Goal: Contribute content: Contribute content

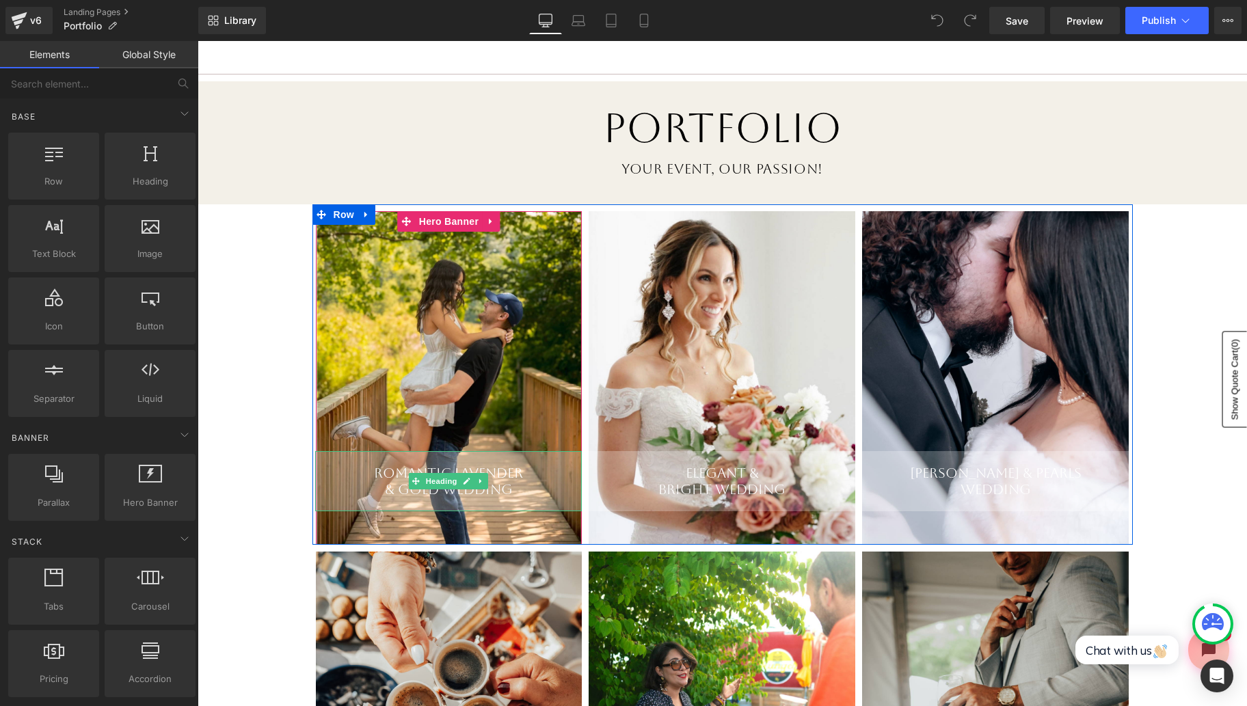
scroll to position [89, 0]
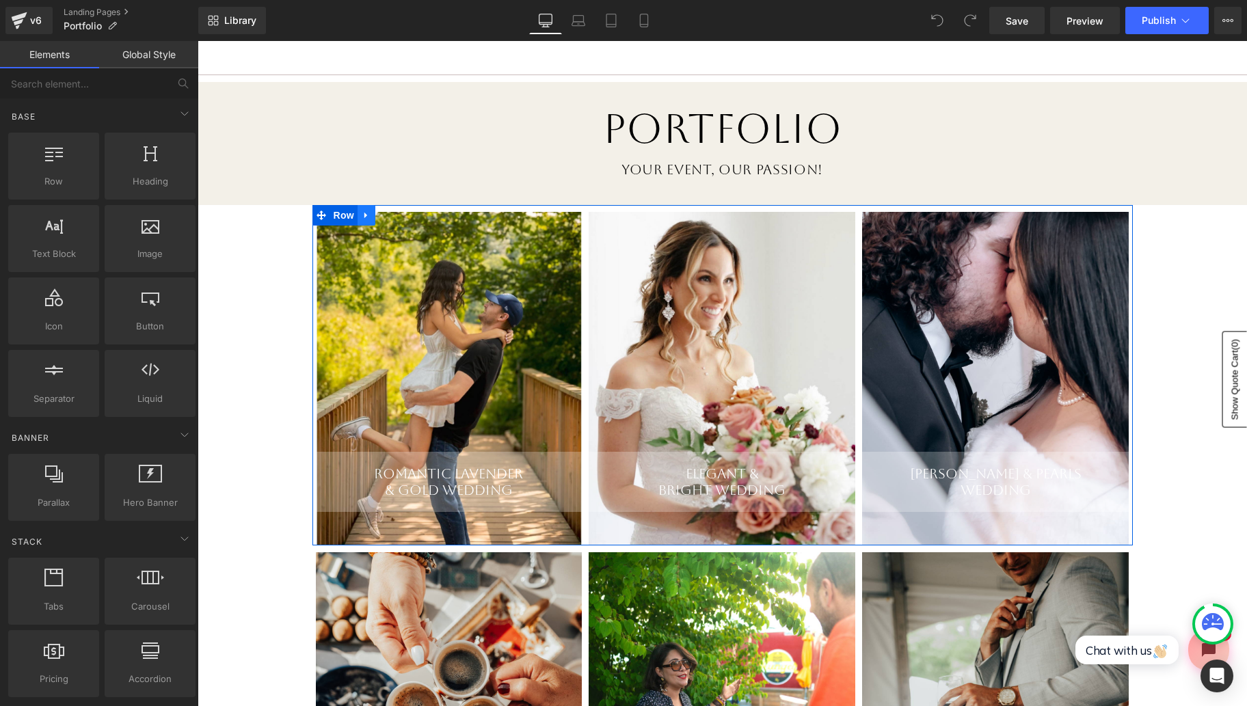
click at [364, 215] on icon at bounding box center [365, 216] width 3 height 6
click at [386, 218] on icon at bounding box center [384, 216] width 10 height 10
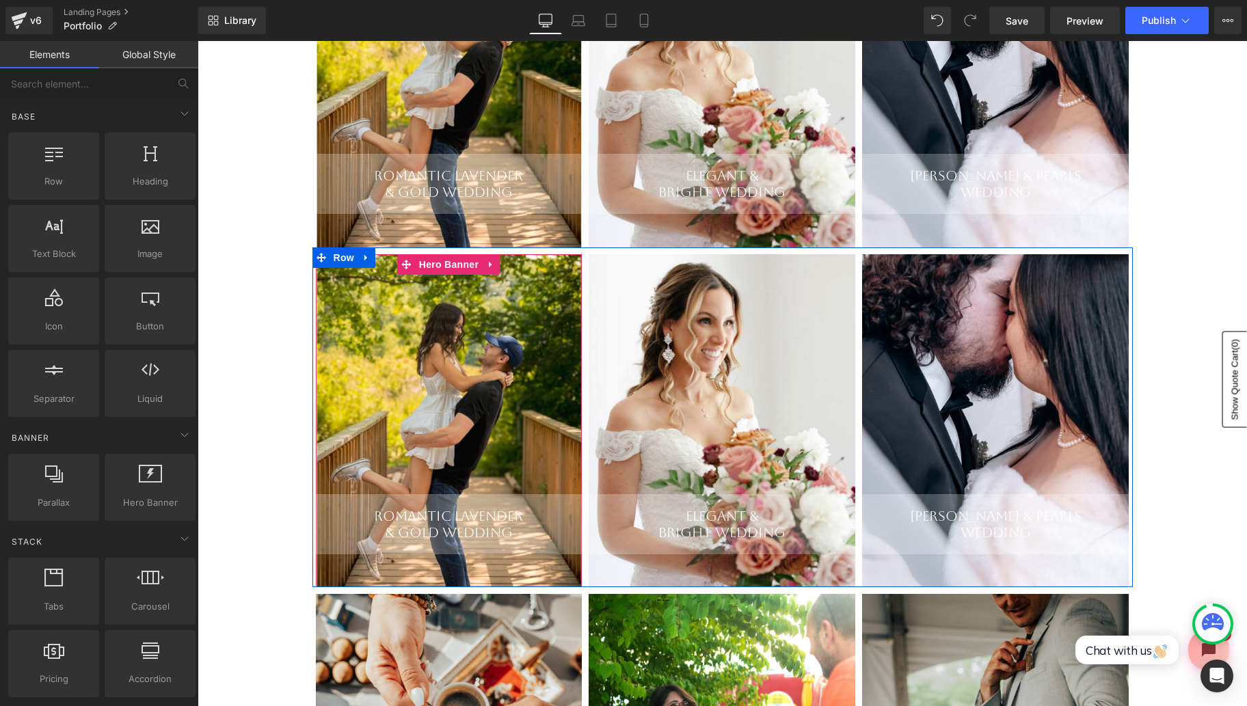
scroll to position [385, 0]
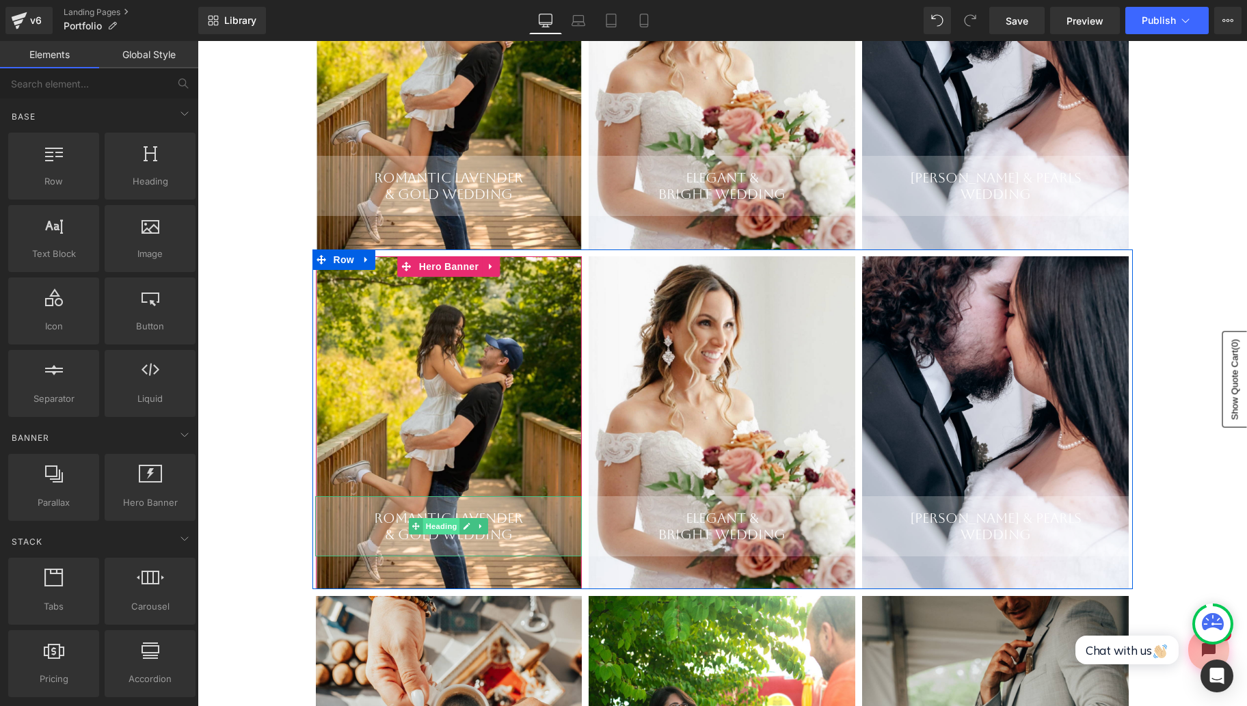
click at [446, 526] on span "Heading" at bounding box center [441, 526] width 37 height 16
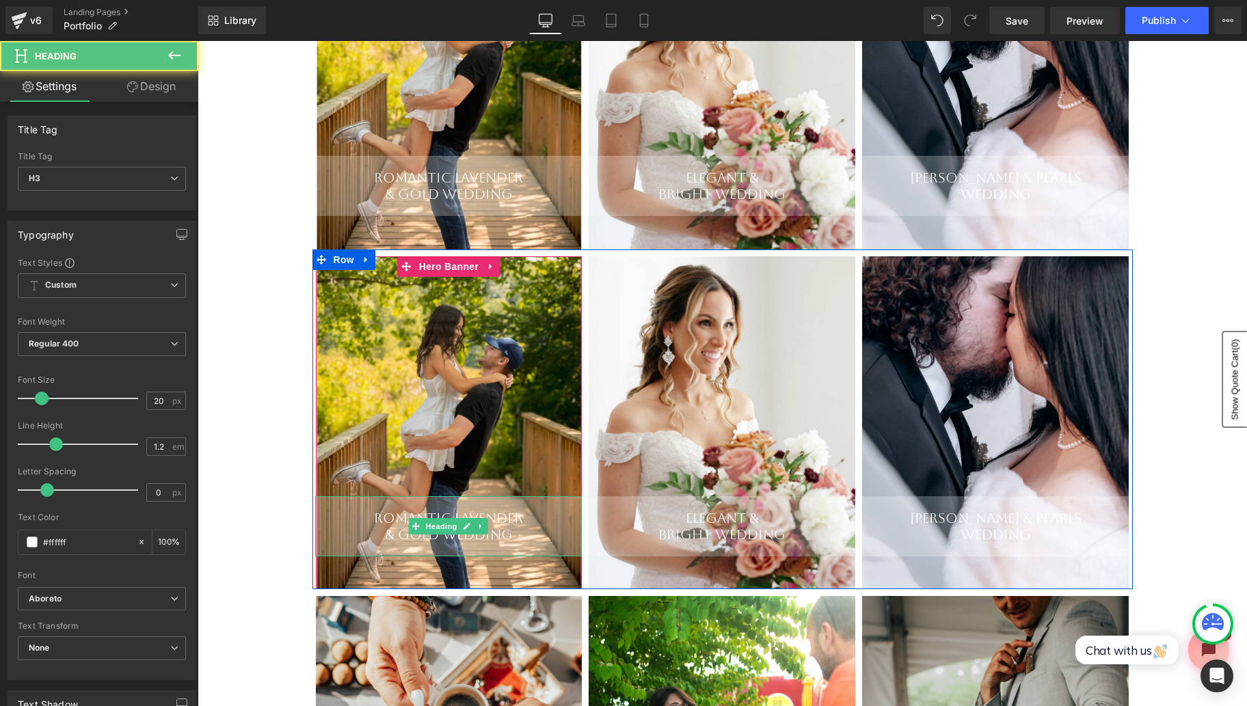
click at [515, 528] on div "& Gold Wedding" at bounding box center [448, 534] width 267 height 16
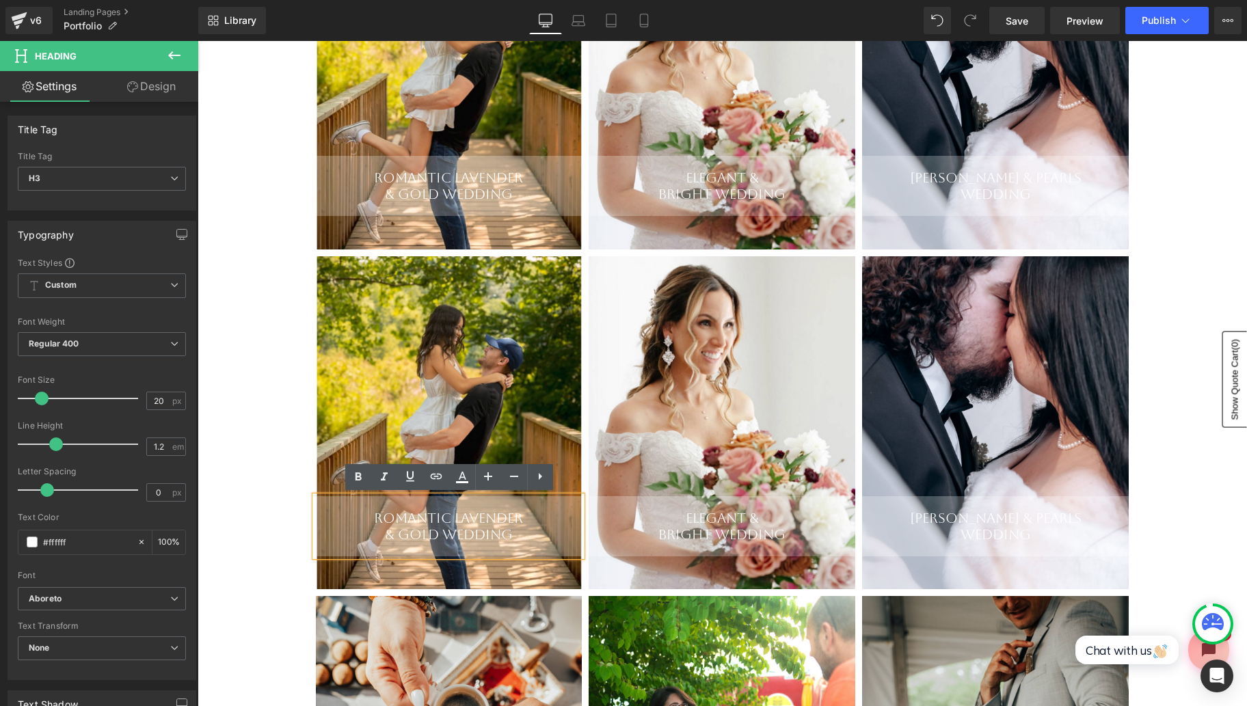
click at [434, 523] on div "Romantic Lavender" at bounding box center [448, 518] width 267 height 16
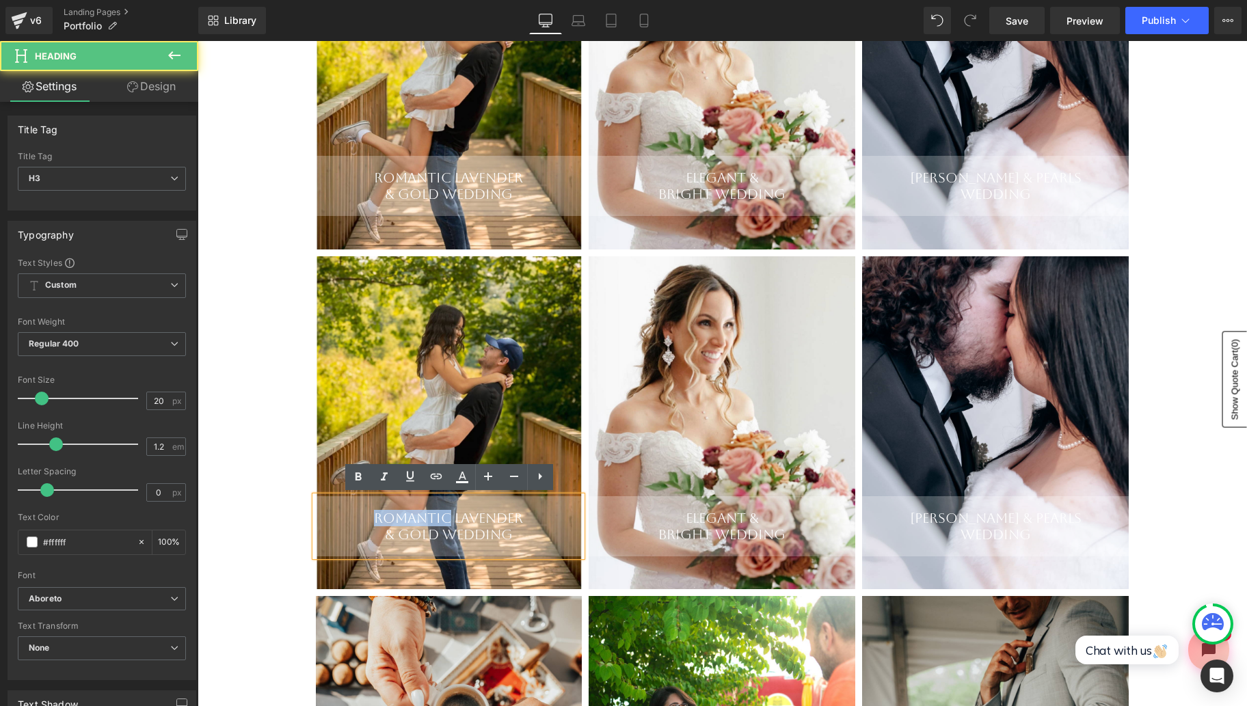
click at [434, 523] on div "Romantic Lavender" at bounding box center [448, 518] width 267 height 16
click at [461, 532] on div "& Gold Wedding" at bounding box center [448, 534] width 267 height 16
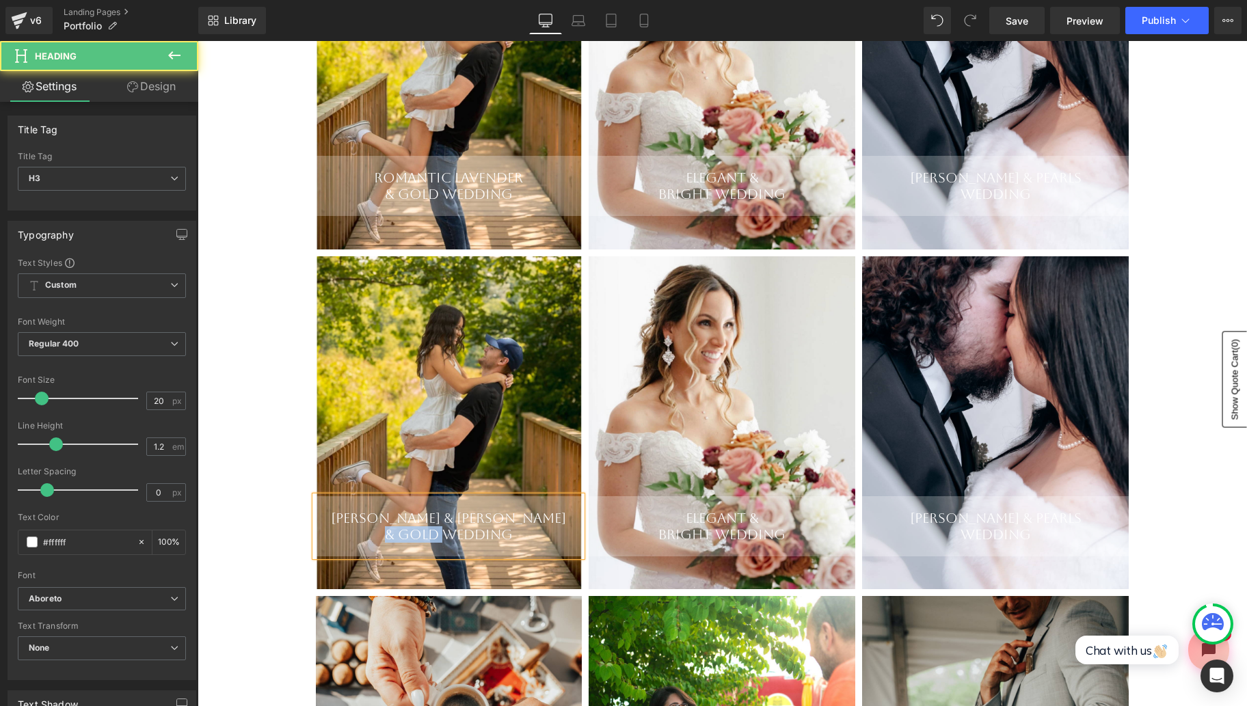
click at [461, 532] on div "& Gold Wedding" at bounding box center [448, 534] width 267 height 16
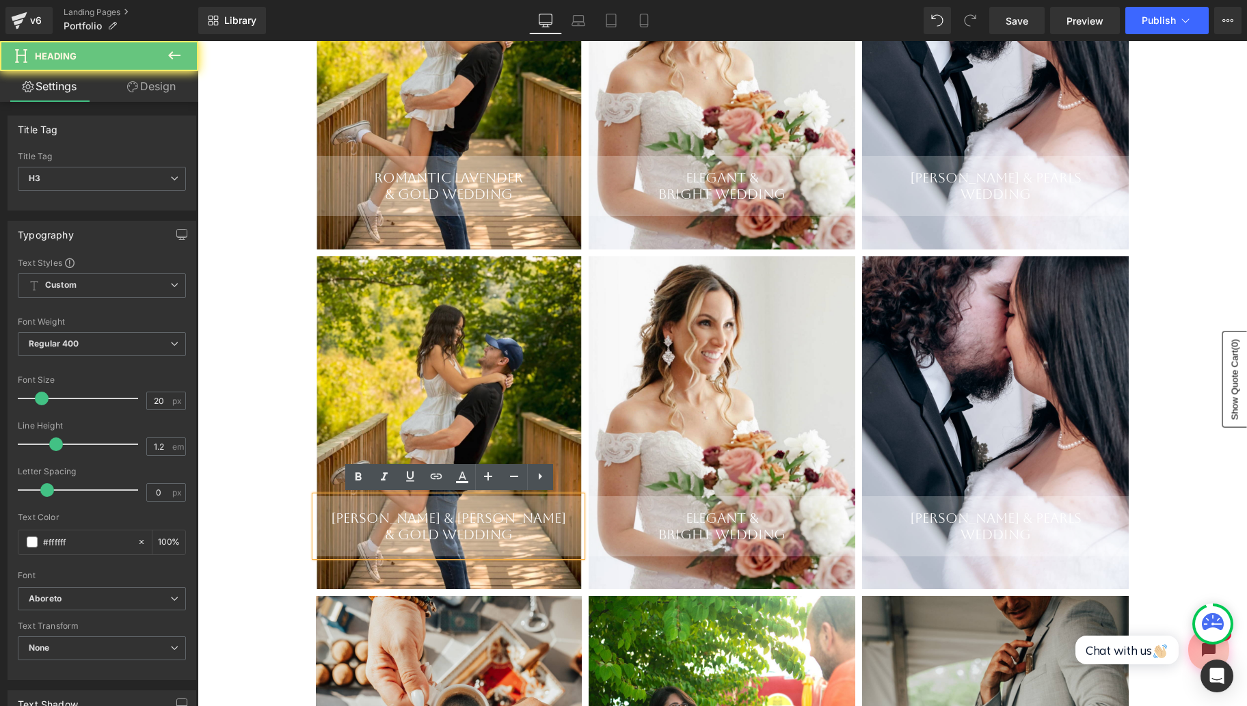
click at [461, 532] on div "& Gold Wedding" at bounding box center [448, 534] width 267 height 16
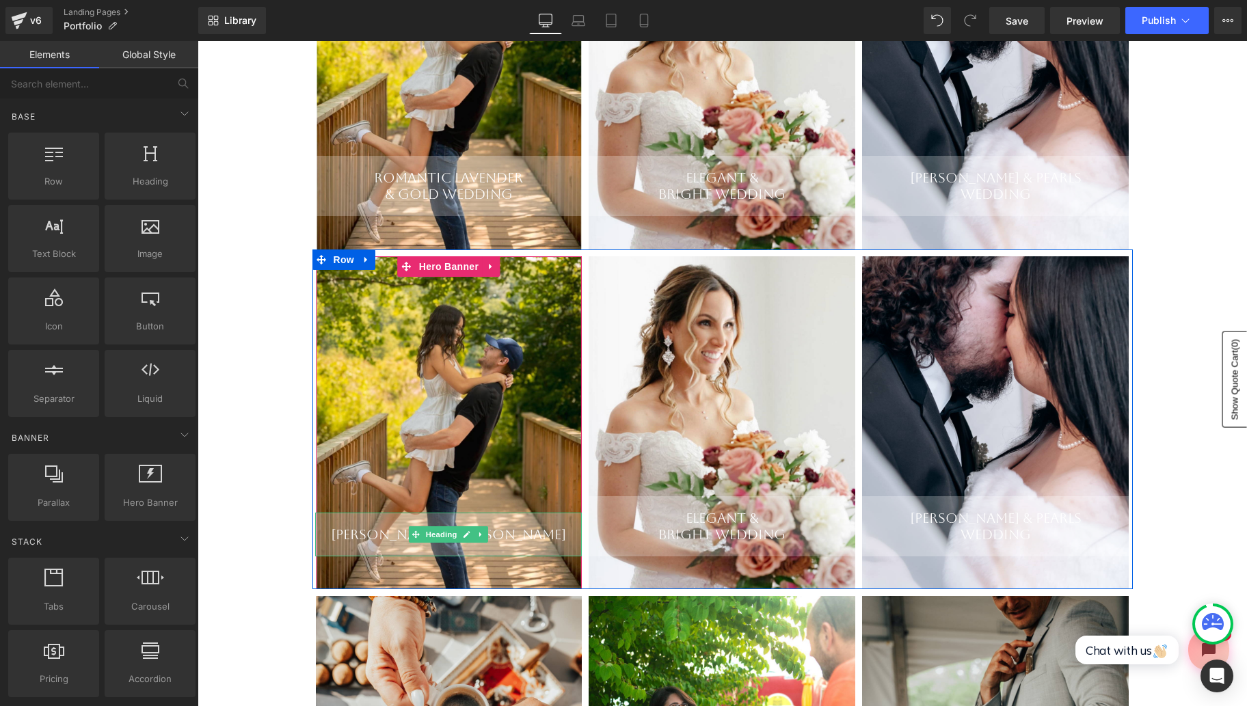
click at [509, 534] on div "[PERSON_NAME] & [PERSON_NAME]" at bounding box center [448, 534] width 267 height 16
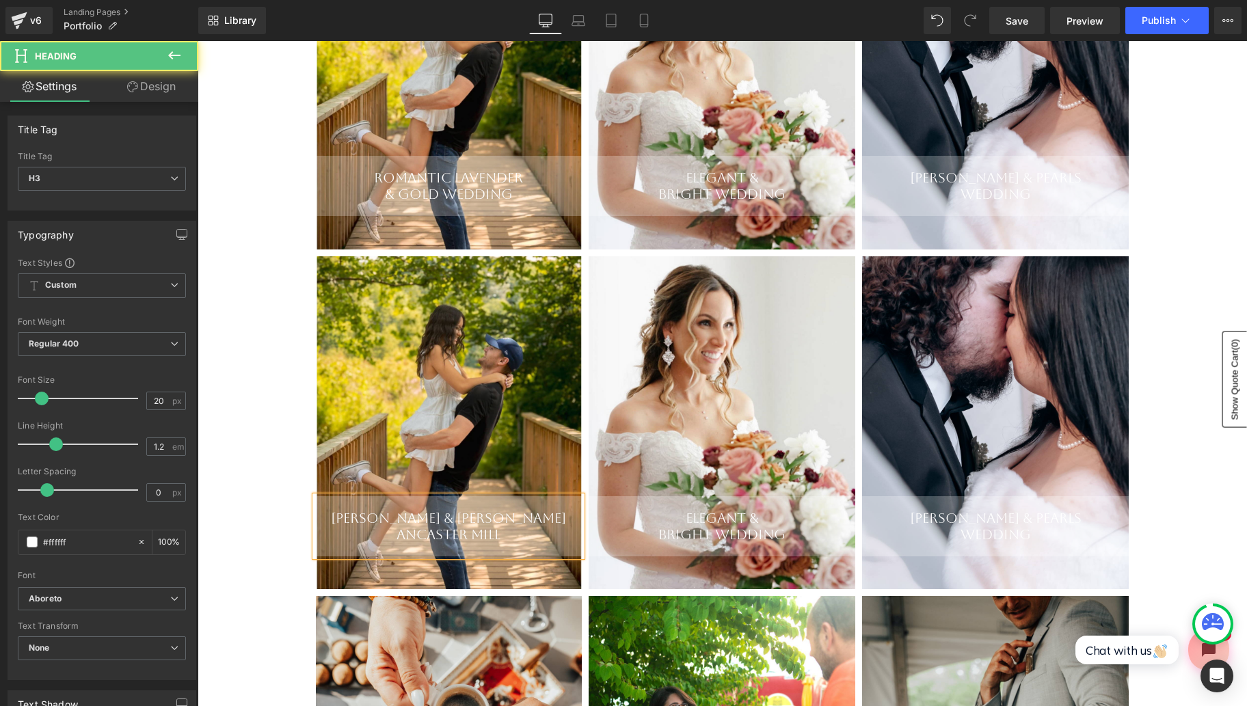
click at [473, 519] on div "[PERSON_NAME] & [PERSON_NAME]" at bounding box center [448, 518] width 267 height 16
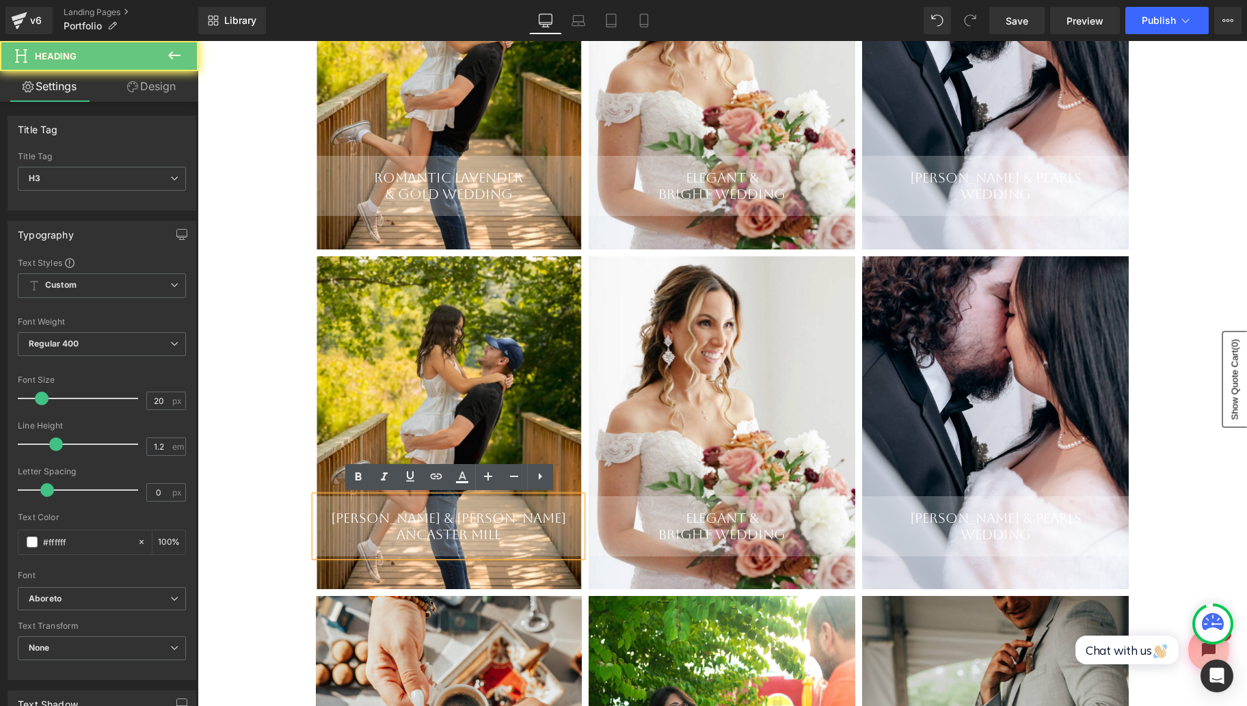
click at [473, 519] on div "[PERSON_NAME] & [PERSON_NAME]" at bounding box center [448, 518] width 267 height 16
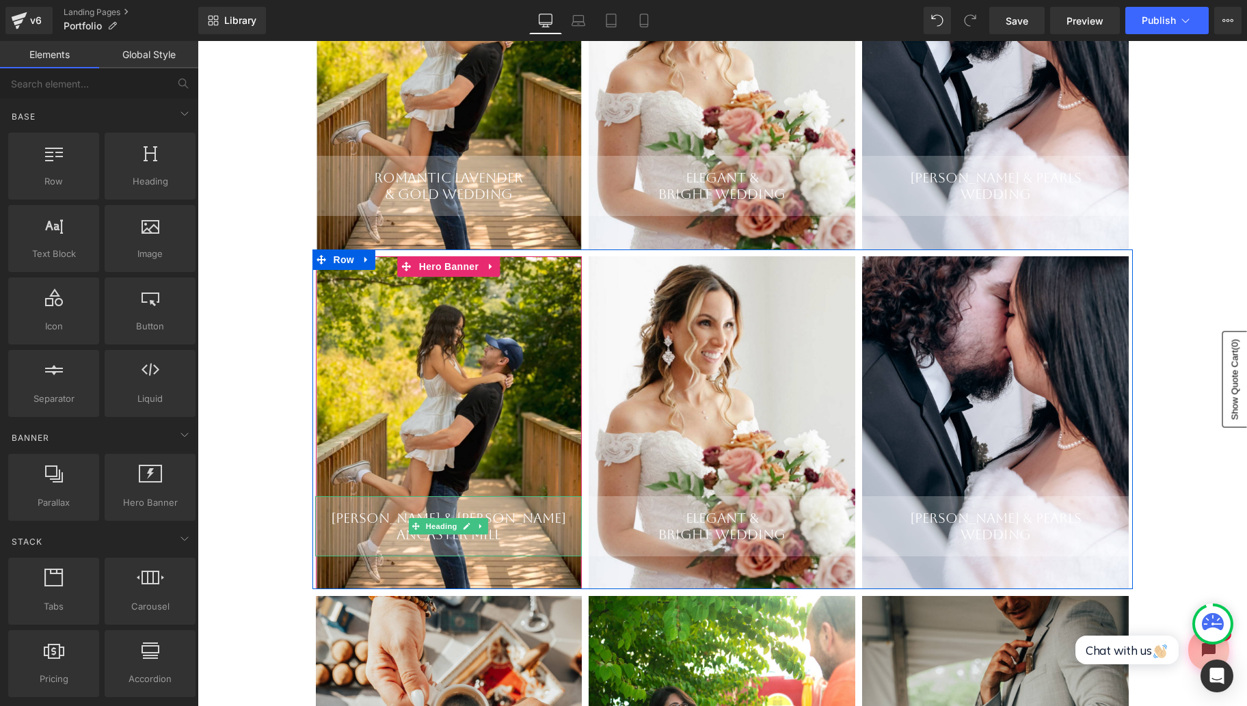
click at [474, 533] on ul "Heading" at bounding box center [448, 526] width 79 height 16
click at [489, 538] on div "Ancaster Mill" at bounding box center [448, 534] width 267 height 16
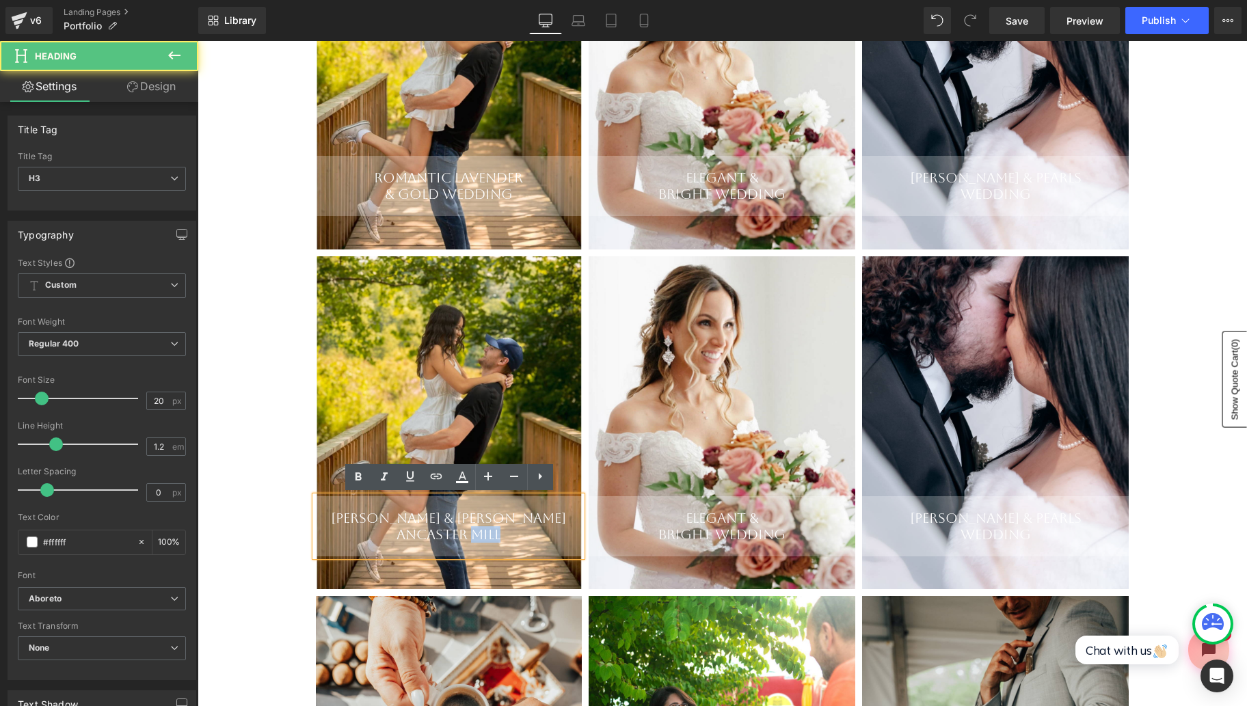
click at [489, 538] on div "Ancaster Mill" at bounding box center [448, 534] width 267 height 16
click at [507, 476] on icon at bounding box center [514, 476] width 16 height 16
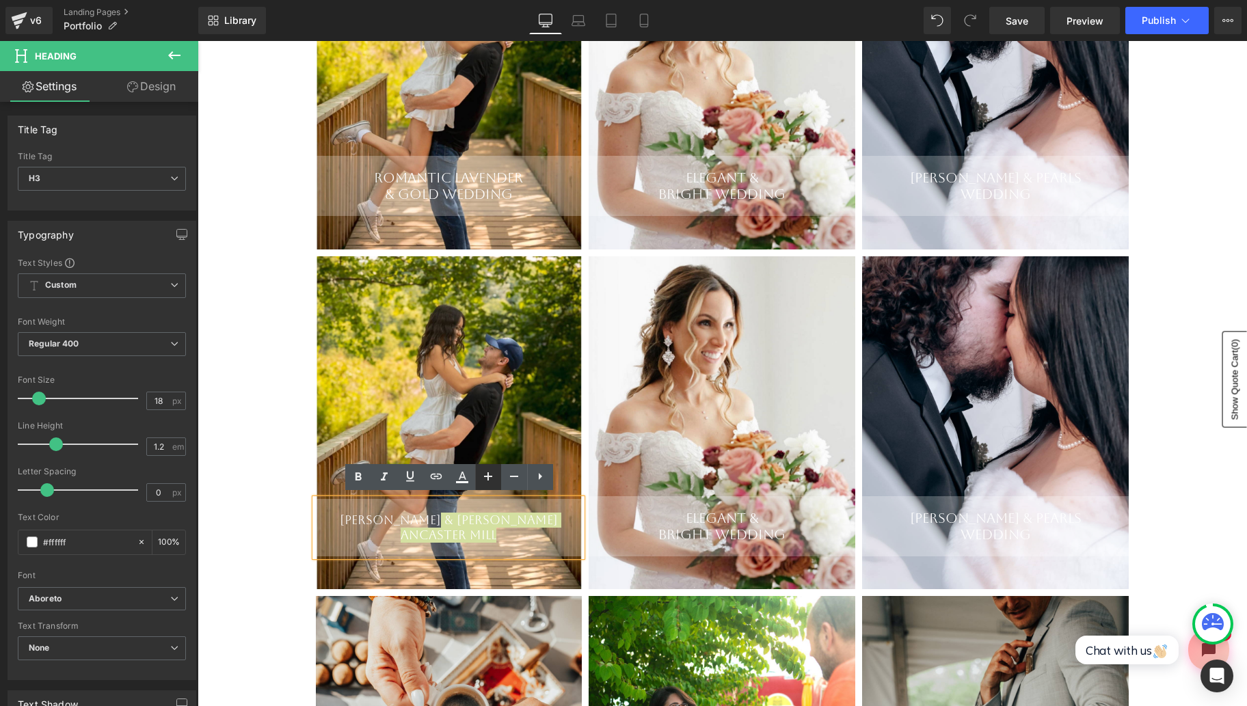
click at [491, 476] on icon at bounding box center [488, 476] width 8 height 8
type input "20"
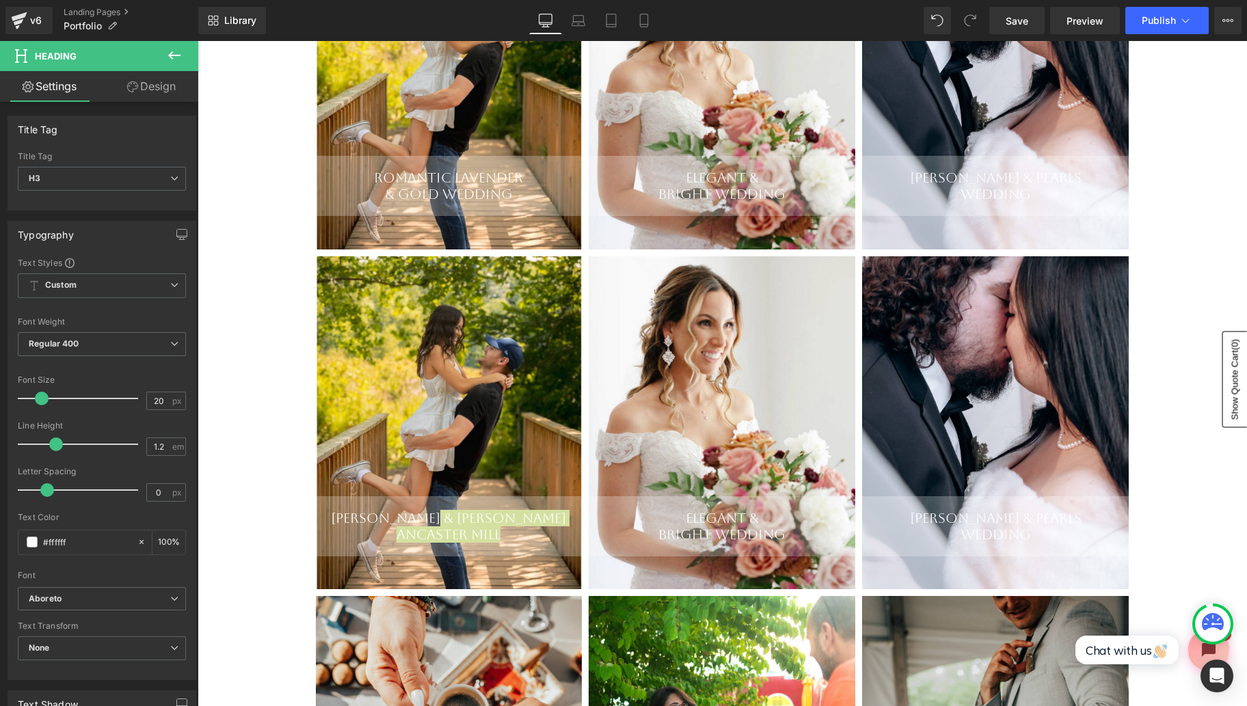
click at [42, 397] on span at bounding box center [42, 399] width 14 height 14
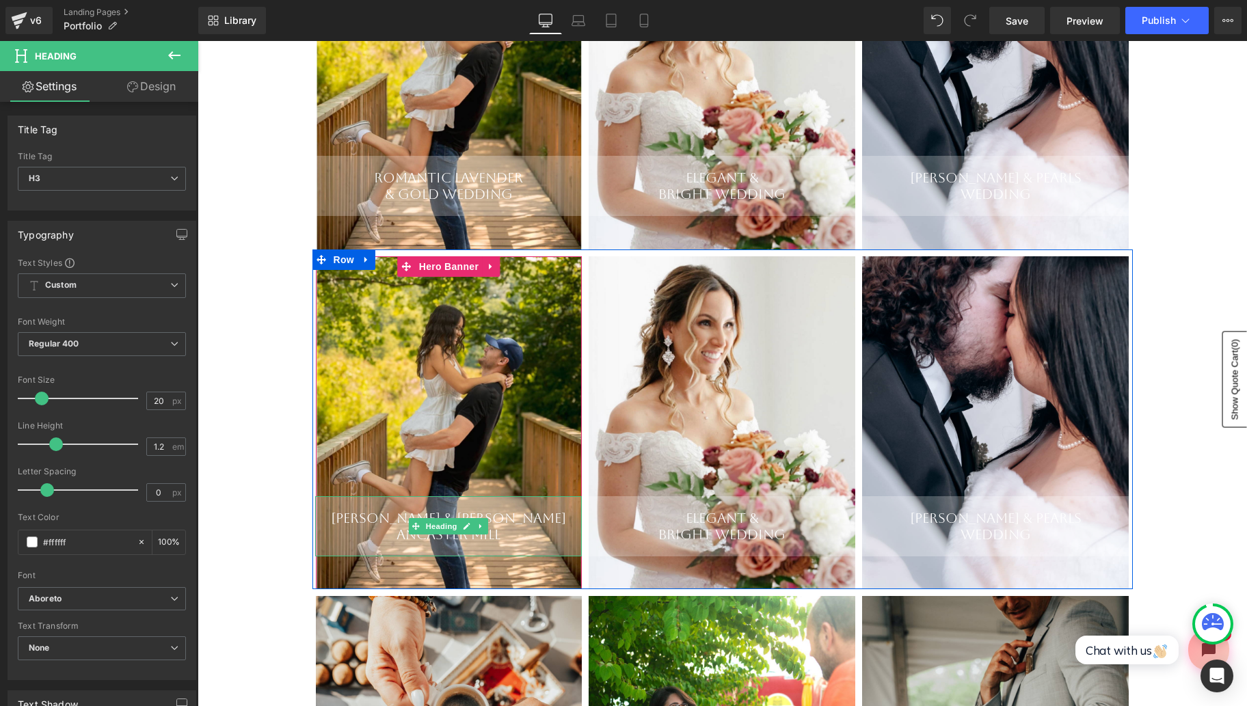
click at [517, 517] on div "[PERSON_NAME] & [PERSON_NAME]" at bounding box center [448, 518] width 267 height 16
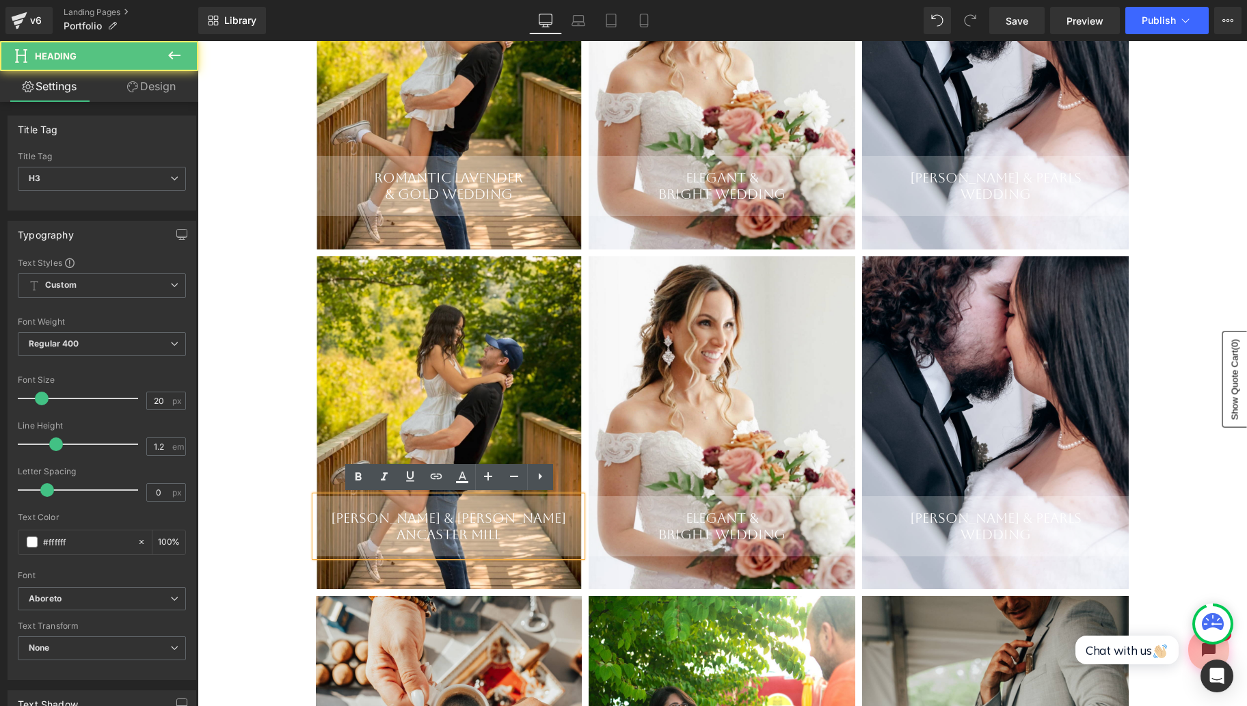
click at [450, 537] on div "Ancaster Mill" at bounding box center [448, 534] width 267 height 16
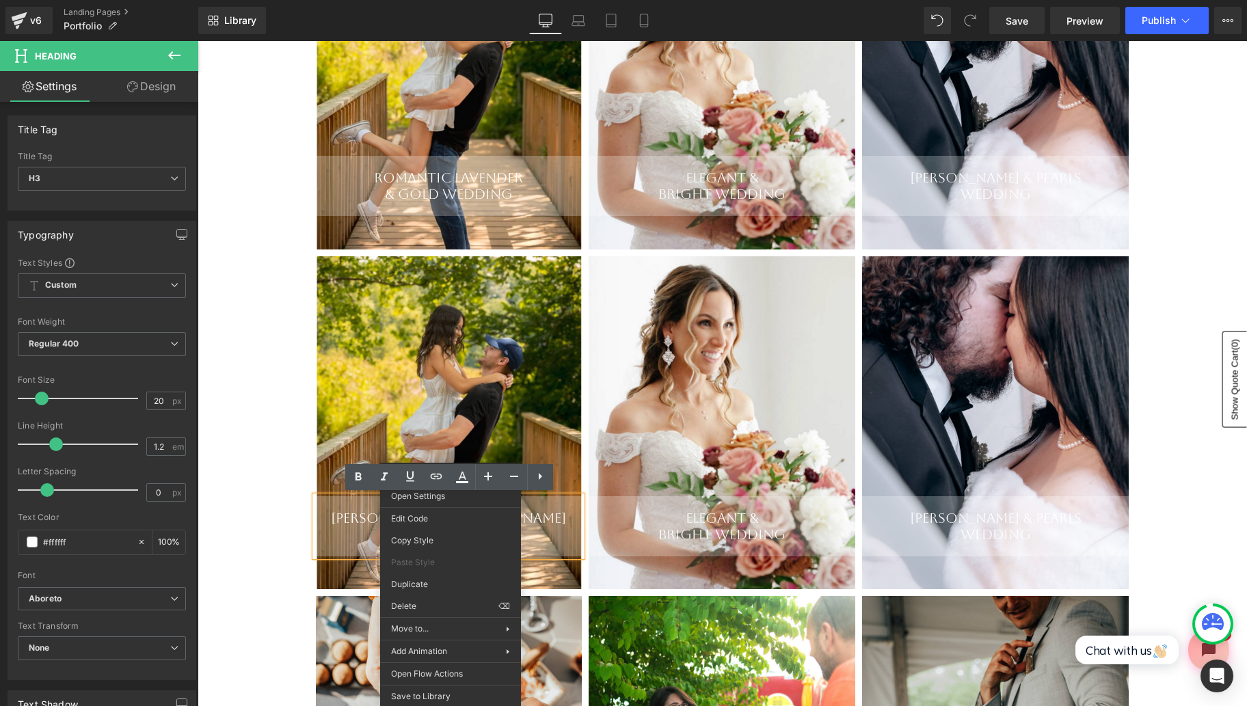
click at [541, 526] on div "Ancaster Mill" at bounding box center [448, 534] width 267 height 16
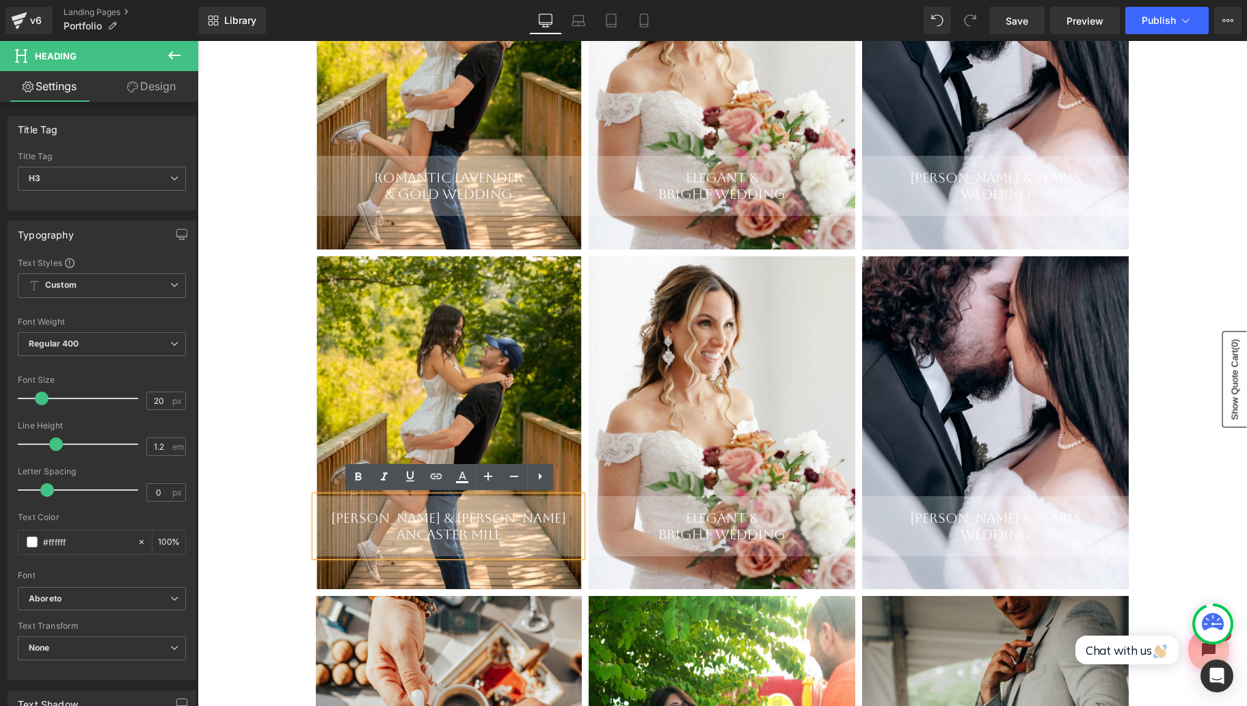
click at [486, 339] on div "[PERSON_NAME] & Luka Ancaster Mill Heading" at bounding box center [449, 422] width 267 height 333
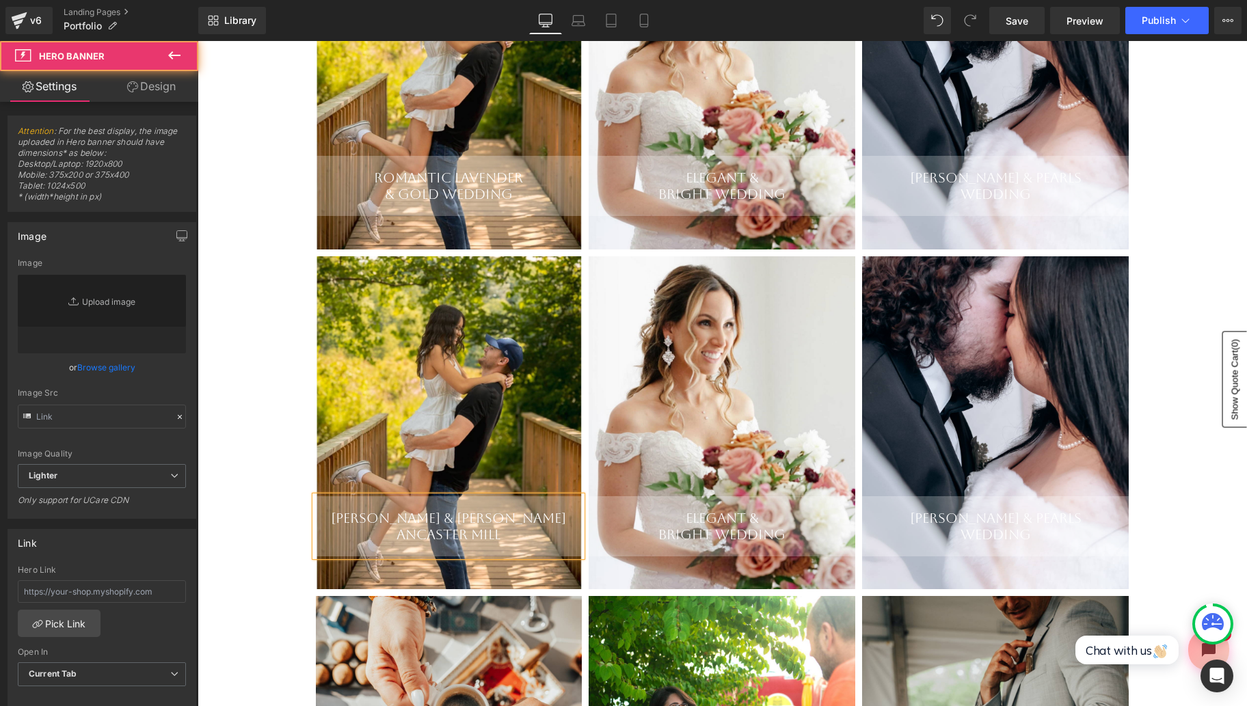
type input "[URL][DOMAIN_NAME]"
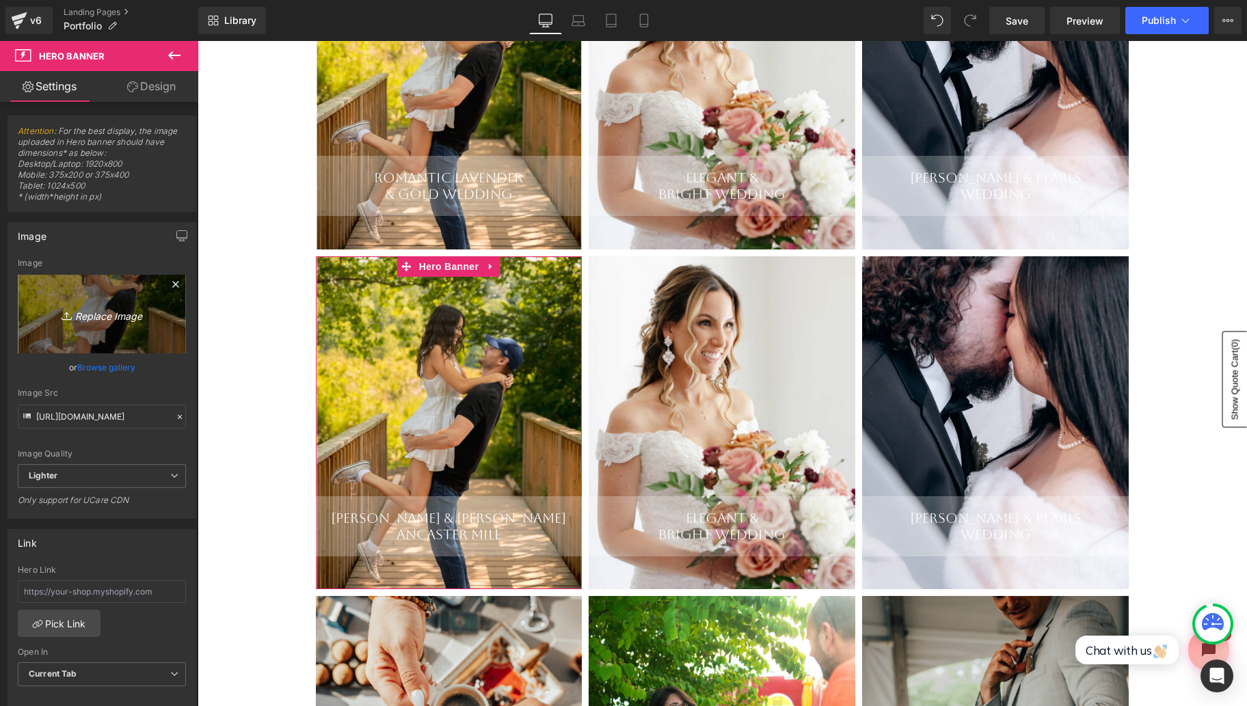
click at [103, 316] on icon "Replace Image" at bounding box center [101, 314] width 109 height 17
type input "C:\fakepath\Screen Shot [DATE] 5.37.10 AM.png"
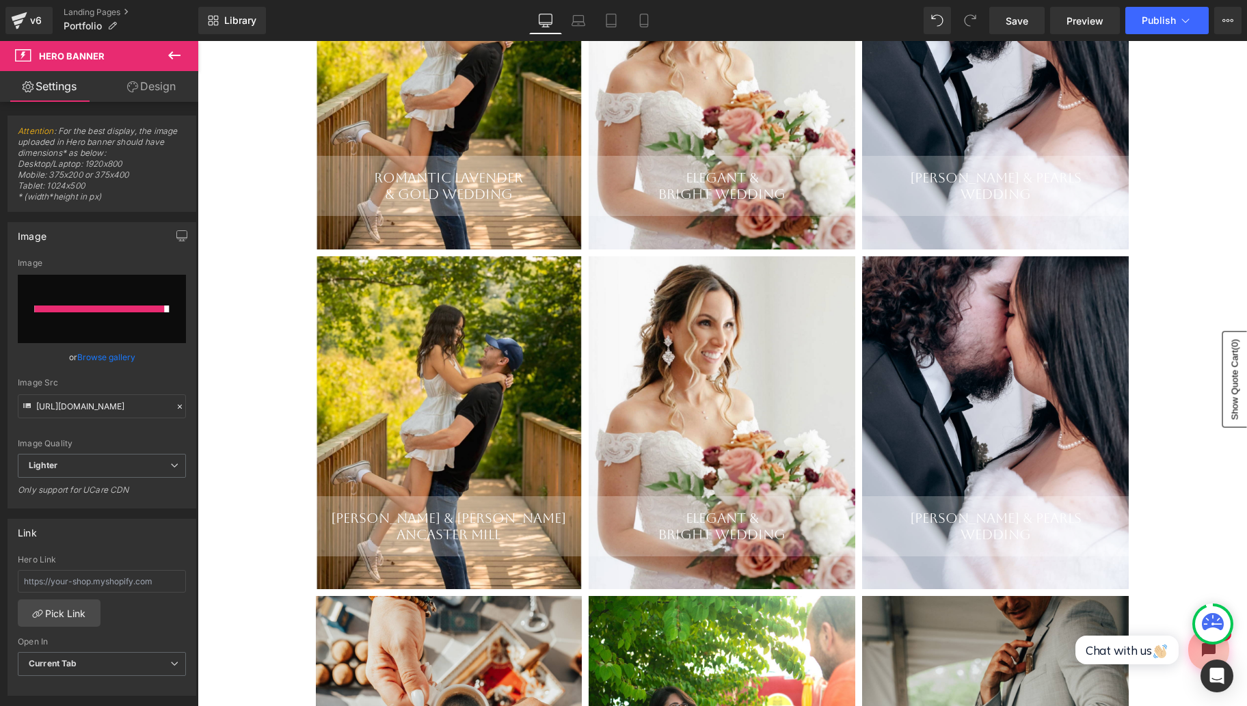
type input "[URL][DOMAIN_NAME]"
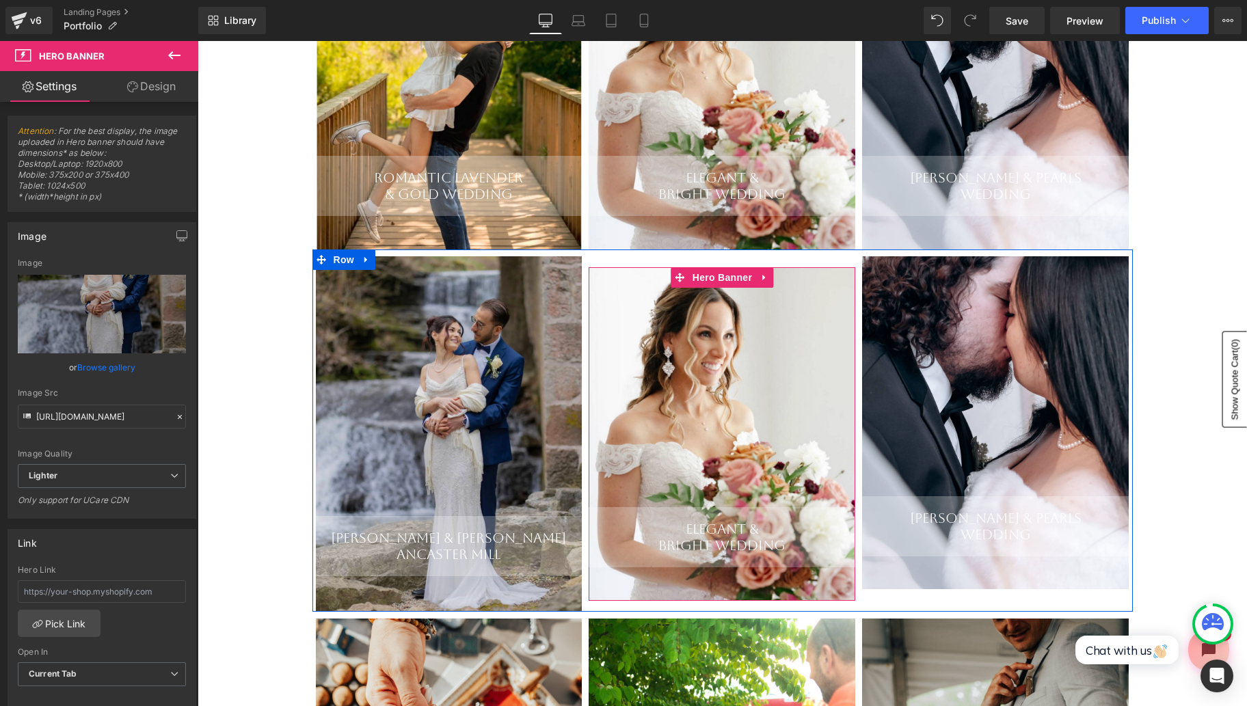
click at [718, 414] on div "Elegant & Bright Wedding Heading" at bounding box center [722, 433] width 267 height 333
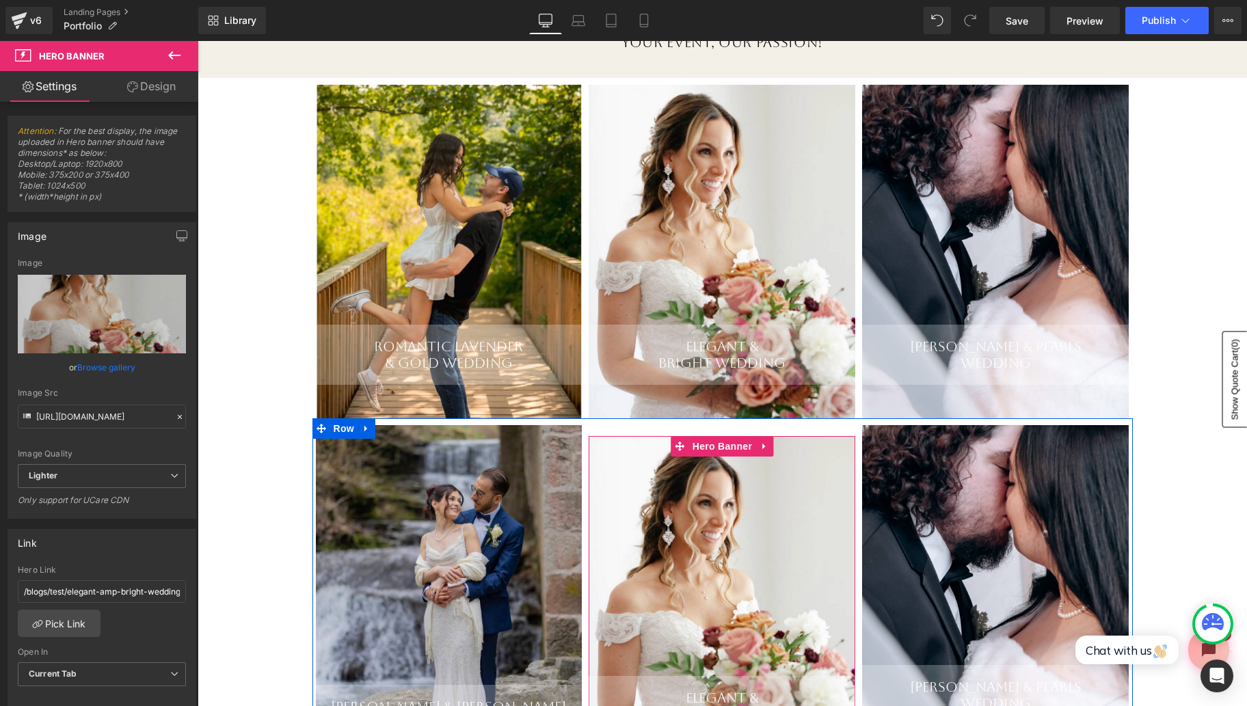
scroll to position [215, 0]
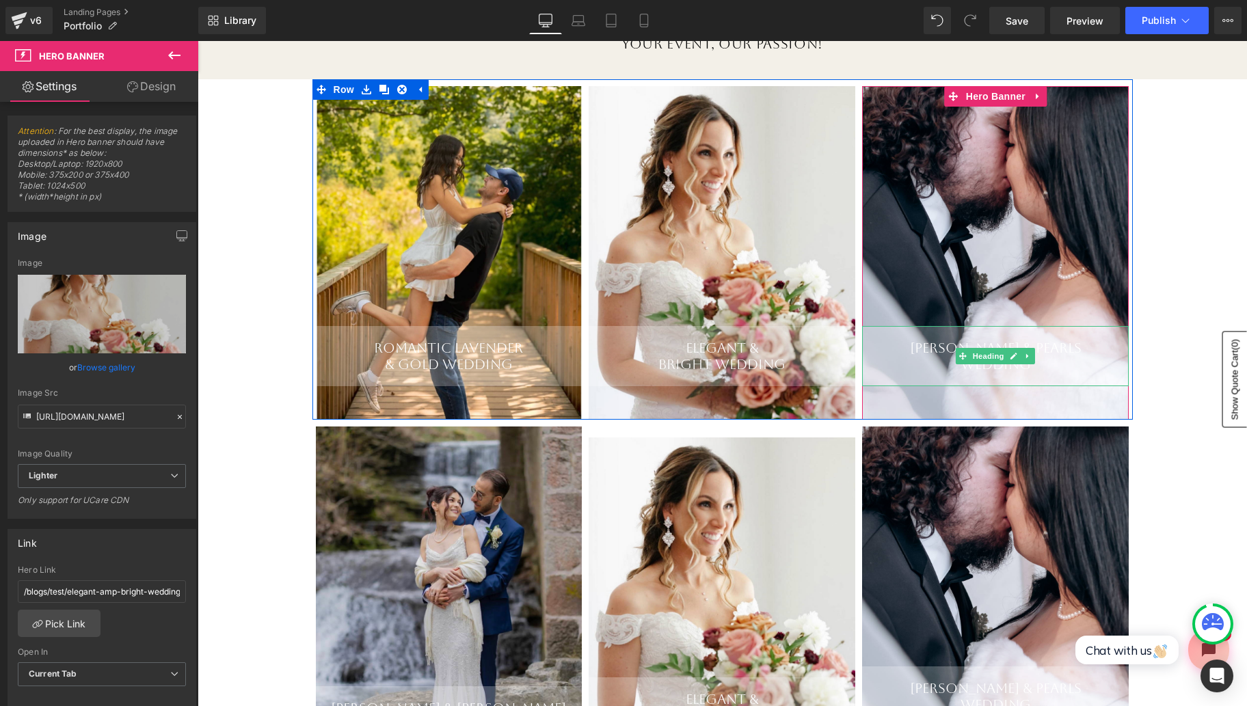
click at [1063, 351] on div "[PERSON_NAME] & Pearls" at bounding box center [995, 348] width 267 height 16
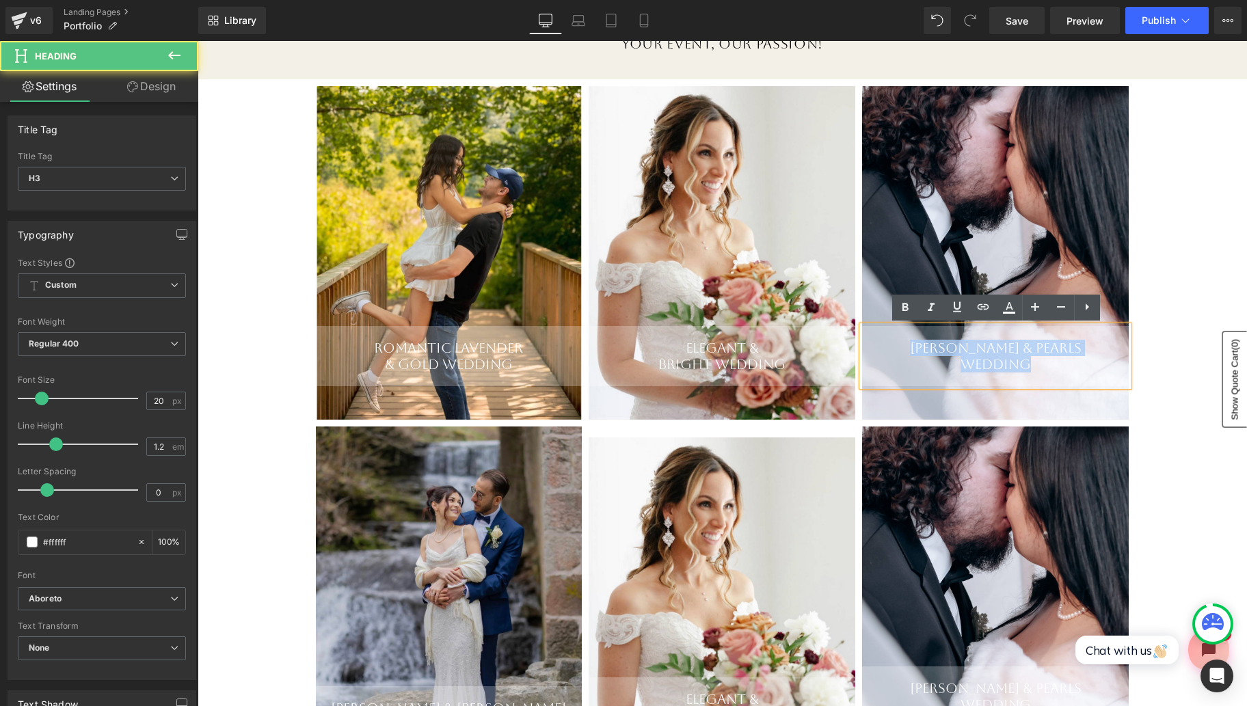
drag, startPoint x: 1039, startPoint y: 365, endPoint x: 918, endPoint y: 348, distance: 122.2
click at [918, 348] on div "Dusty Rose & Pearls Wedding" at bounding box center [995, 356] width 267 height 60
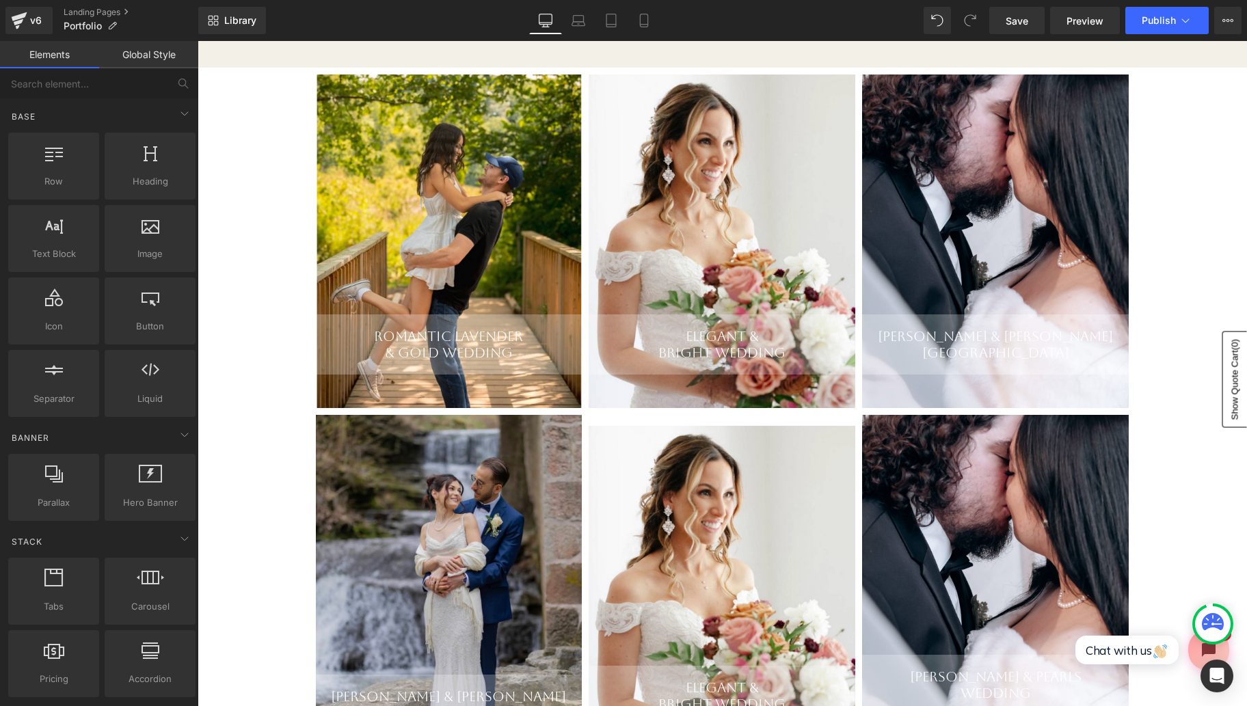
scroll to position [216, 0]
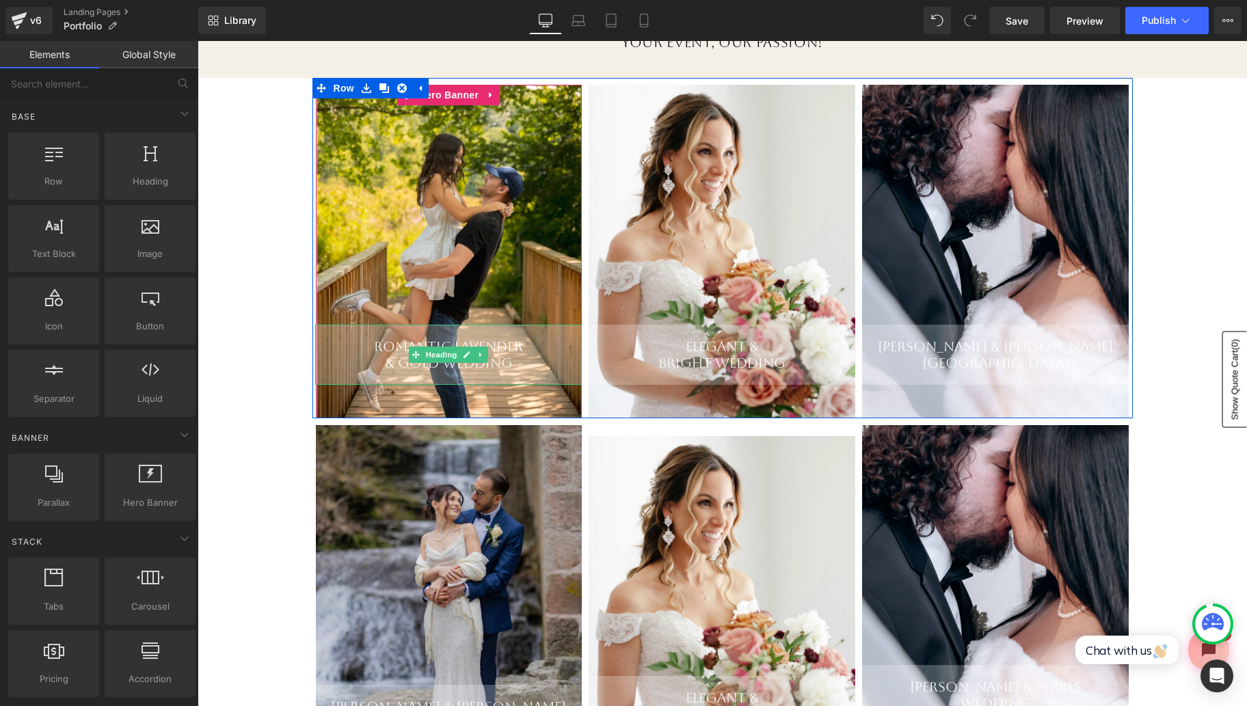
click at [512, 350] on div "Romantic Lavender" at bounding box center [448, 346] width 267 height 16
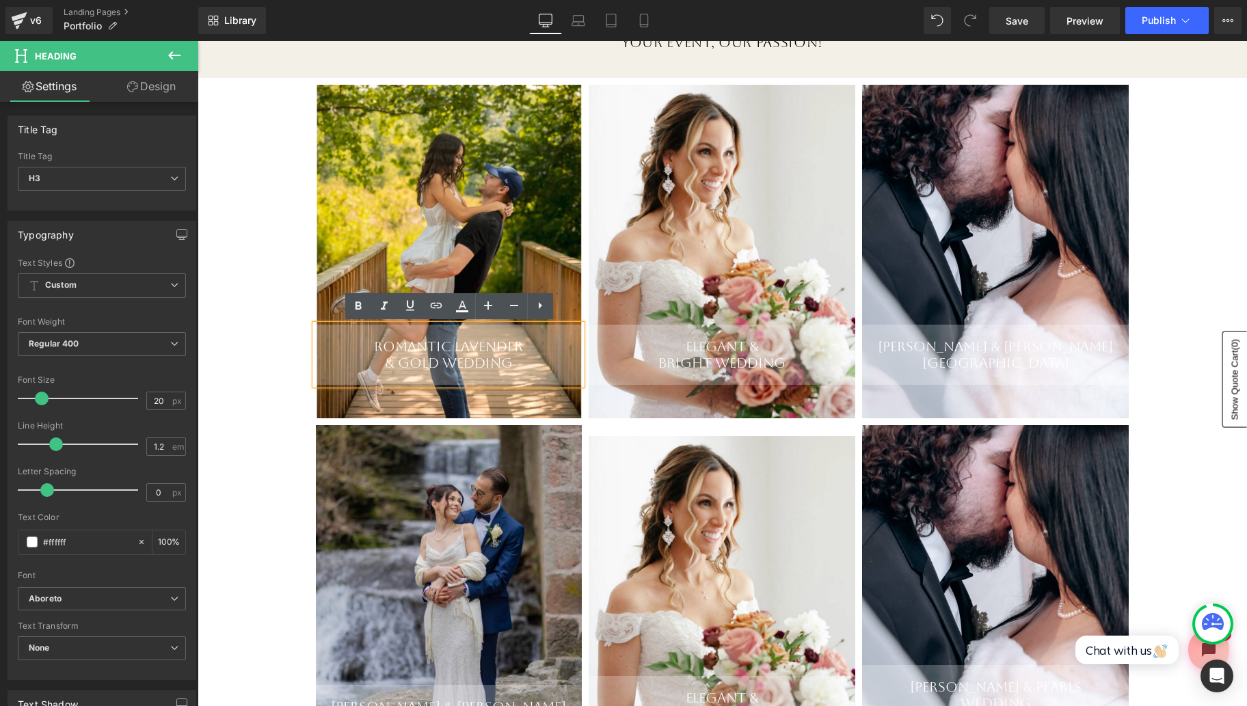
click at [478, 346] on div "Romantic Lavender" at bounding box center [448, 346] width 267 height 16
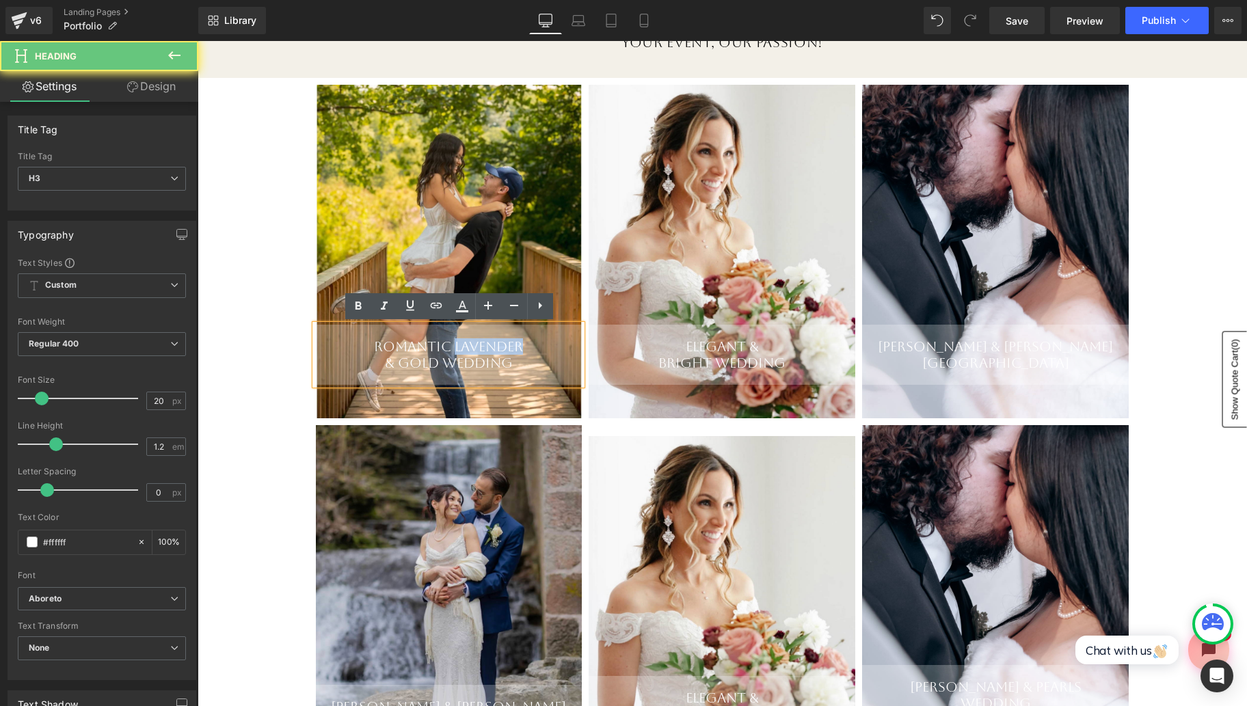
click at [478, 346] on div "Romantic Lavender" at bounding box center [448, 346] width 267 height 16
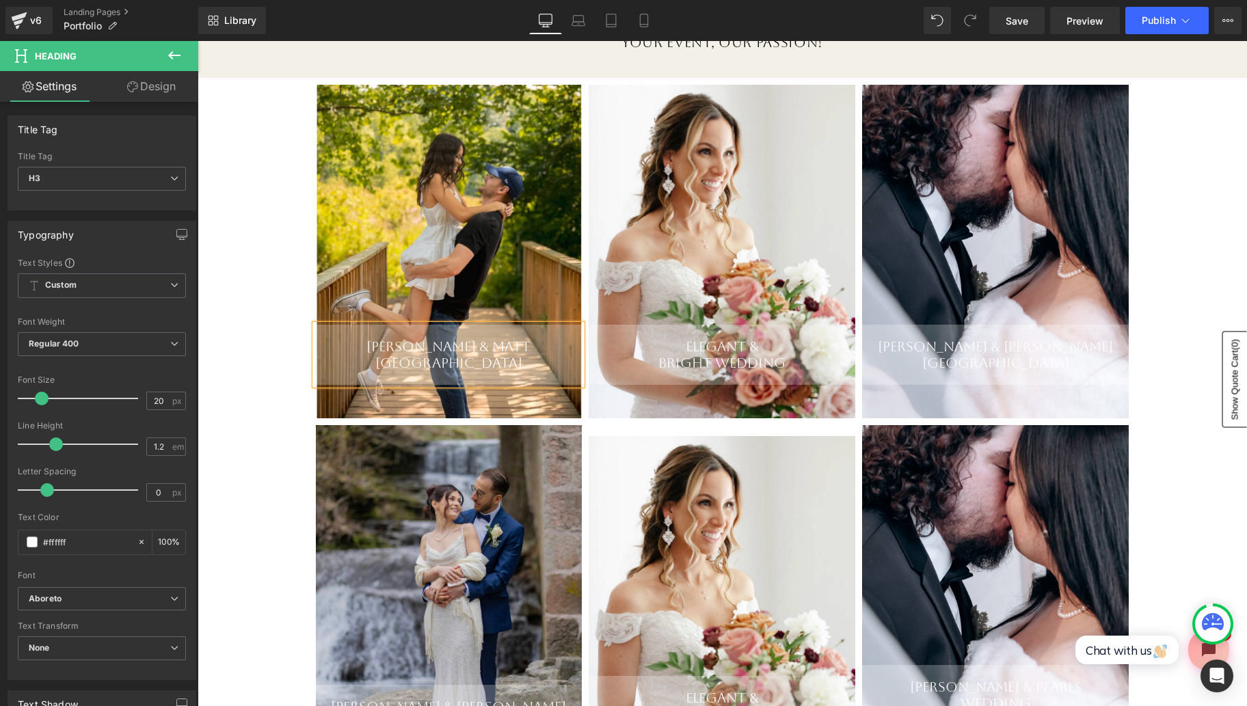
click at [496, 245] on div "Hannah & MAtt Dundas Valley Heading" at bounding box center [449, 251] width 267 height 333
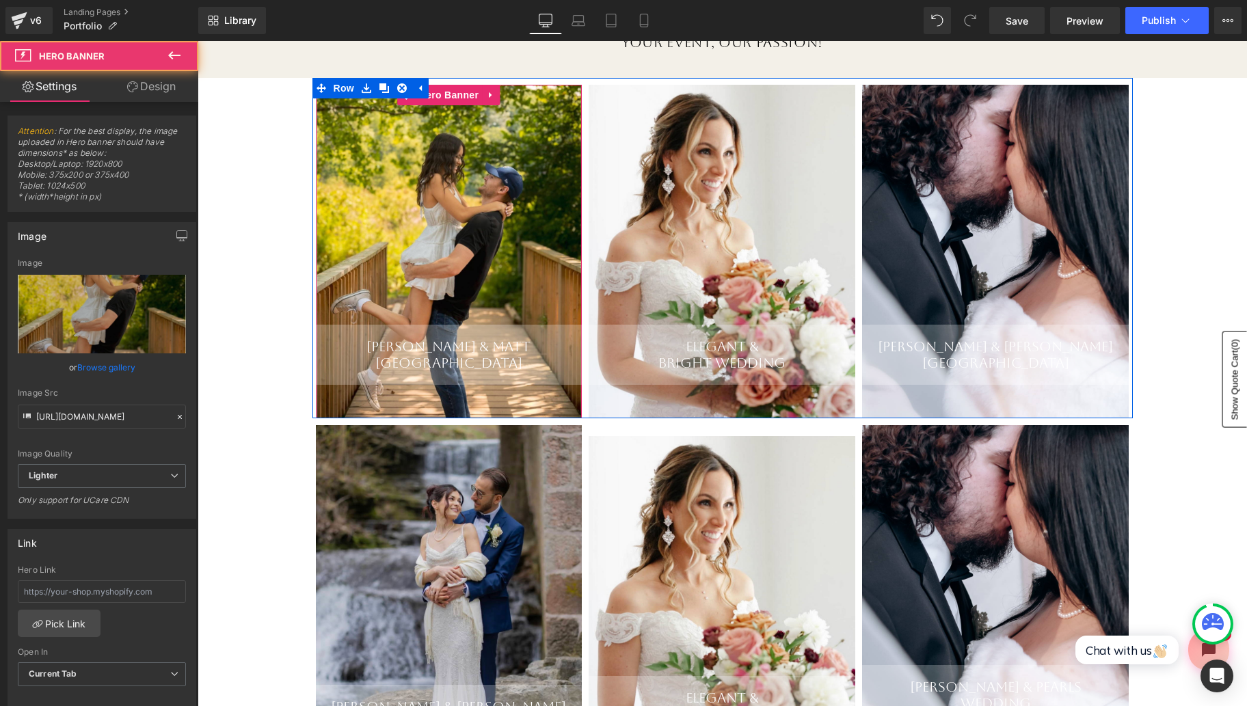
click at [501, 235] on div "Hannah & MAtt Dundas Valley Heading" at bounding box center [449, 251] width 267 height 333
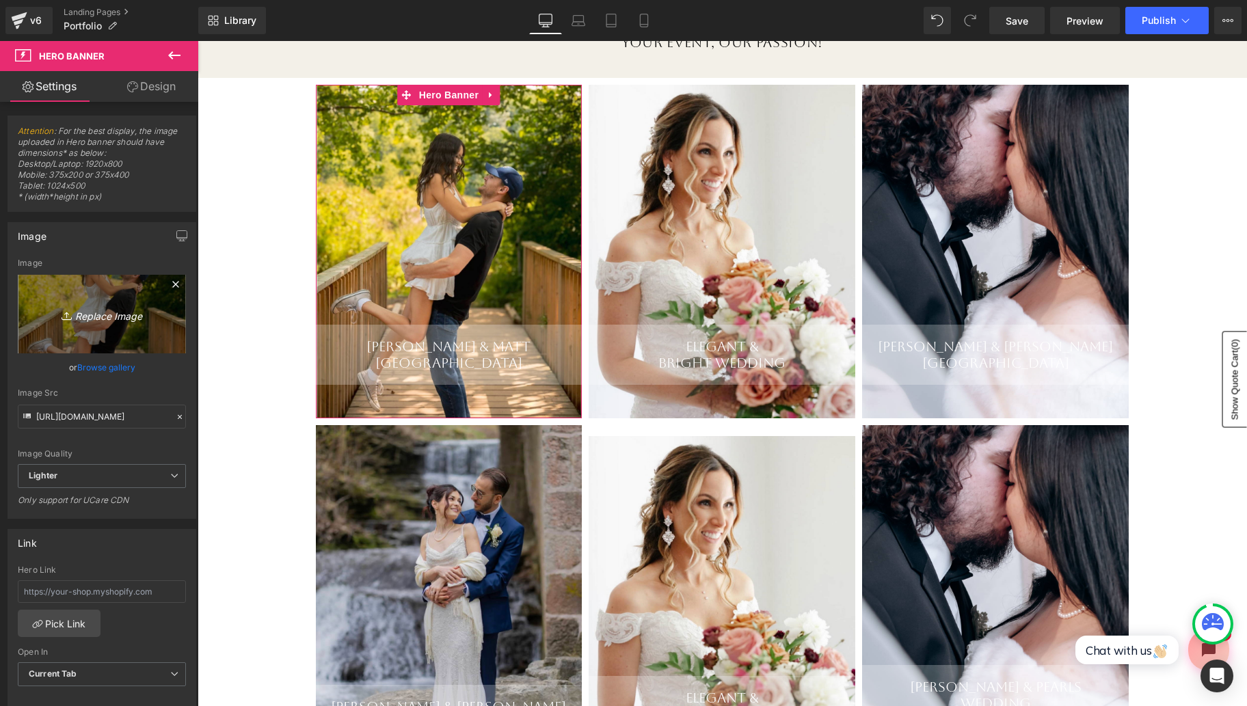
click at [108, 323] on link "Replace Image" at bounding box center [102, 314] width 168 height 79
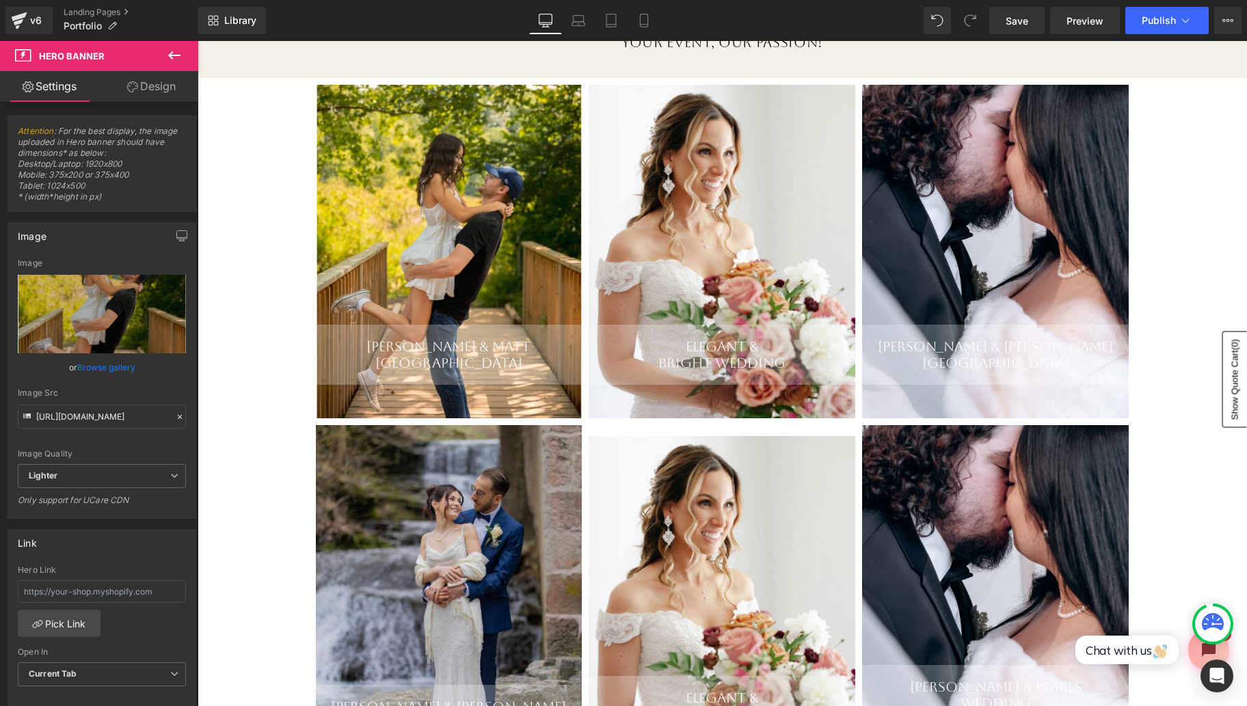
type input "C:\fakepath\Screen Shot [DATE] 5.39.25 AM.png"
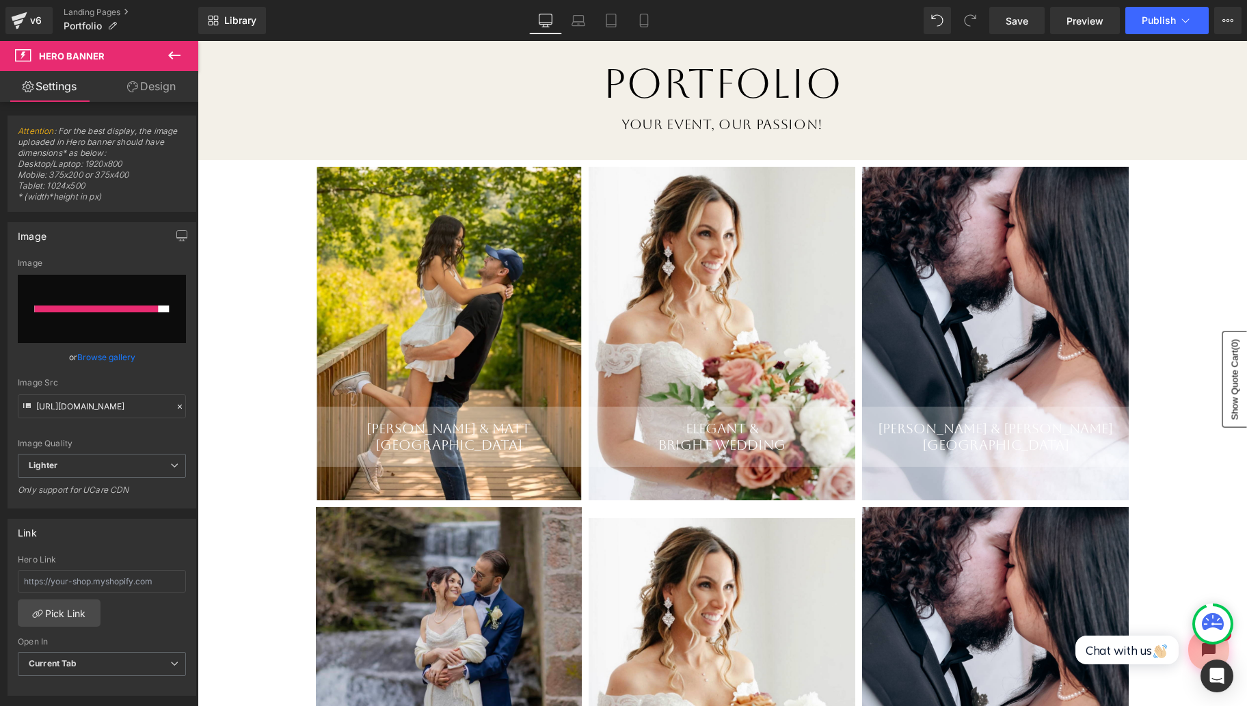
scroll to position [131, 0]
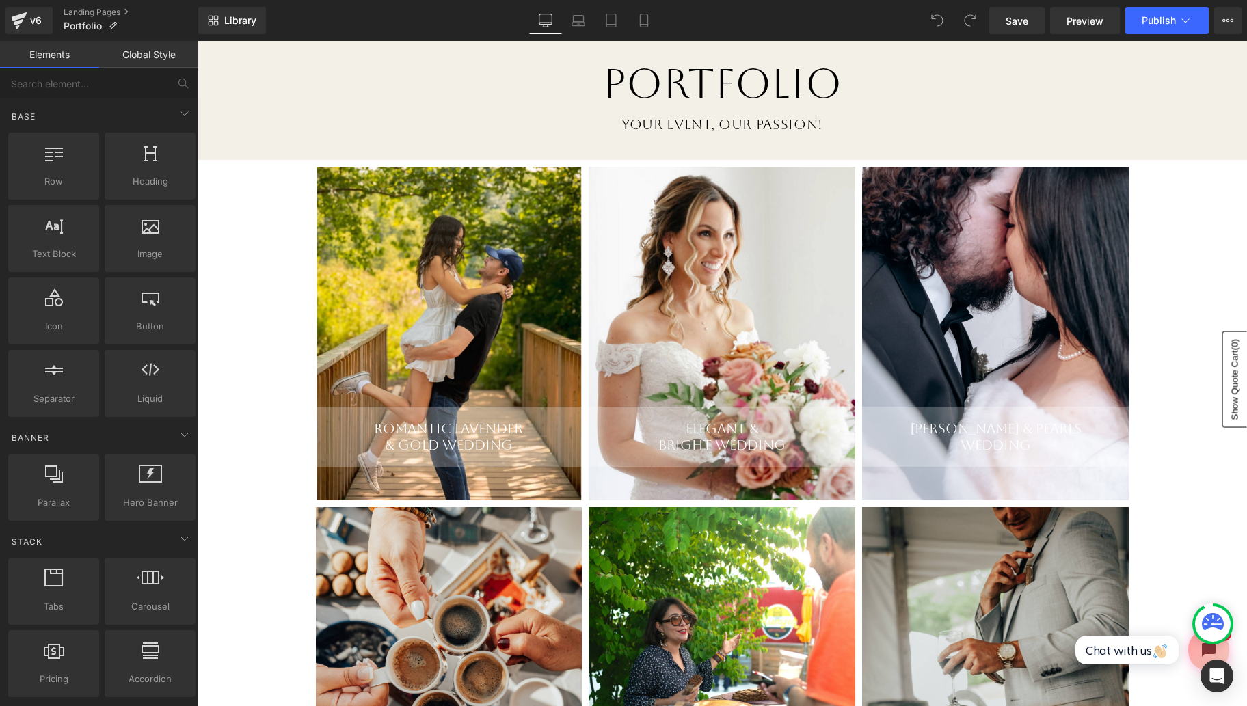
scroll to position [148, 0]
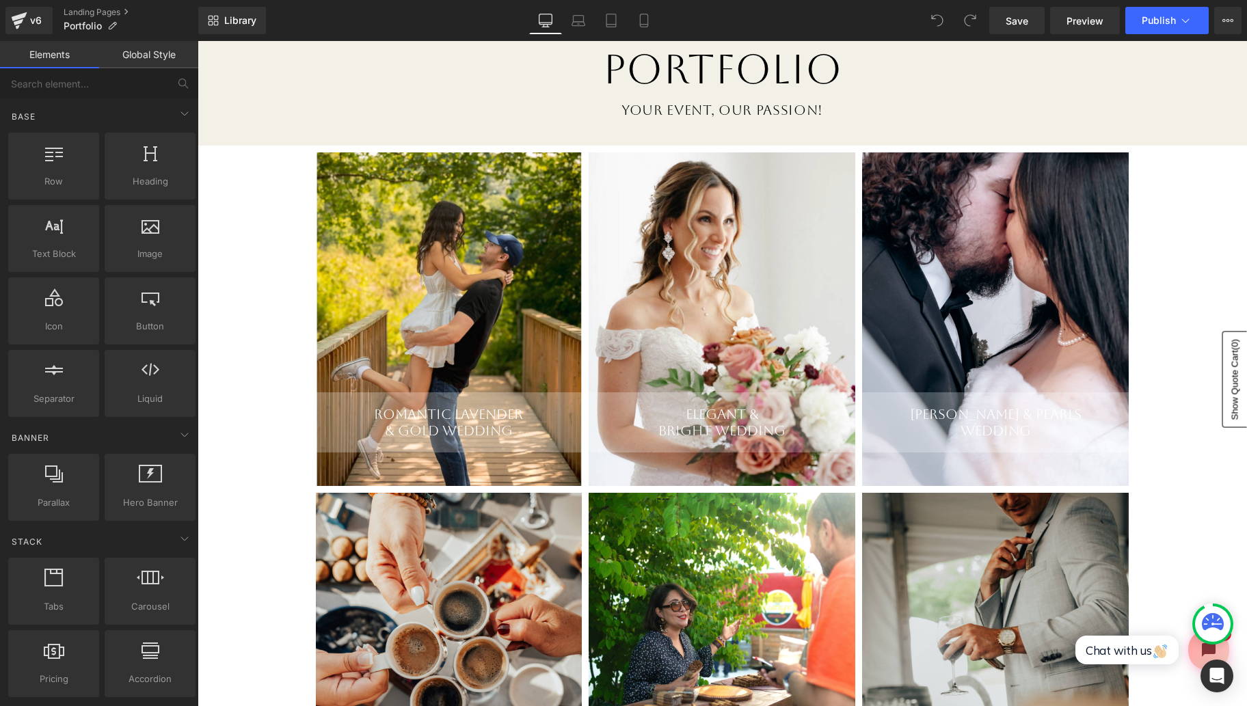
click at [387, 168] on div "Romantic Lavender & Gold Wedding Heading" at bounding box center [449, 318] width 267 height 333
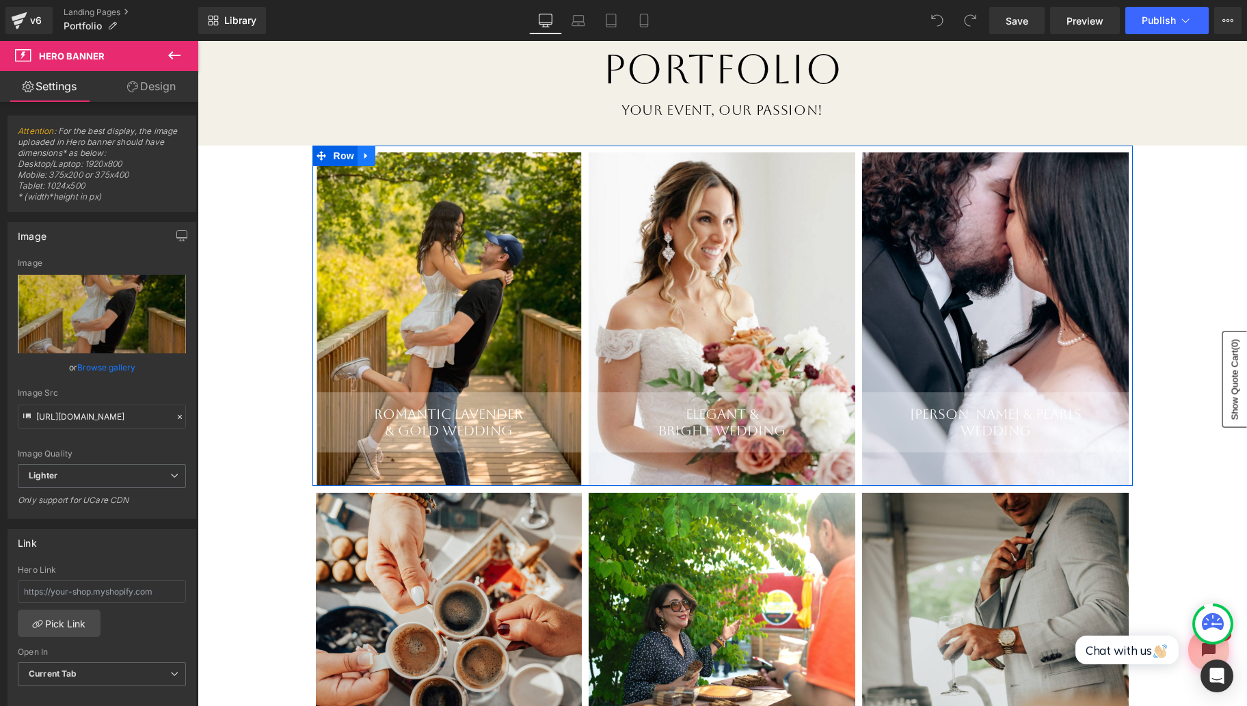
click at [364, 154] on icon at bounding box center [367, 156] width 10 height 10
click at [388, 157] on link at bounding box center [384, 156] width 18 height 21
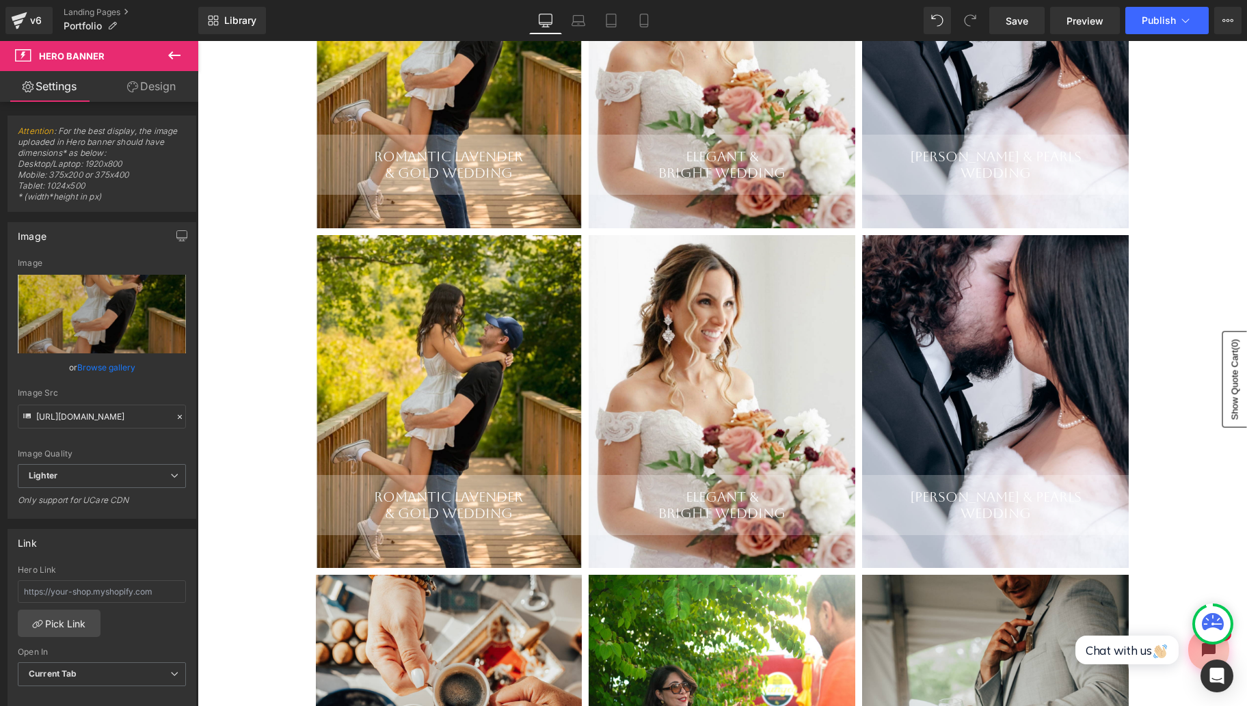
scroll to position [409, 0]
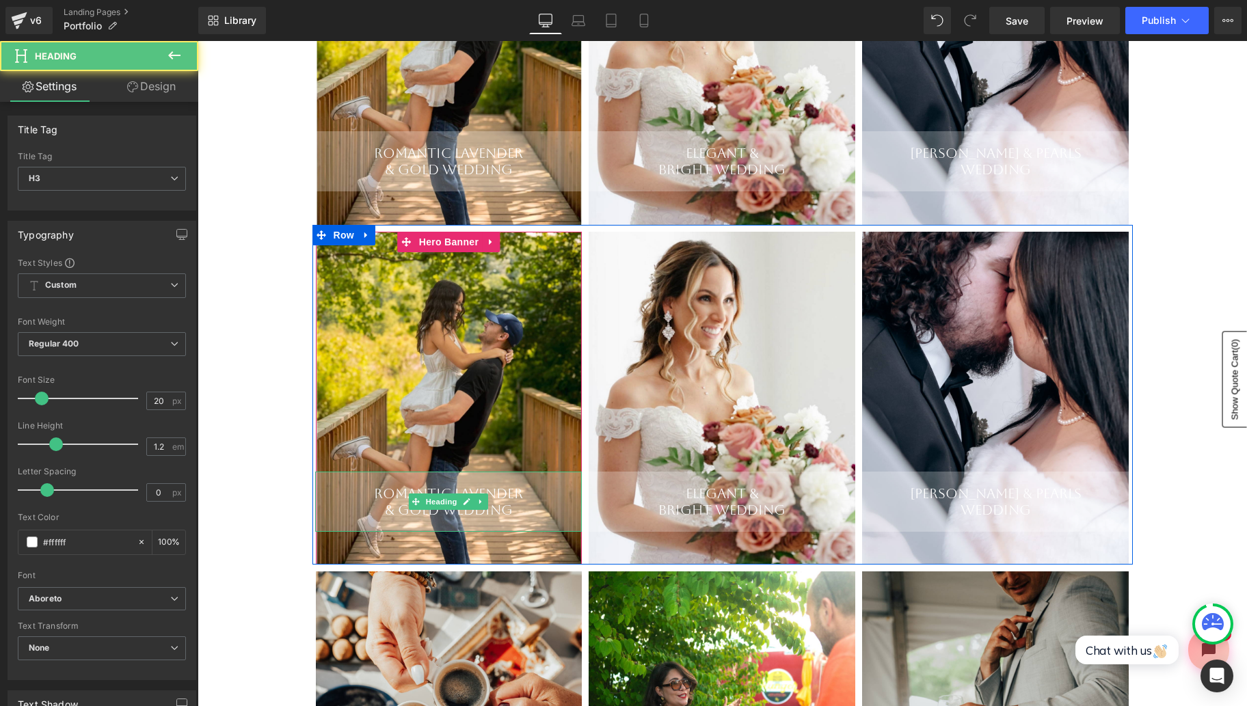
click at [491, 500] on div "Romantic Lavender" at bounding box center [448, 493] width 267 height 16
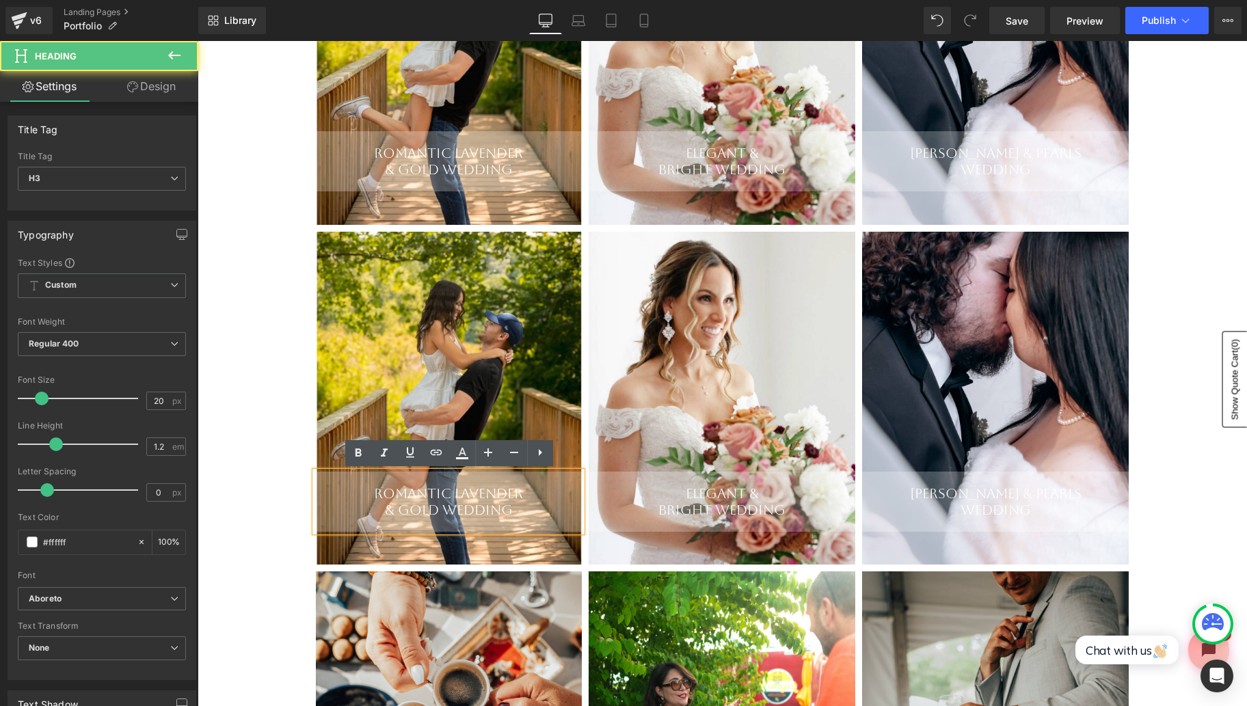
click at [507, 500] on div "Romantic Lavender" at bounding box center [448, 493] width 267 height 16
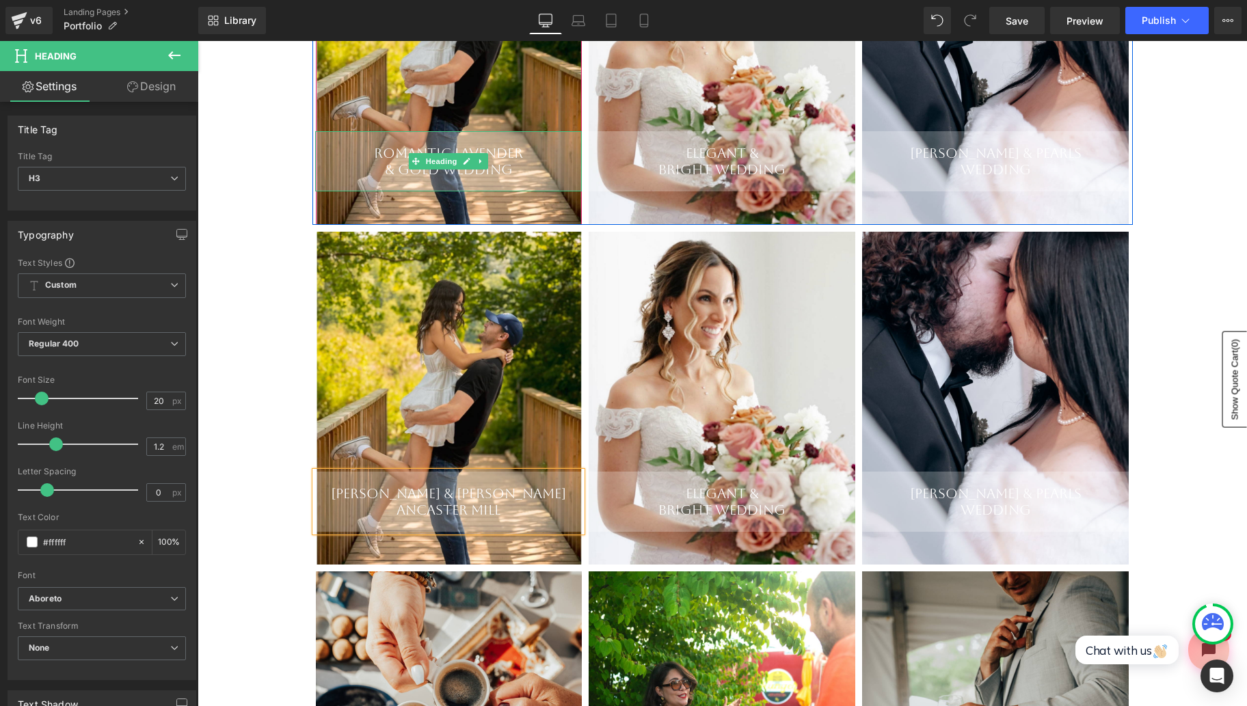
click at [515, 160] on div "Romantic Lavender" at bounding box center [448, 153] width 267 height 16
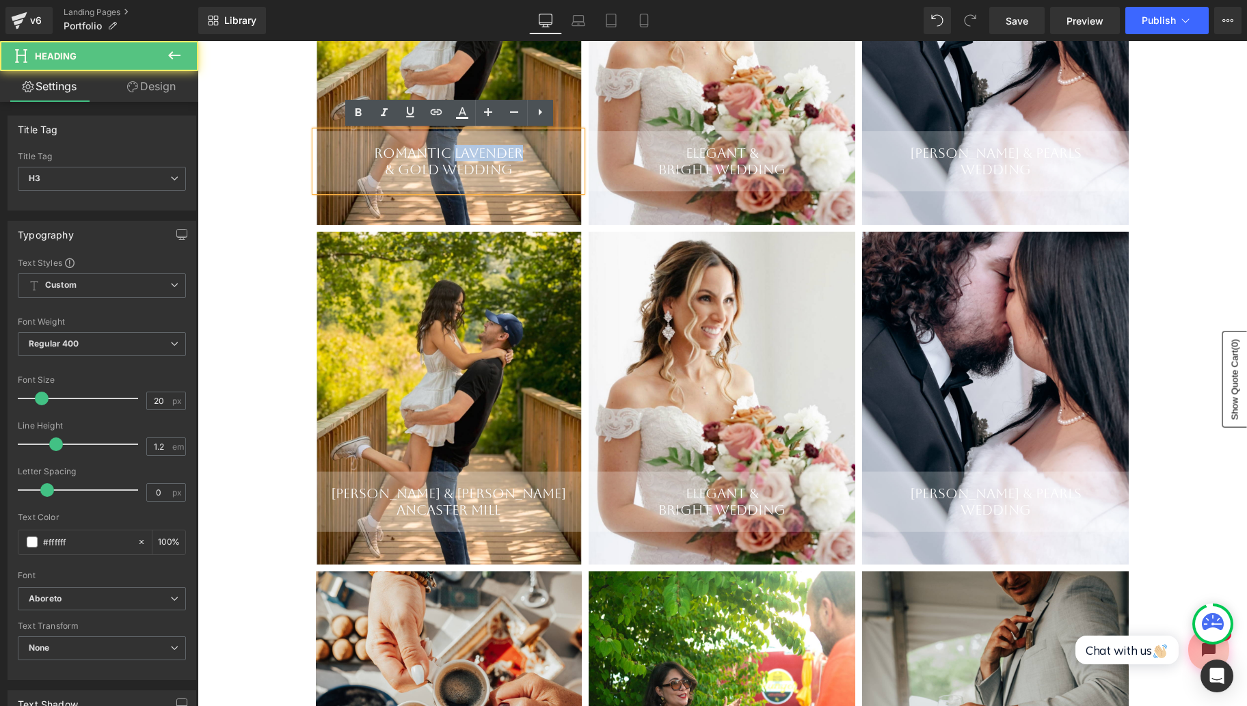
click at [515, 160] on div "Romantic Lavender" at bounding box center [448, 153] width 267 height 16
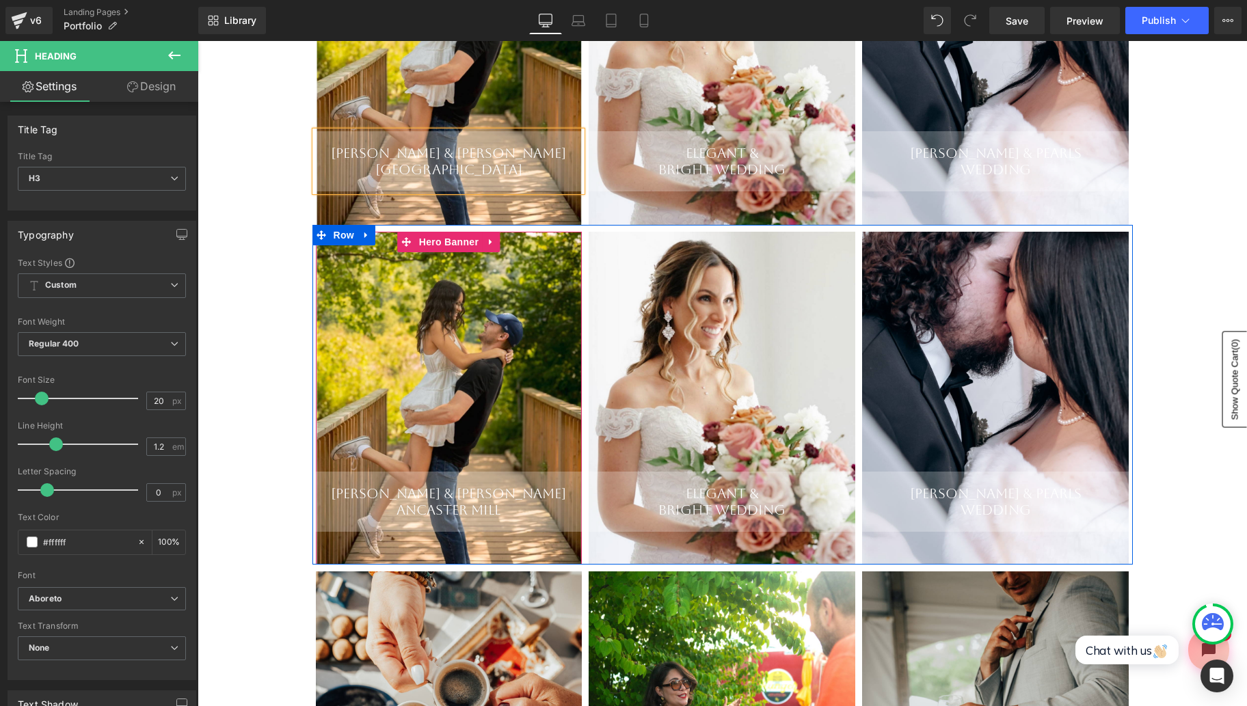
click at [459, 389] on div "[PERSON_NAME] & Luka Ancaster Mill Heading" at bounding box center [449, 398] width 267 height 333
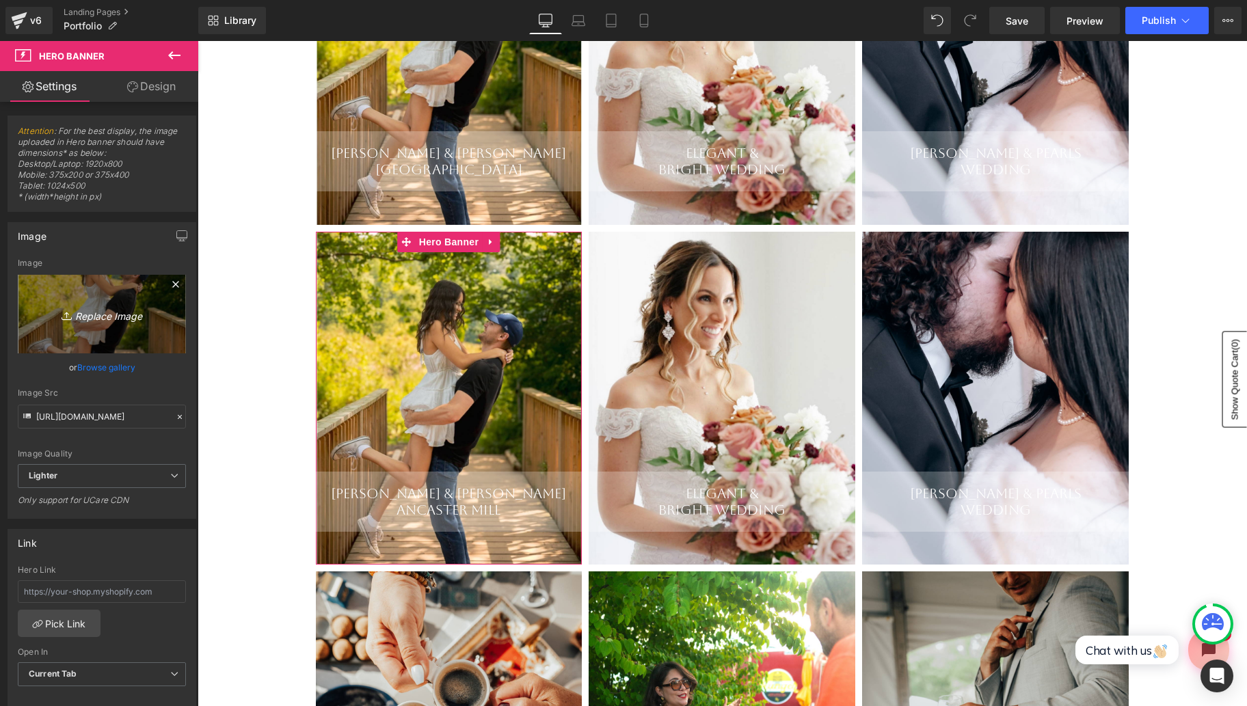
click at [114, 316] on icon "Replace Image" at bounding box center [101, 314] width 109 height 17
type input "C:\fakepath\Screen Shot [DATE] 5.37.10 AM.png"
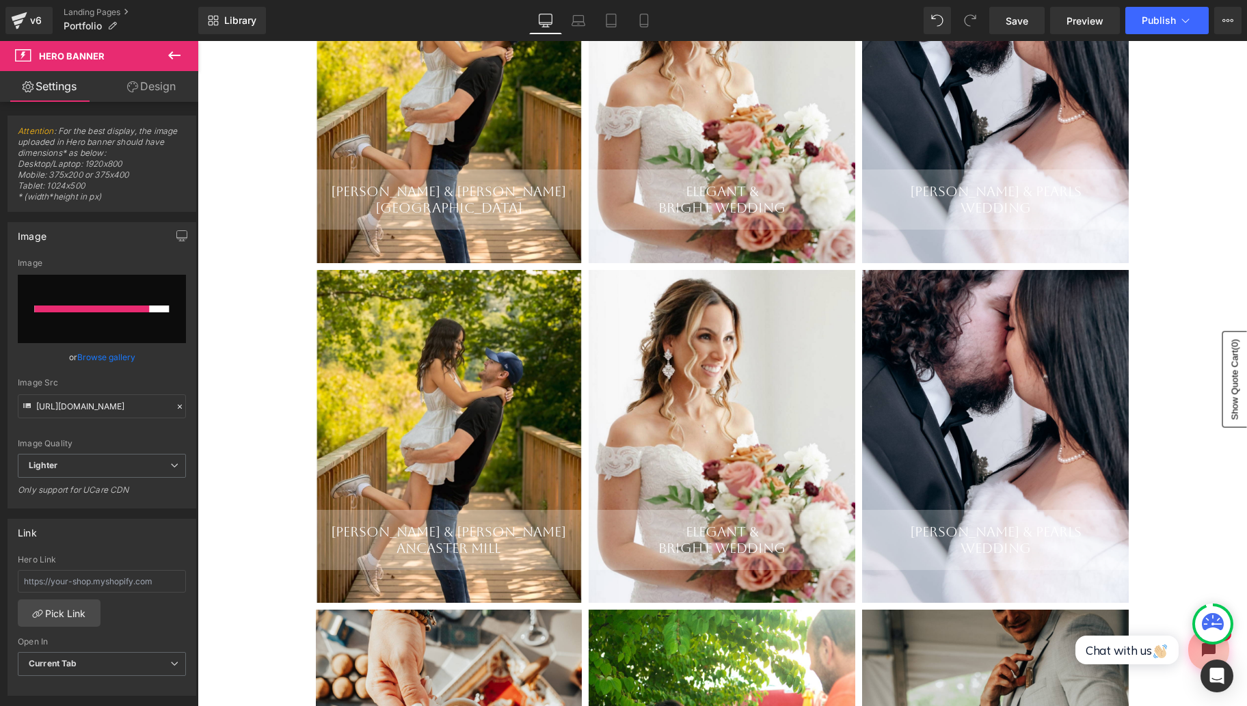
scroll to position [375, 0]
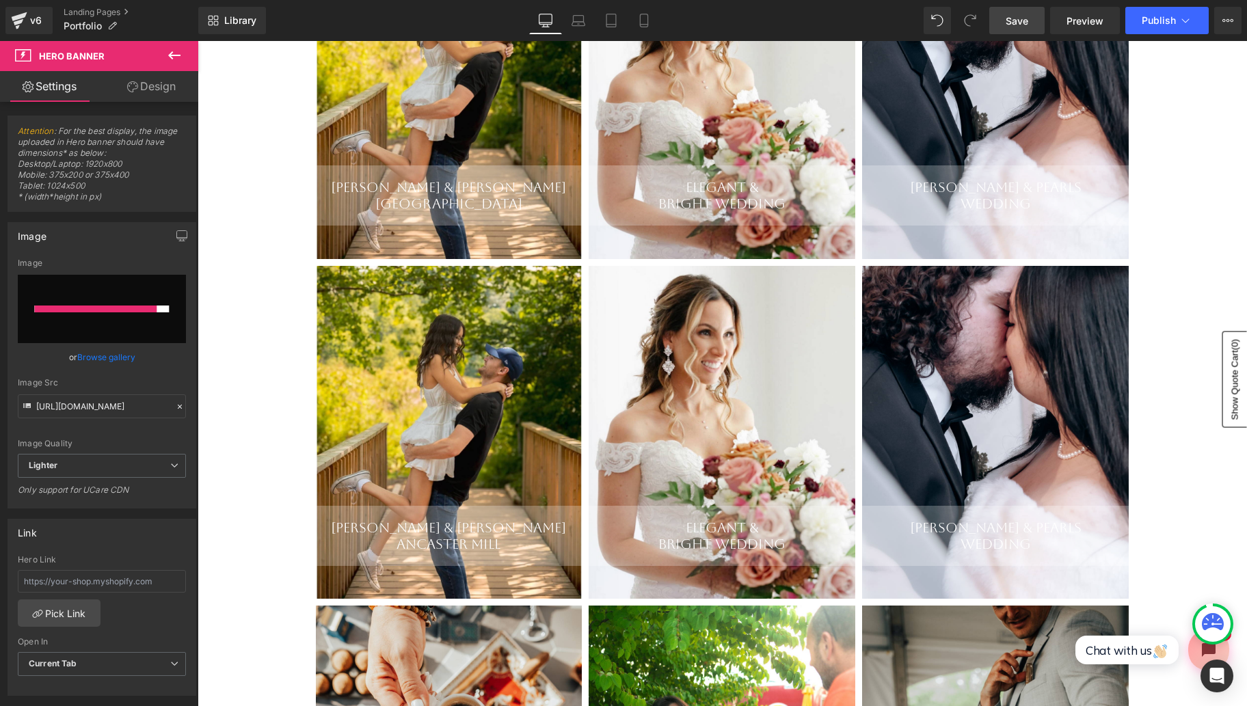
click at [1029, 23] on link "Save" at bounding box center [1016, 20] width 55 height 27
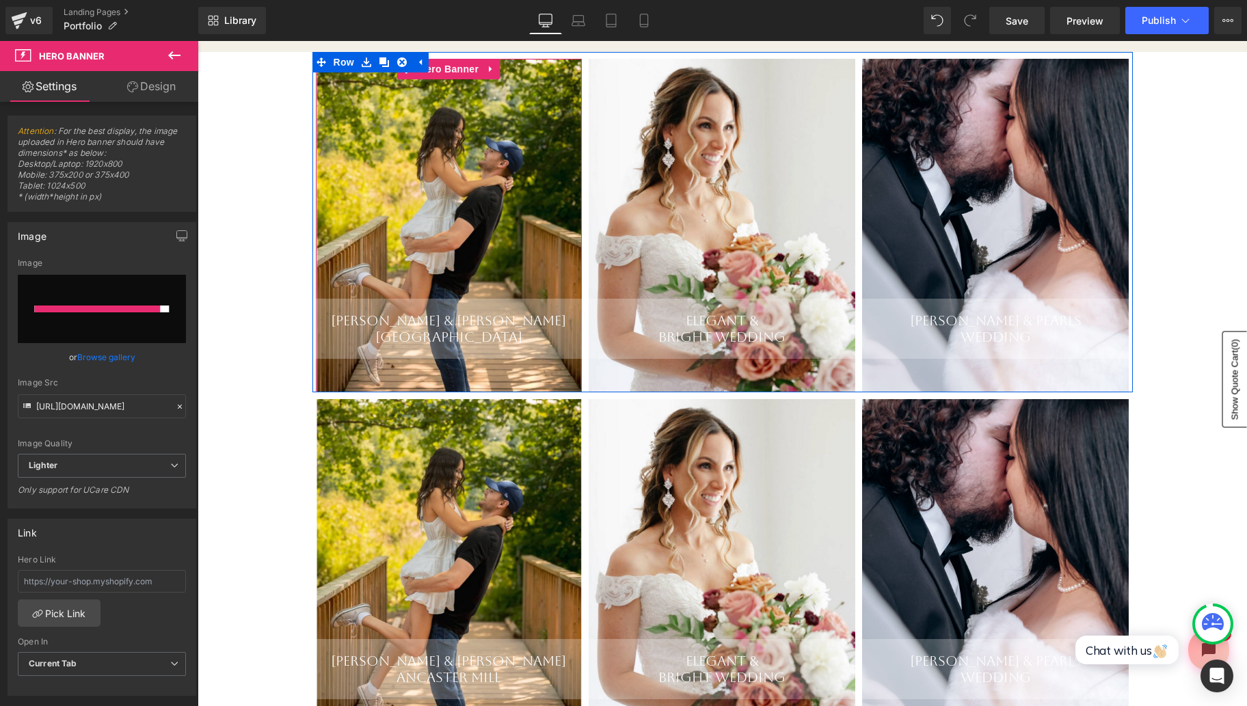
scroll to position [239, 0]
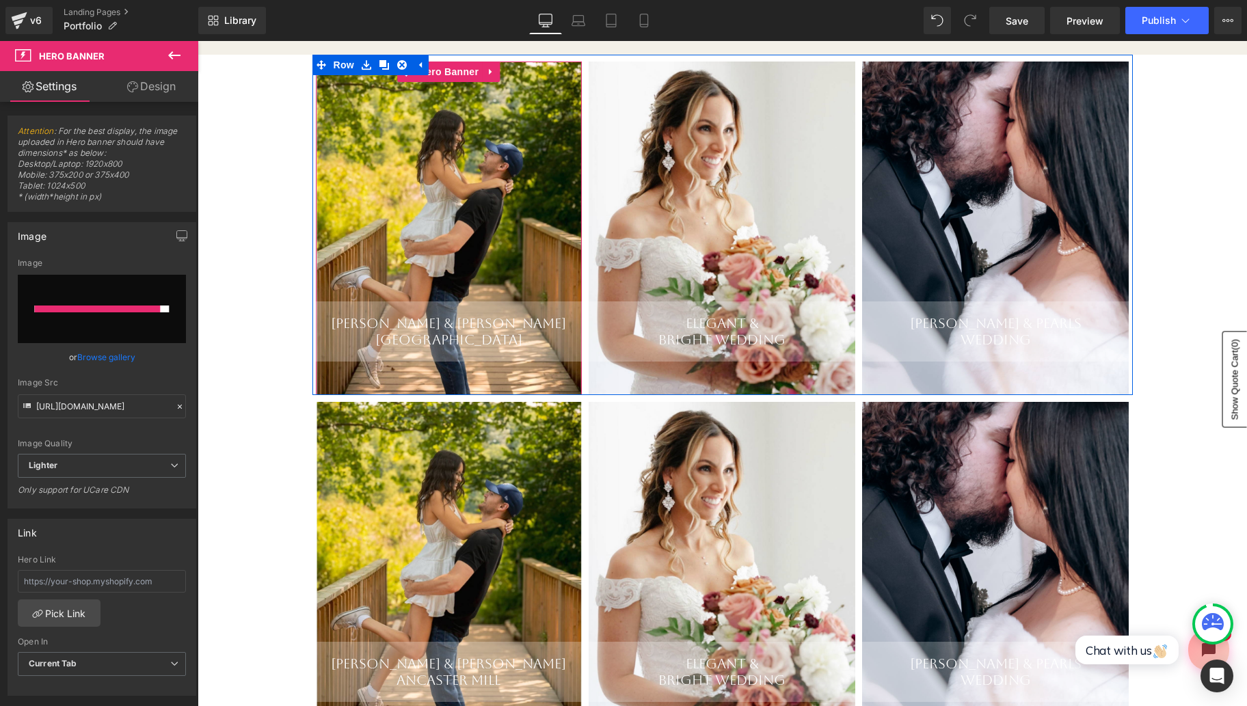
click at [463, 207] on div "[PERSON_NAME] & [PERSON_NAME] Valley Heading" at bounding box center [449, 228] width 267 height 333
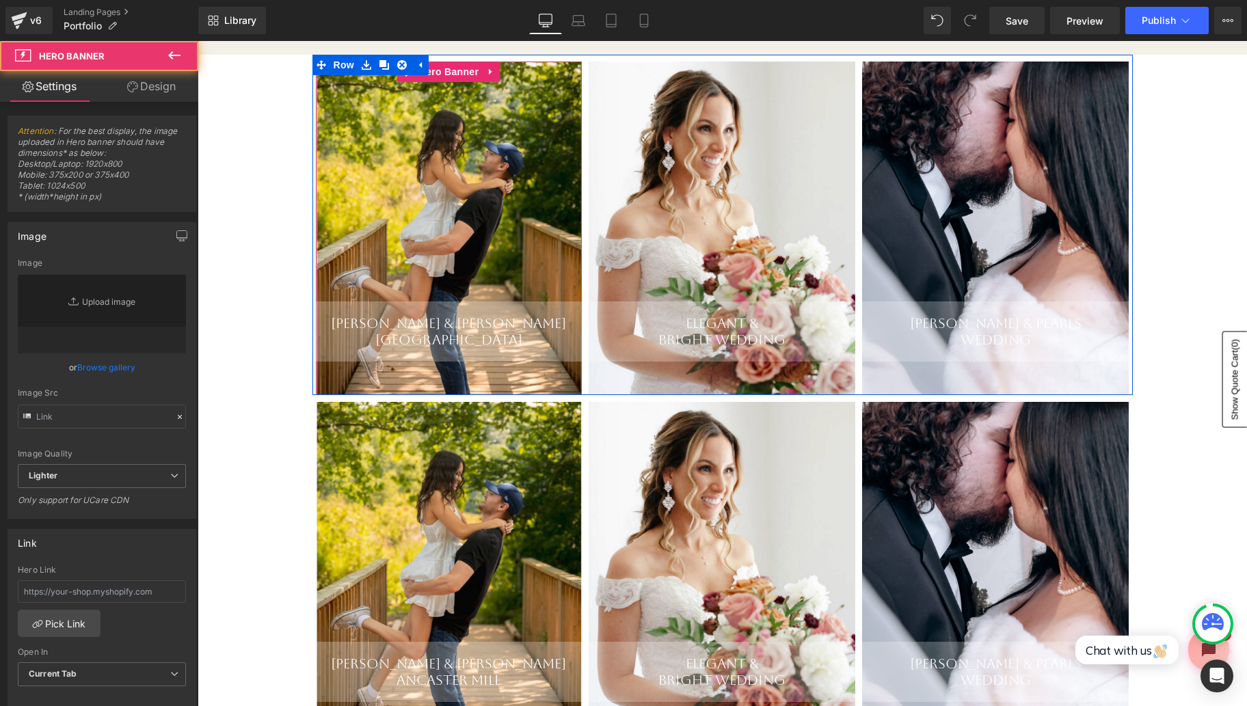
type input "[URL][DOMAIN_NAME]"
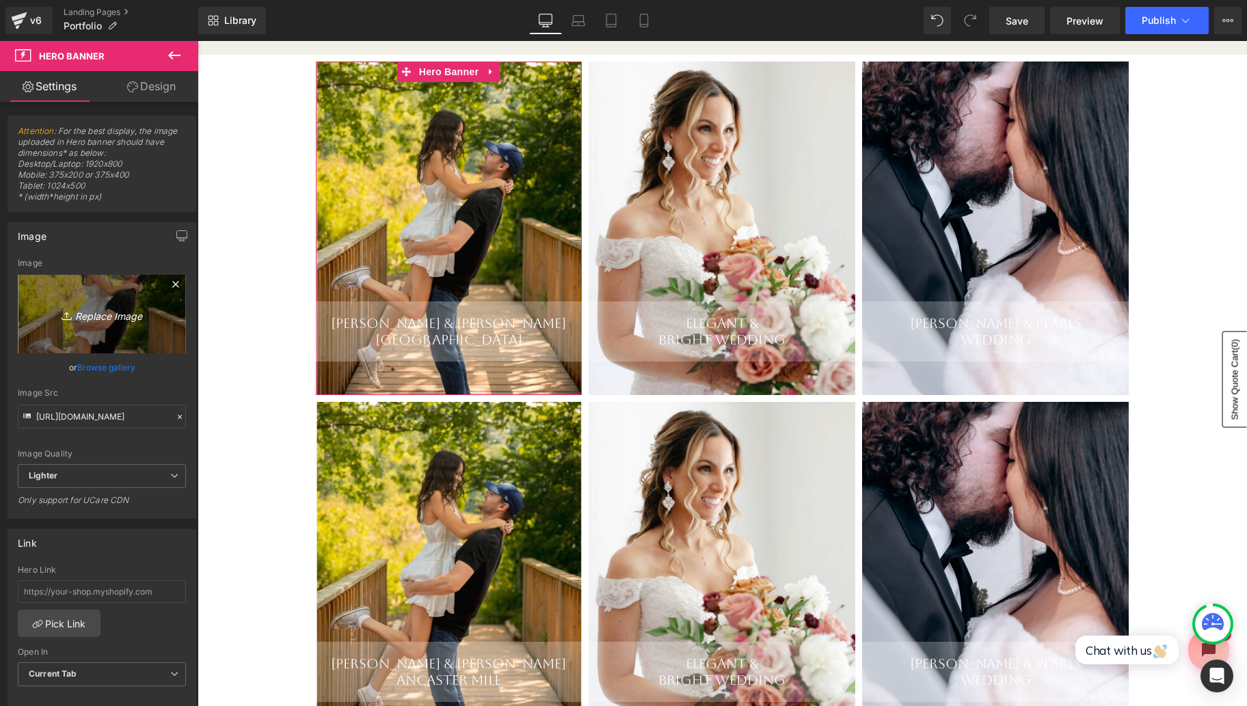
click at [102, 312] on icon "Replace Image" at bounding box center [101, 314] width 109 height 17
type input "C:\fakepath\Screen Shot [DATE] 5.39.25 AM.png"
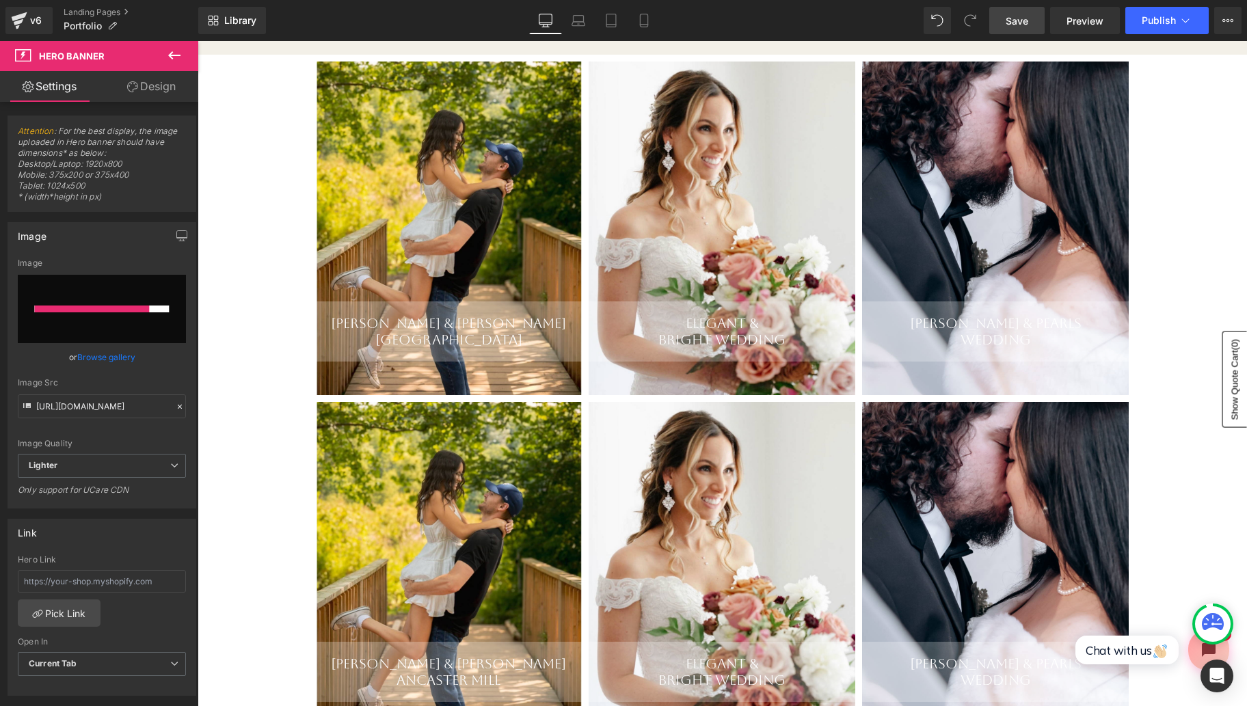
click at [1028, 23] on span "Save" at bounding box center [1016, 21] width 23 height 14
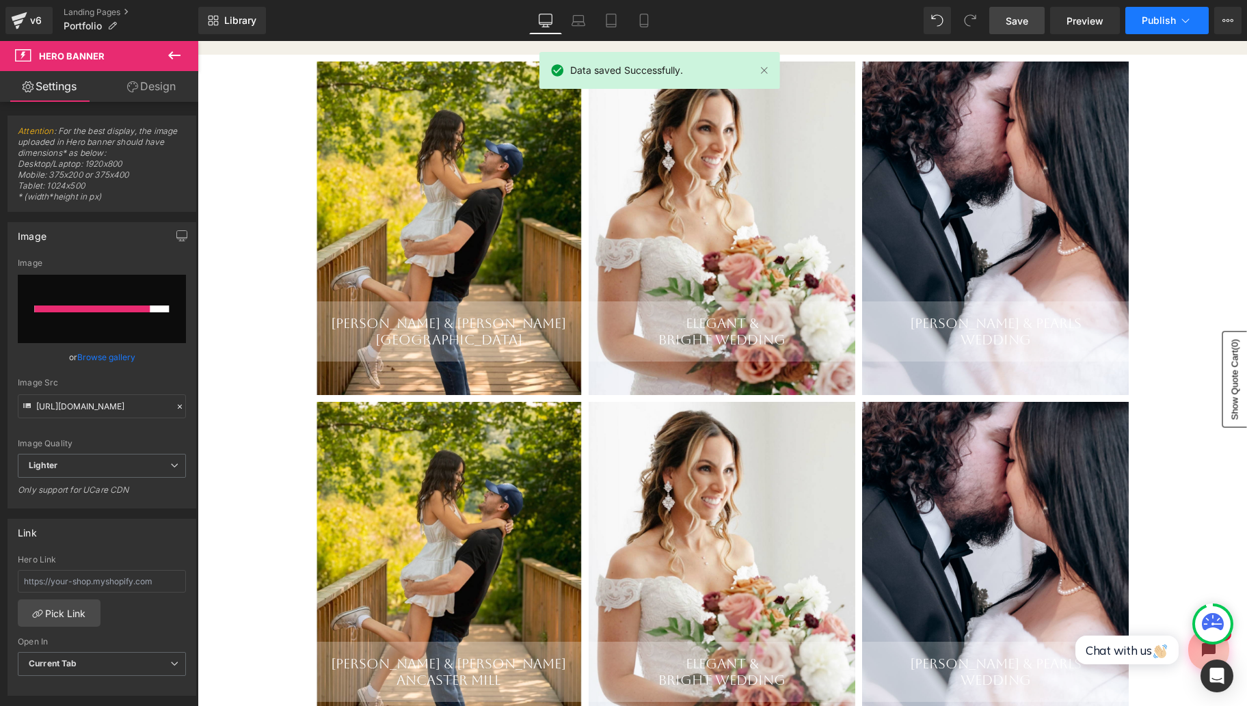
click at [1196, 23] on button "Publish" at bounding box center [1166, 20] width 83 height 27
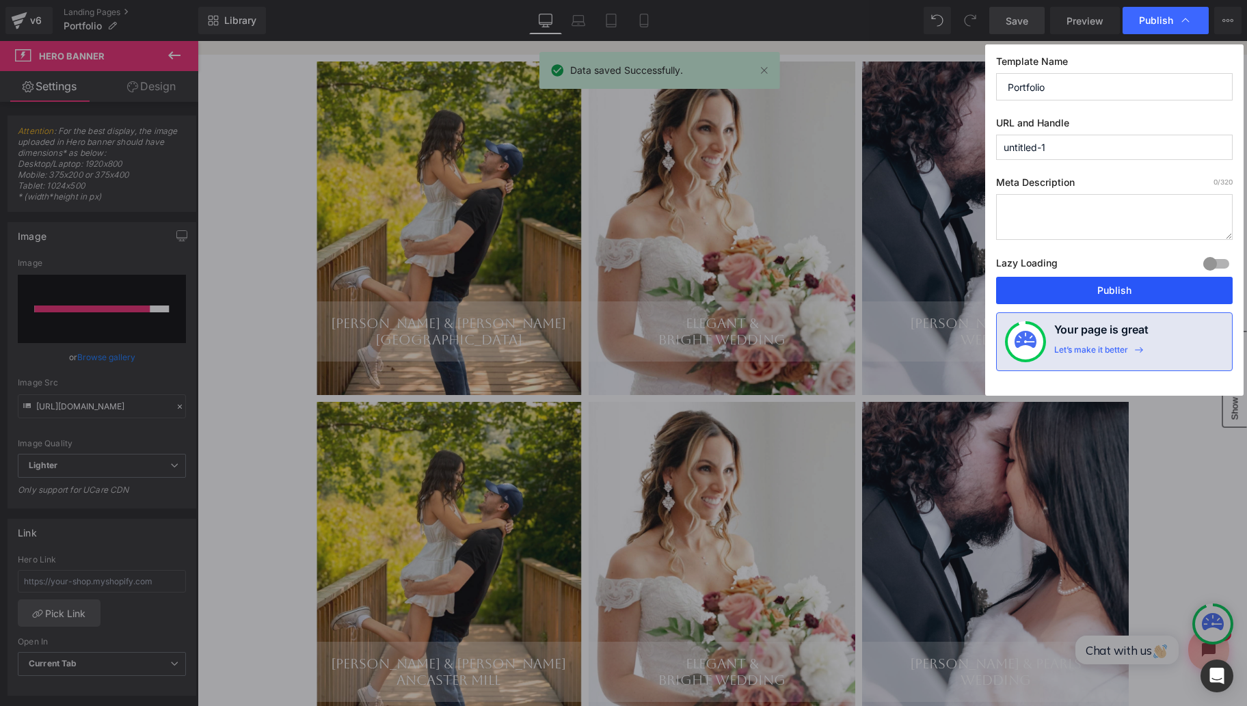
click at [1109, 293] on button "Publish" at bounding box center [1114, 290] width 237 height 27
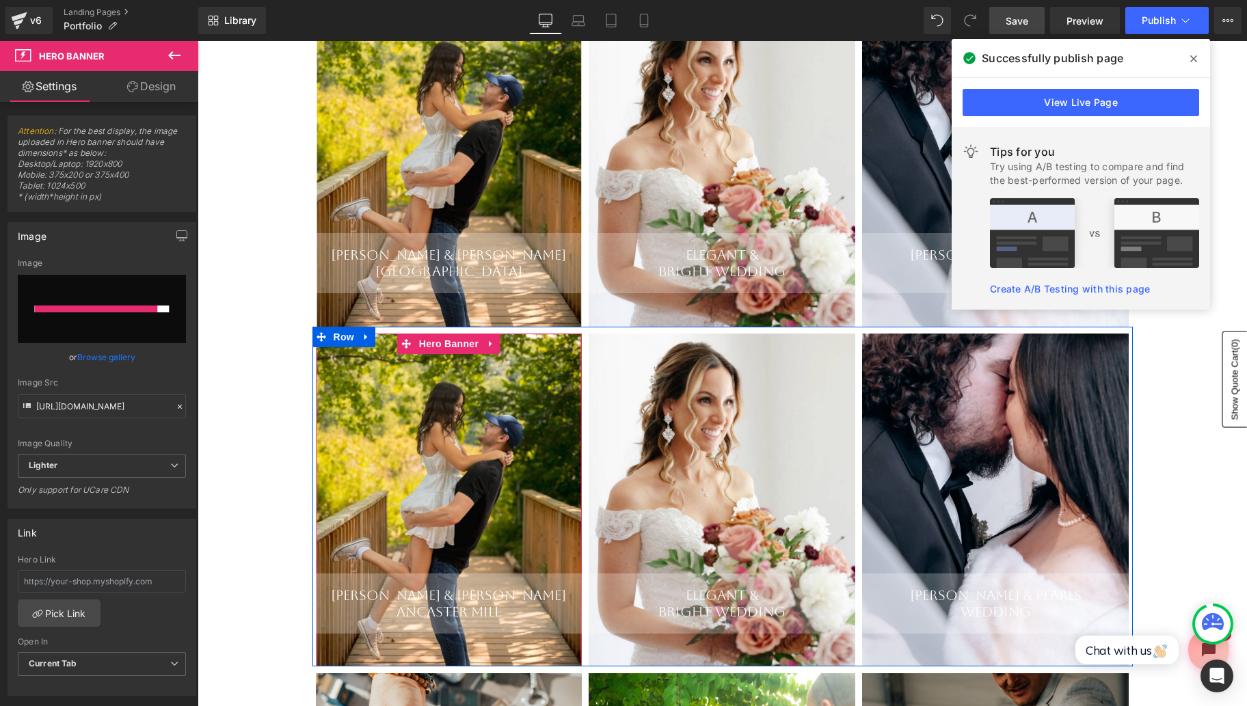
scroll to position [329, 0]
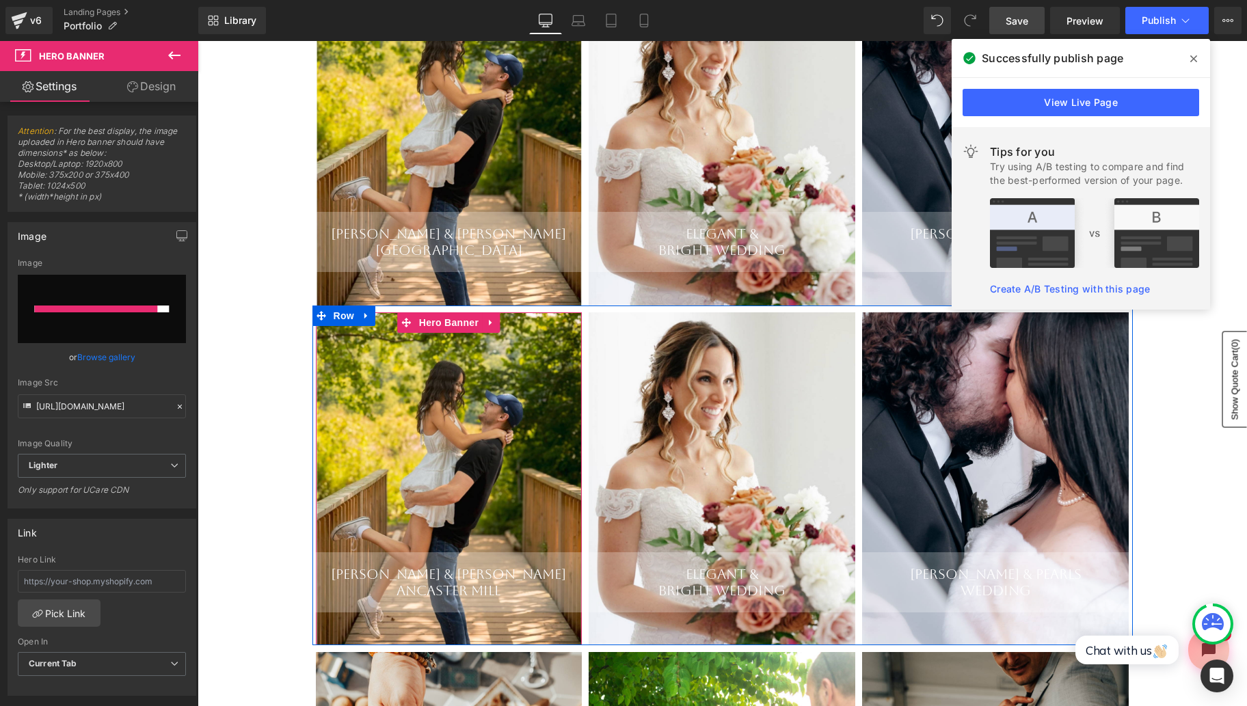
click at [468, 461] on div "[PERSON_NAME] & Luka Ancaster Mill Heading" at bounding box center [449, 478] width 267 height 333
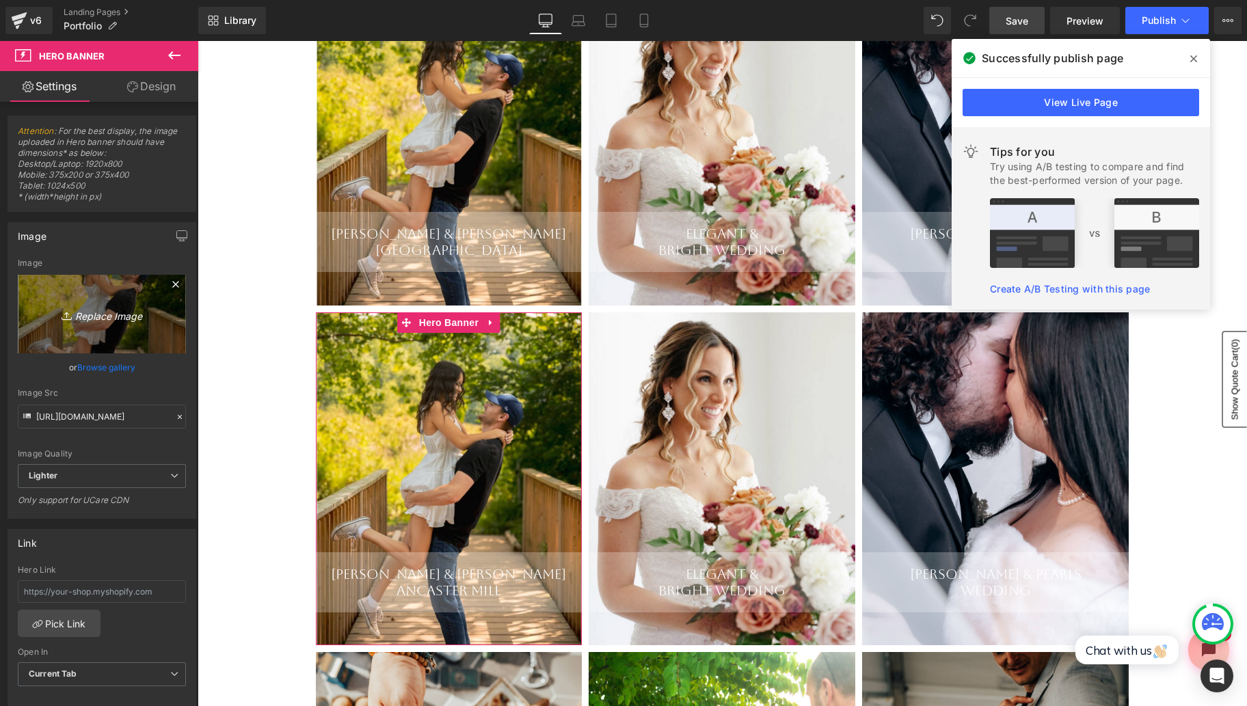
click at [122, 328] on link "Replace Image" at bounding box center [102, 314] width 168 height 79
type input "C:\fakepath\Screen Shot [DATE] 5.37.10 AM.png"
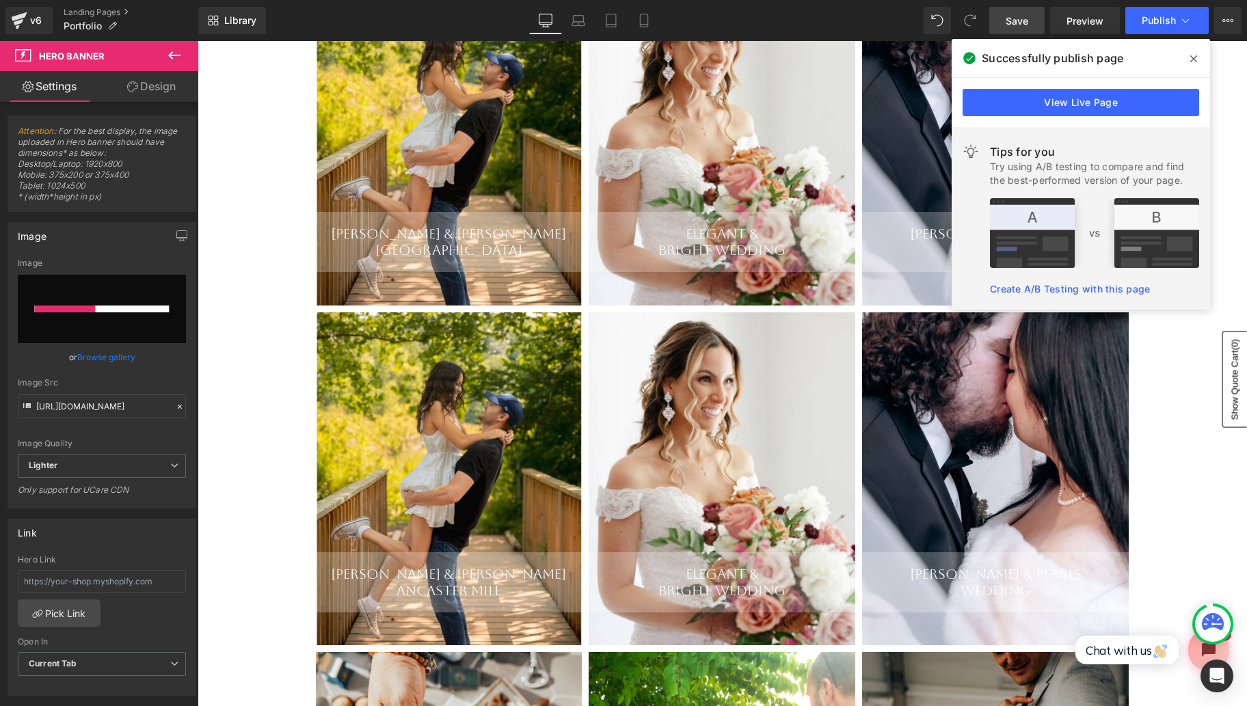
click at [1195, 56] on icon at bounding box center [1193, 58] width 7 height 11
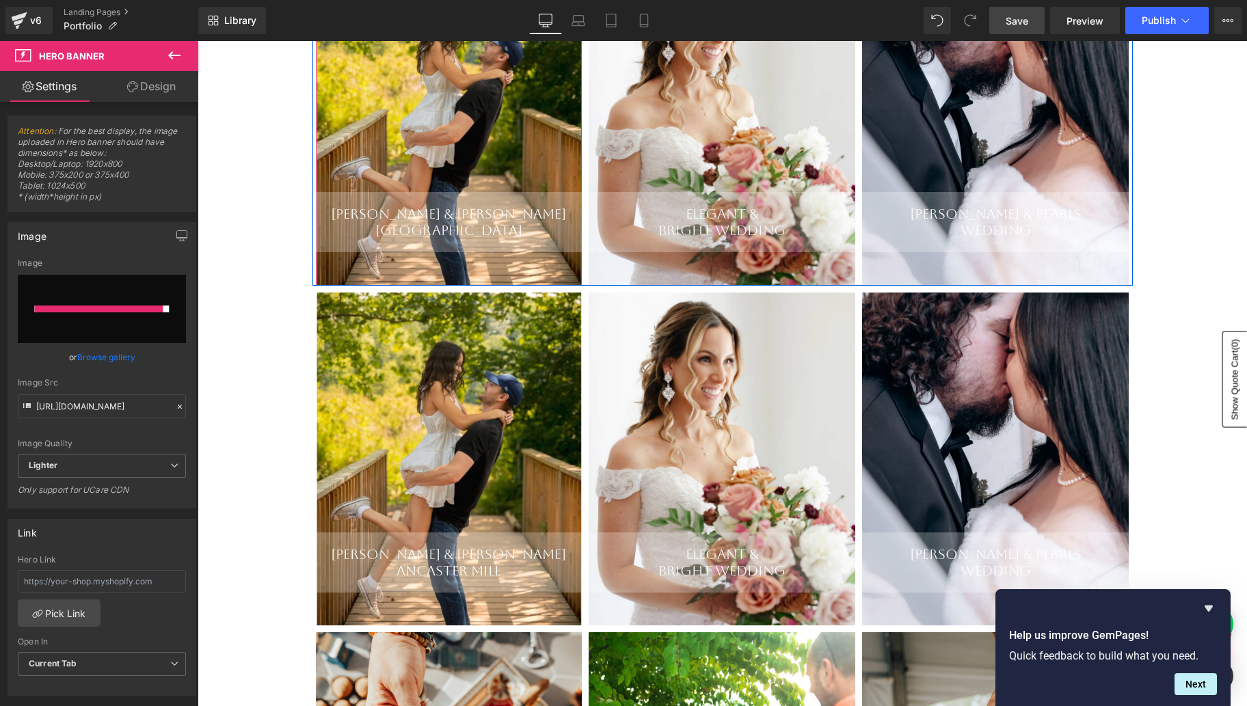
scroll to position [349, 0]
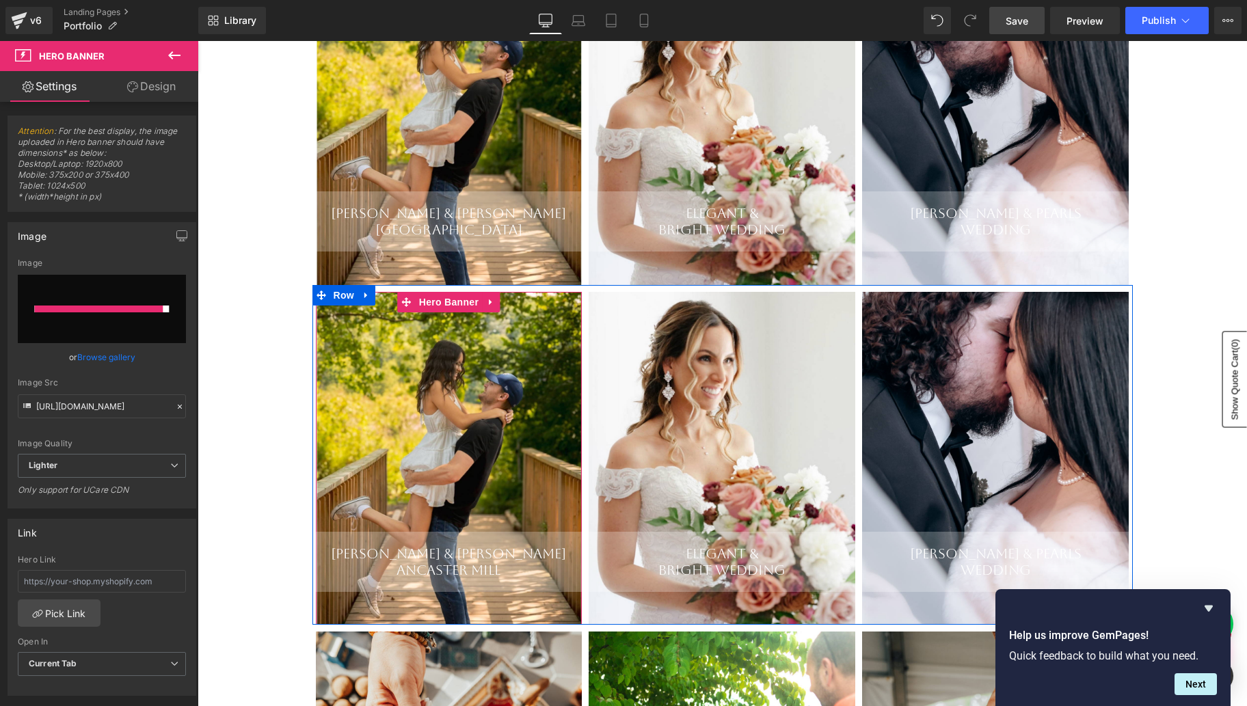
click at [455, 472] on div "[PERSON_NAME] & Luka Ancaster Mill Heading" at bounding box center [449, 458] width 267 height 333
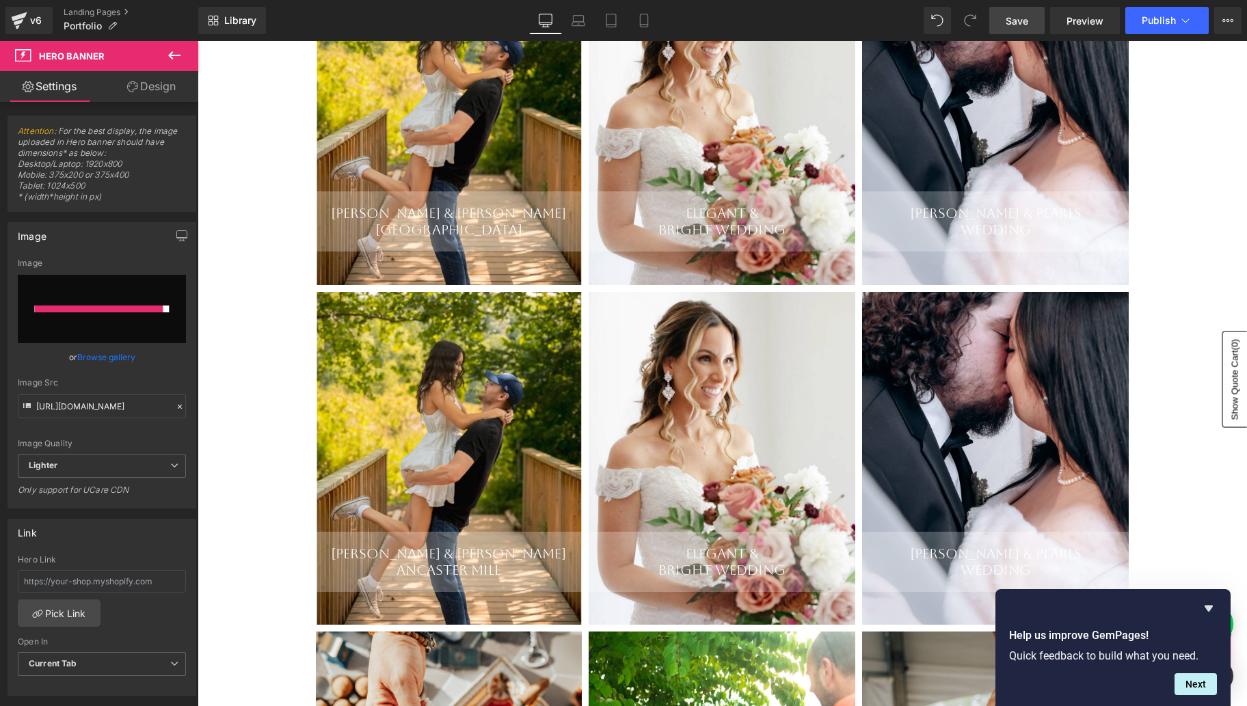
click at [1014, 14] on span "Save" at bounding box center [1016, 21] width 23 height 14
click at [1211, 608] on icon "Hide survey" at bounding box center [1208, 609] width 8 height 6
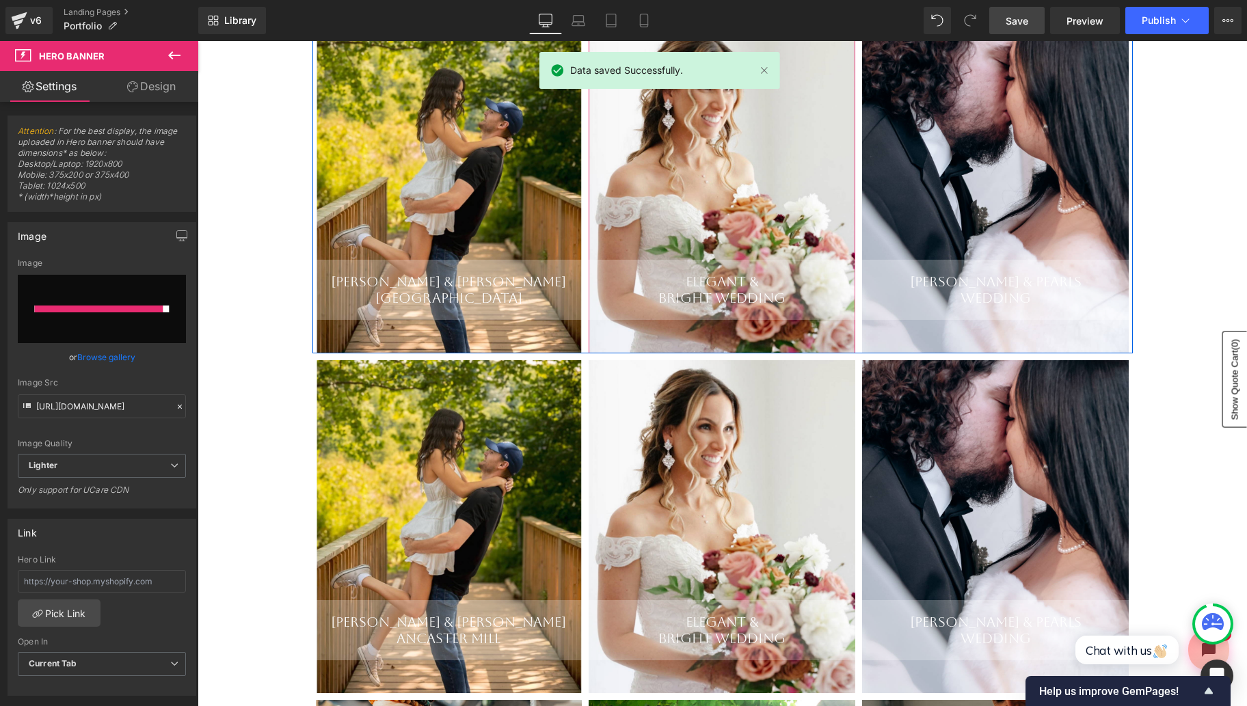
scroll to position [319, 0]
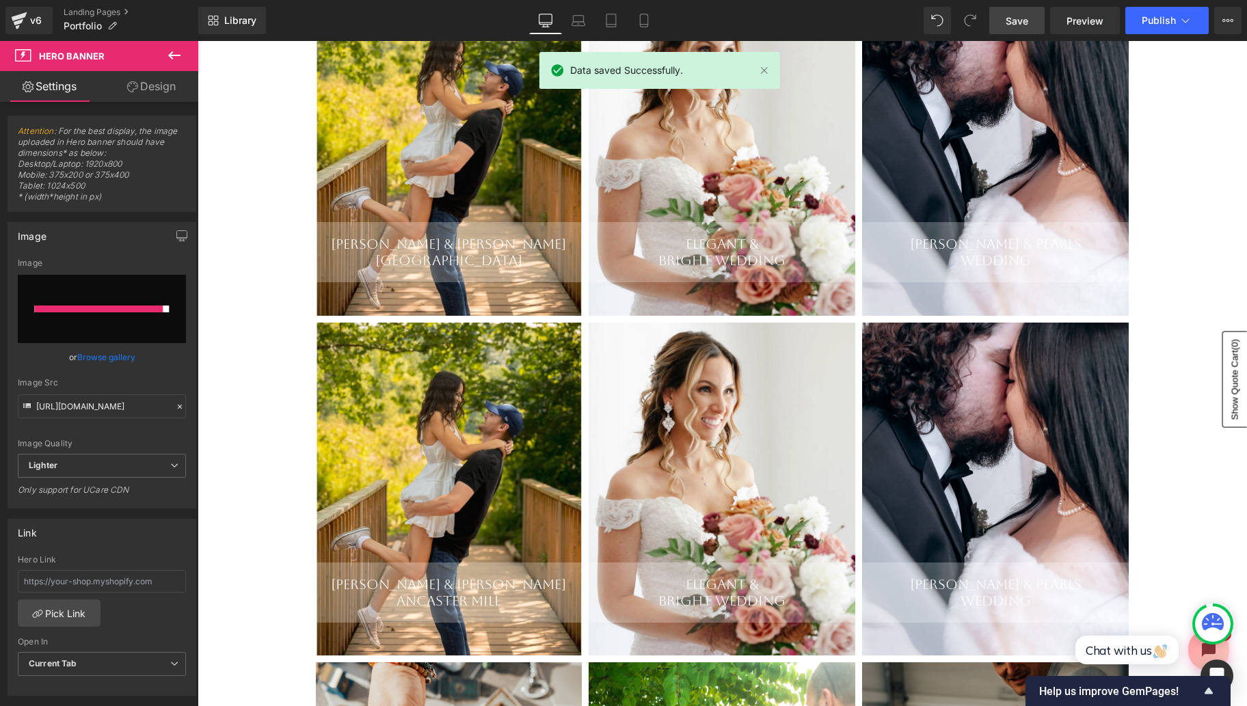
click at [487, 463] on div "[PERSON_NAME] & Luka Ancaster Mill Heading" at bounding box center [449, 489] width 267 height 333
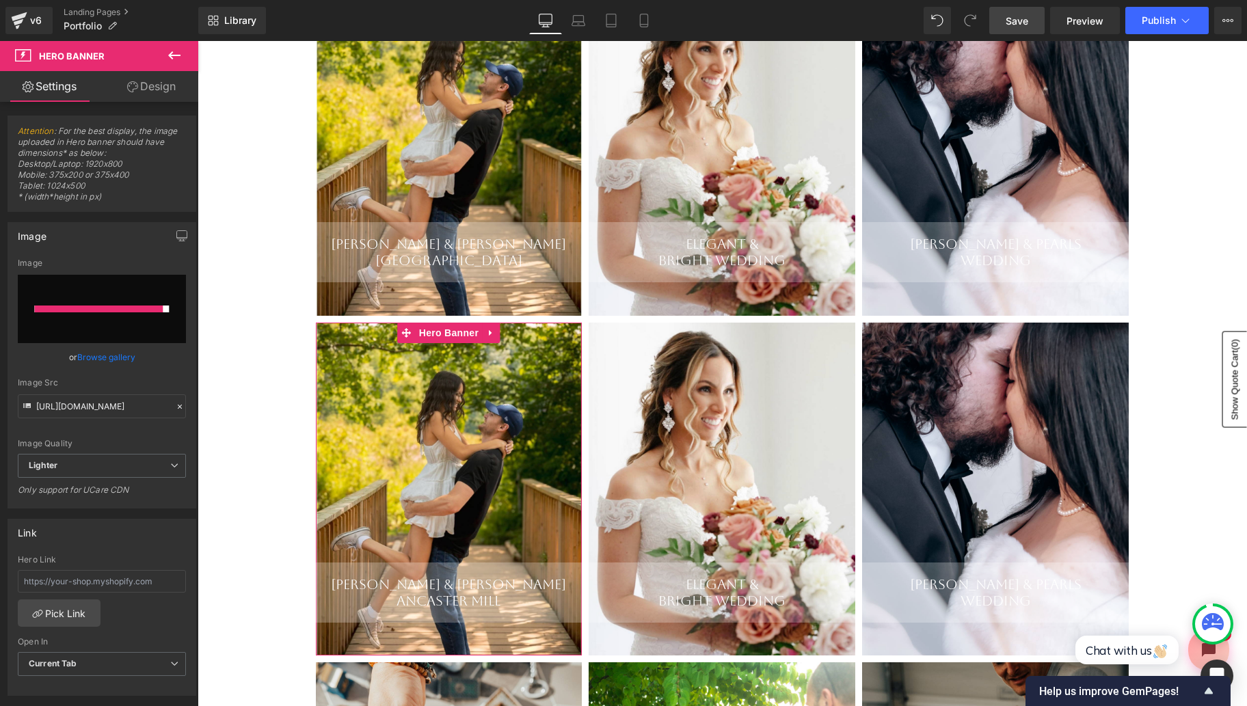
click at [101, 360] on link "Browse gallery" at bounding box center [106, 357] width 58 height 24
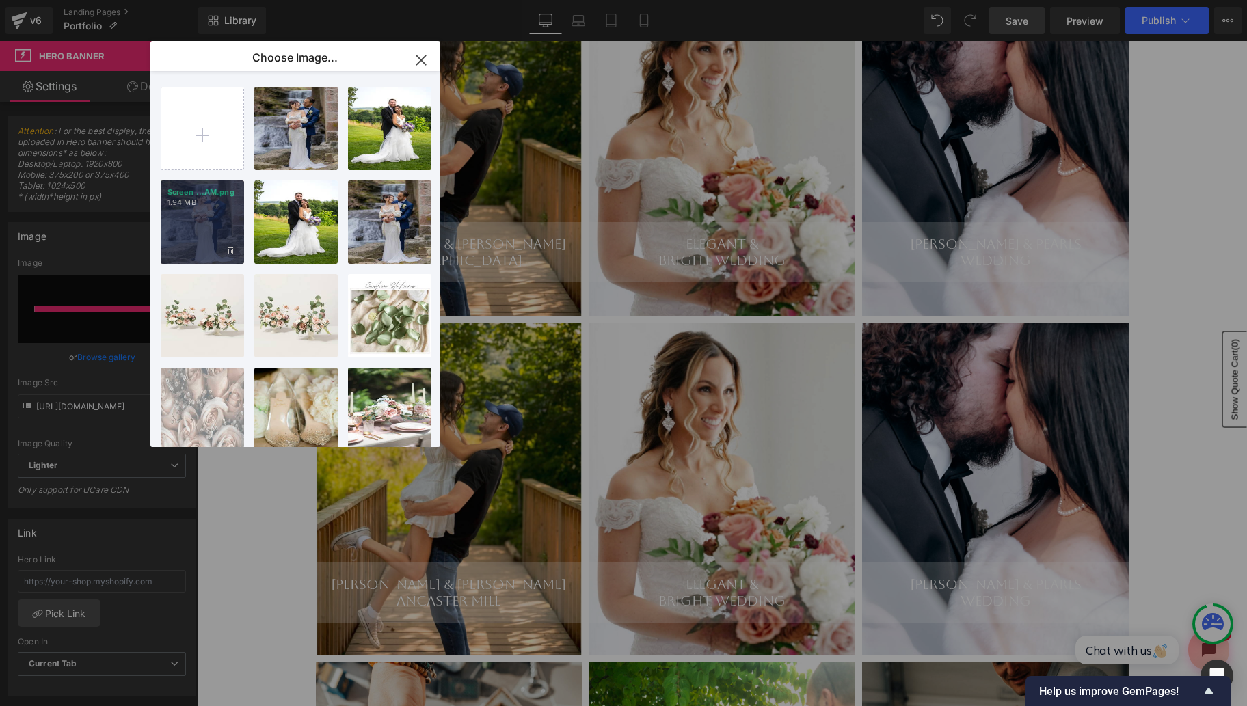
click at [202, 247] on div "Screen ...AM.png 1.94 MB" at bounding box center [202, 221] width 83 height 83
type input "[URL][DOMAIN_NAME]"
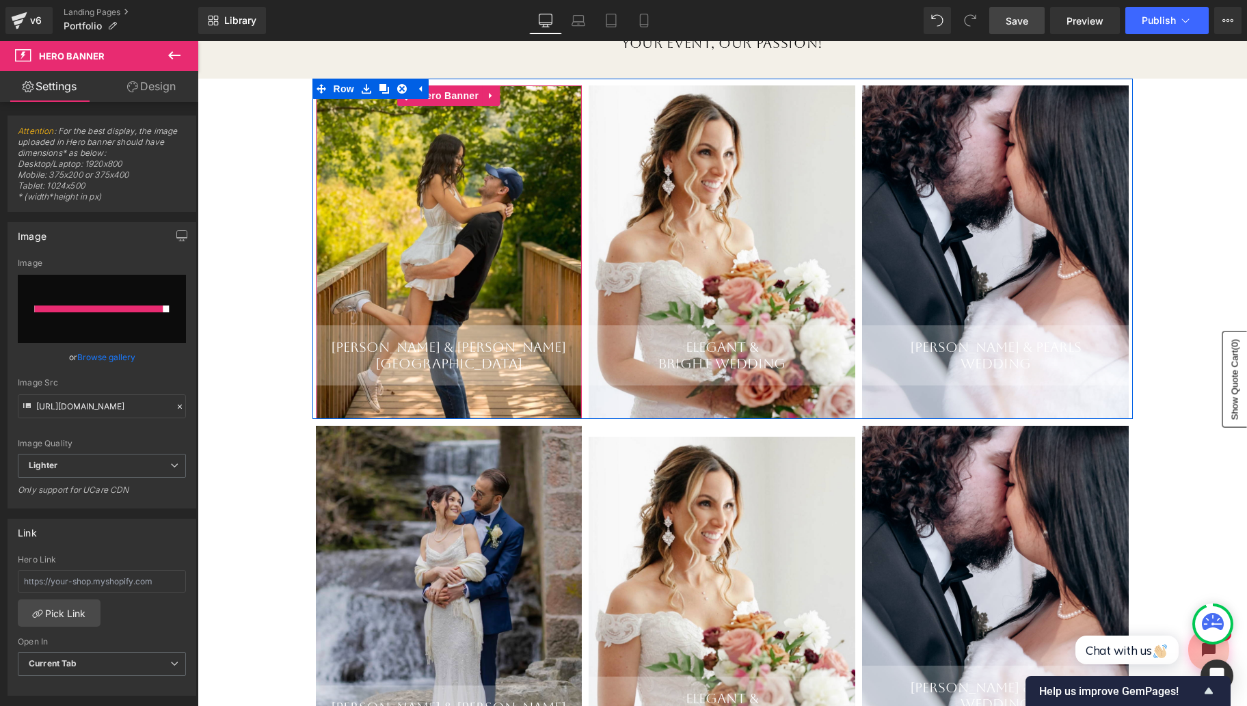
scroll to position [192, 0]
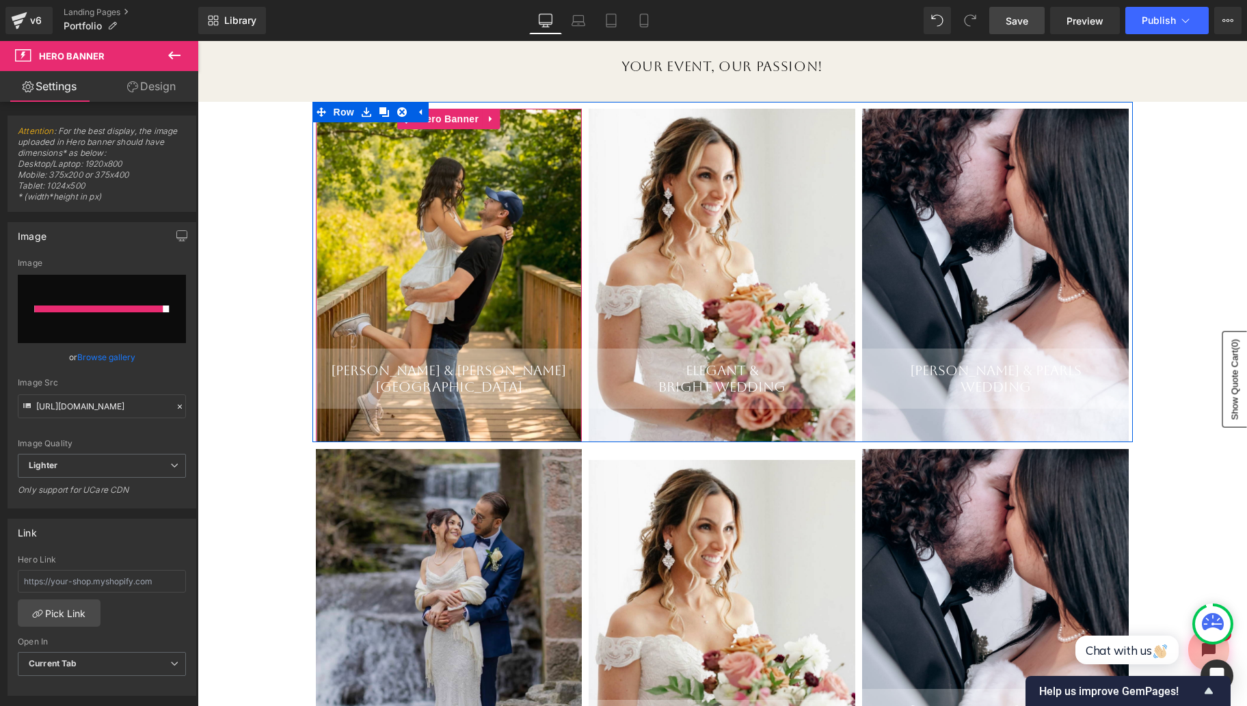
click at [450, 216] on div "[PERSON_NAME] & [PERSON_NAME] Valley Heading" at bounding box center [449, 275] width 267 height 333
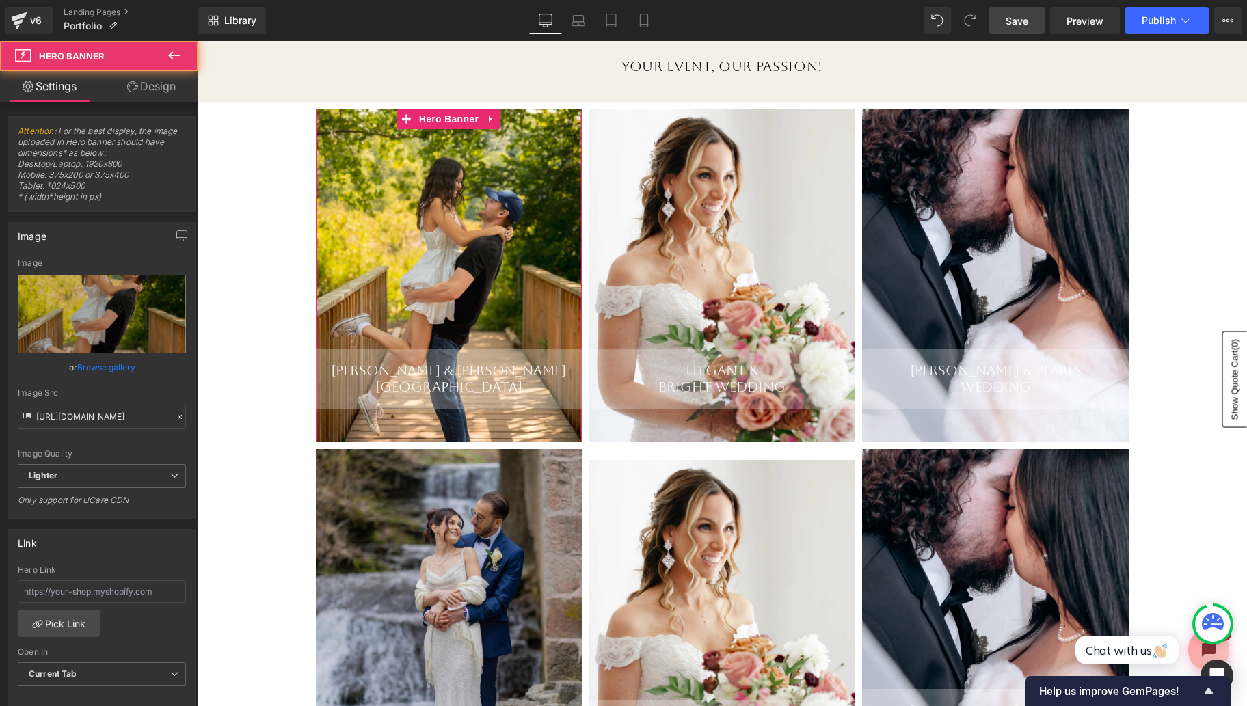
click at [113, 369] on link "Browse gallery" at bounding box center [106, 367] width 58 height 24
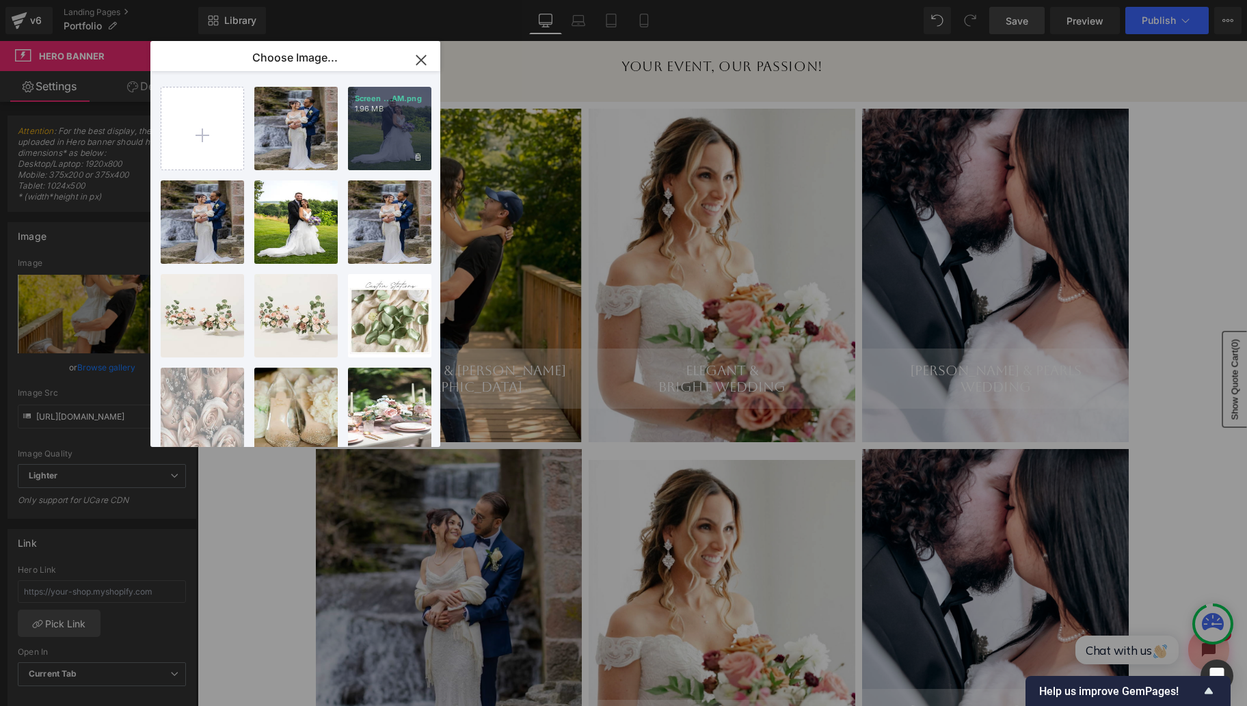
click at [373, 137] on div "Screen ...AM.png 1.96 MB" at bounding box center [389, 128] width 83 height 83
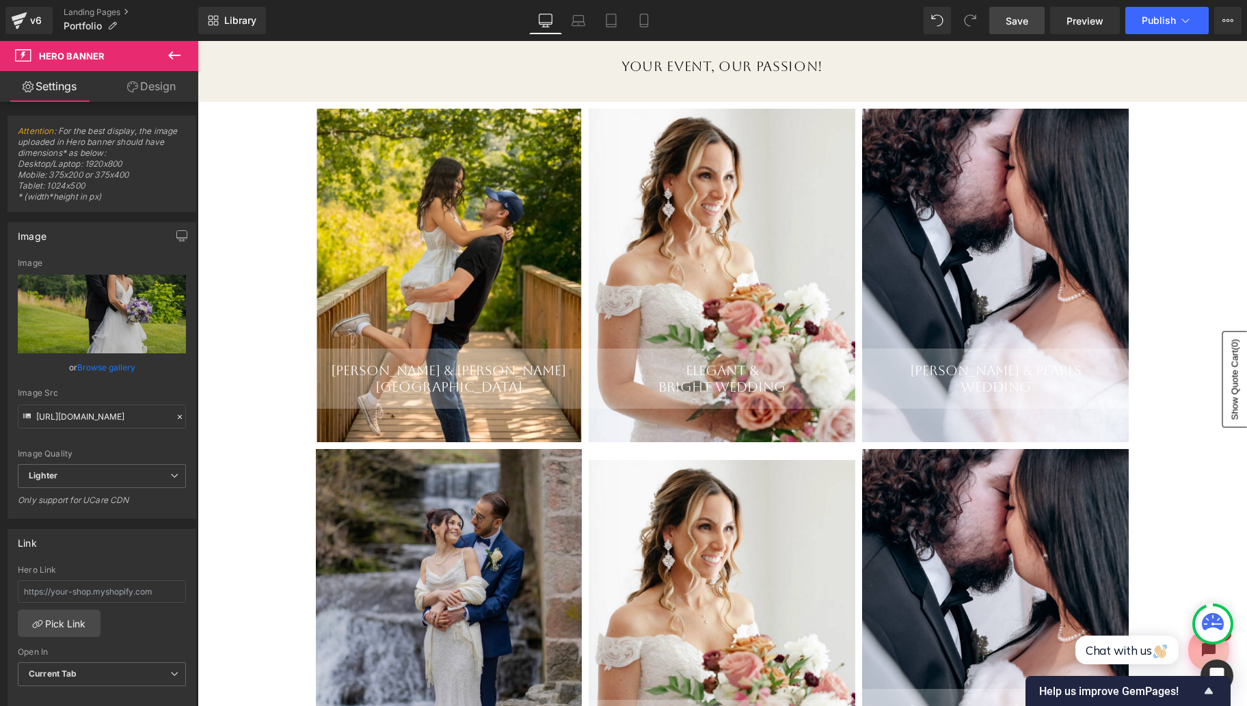
type input "[URL][DOMAIN_NAME]"
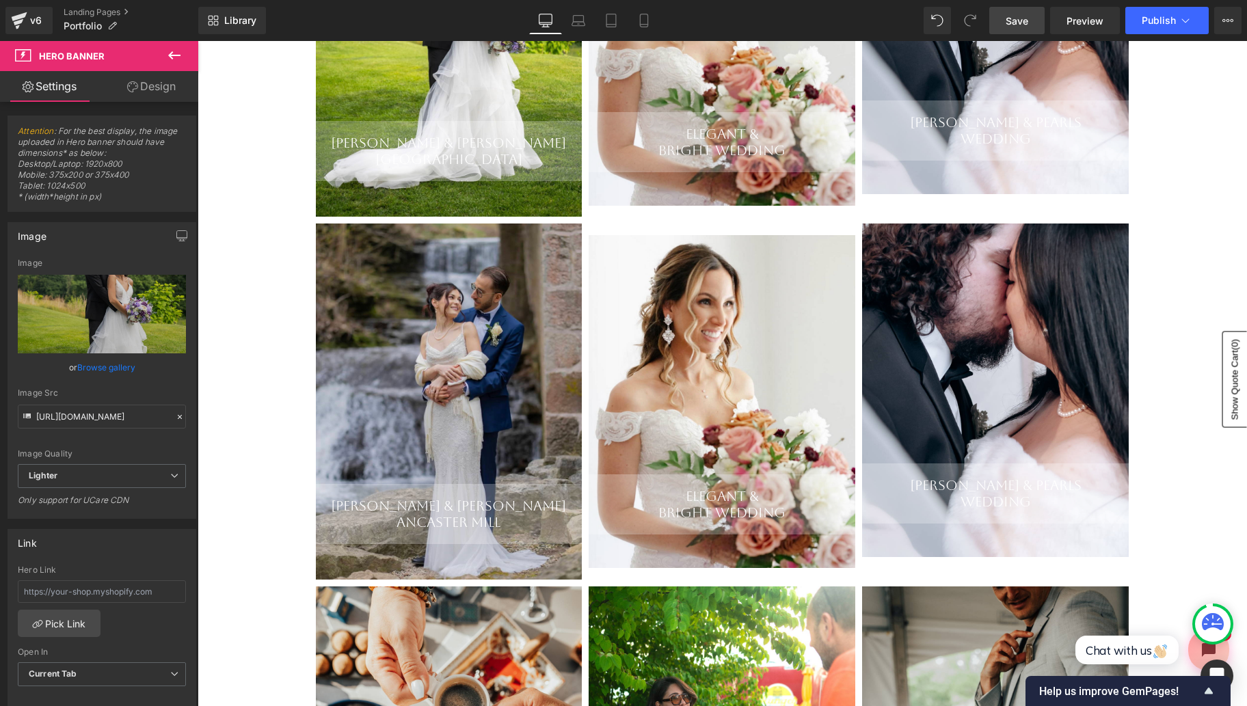
scroll to position [446, 0]
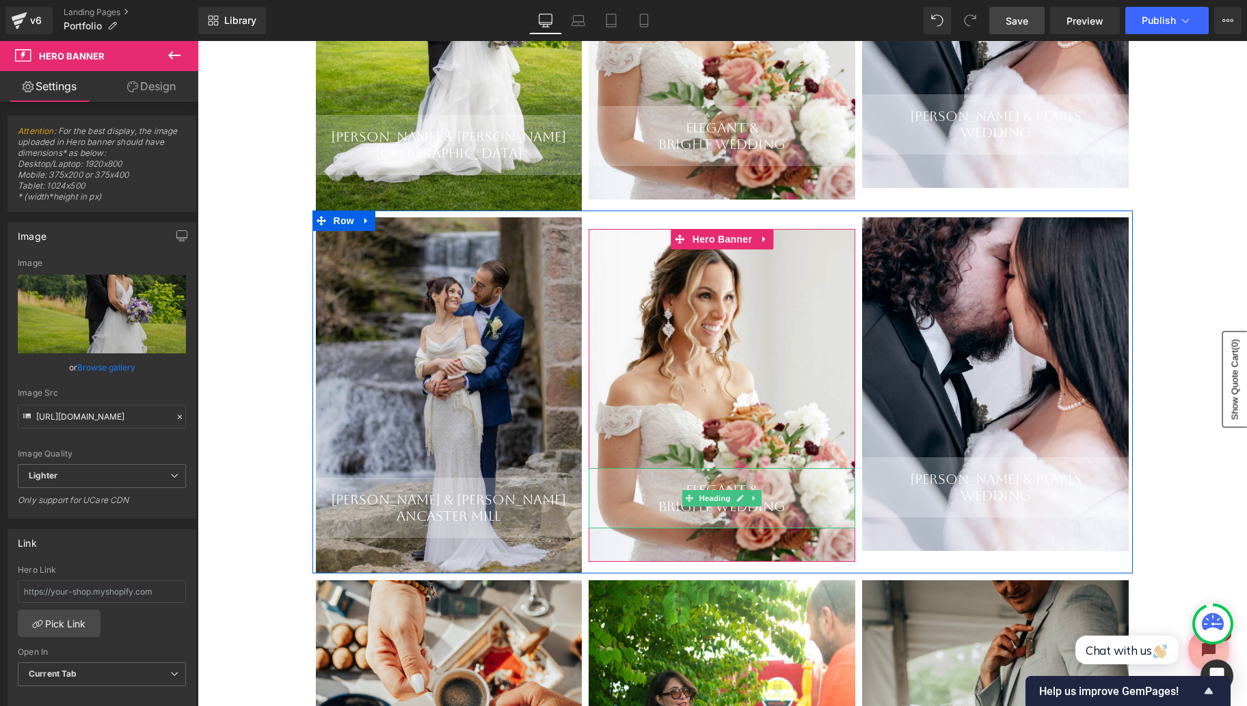
click at [792, 492] on div "Elegant &" at bounding box center [722, 490] width 267 height 16
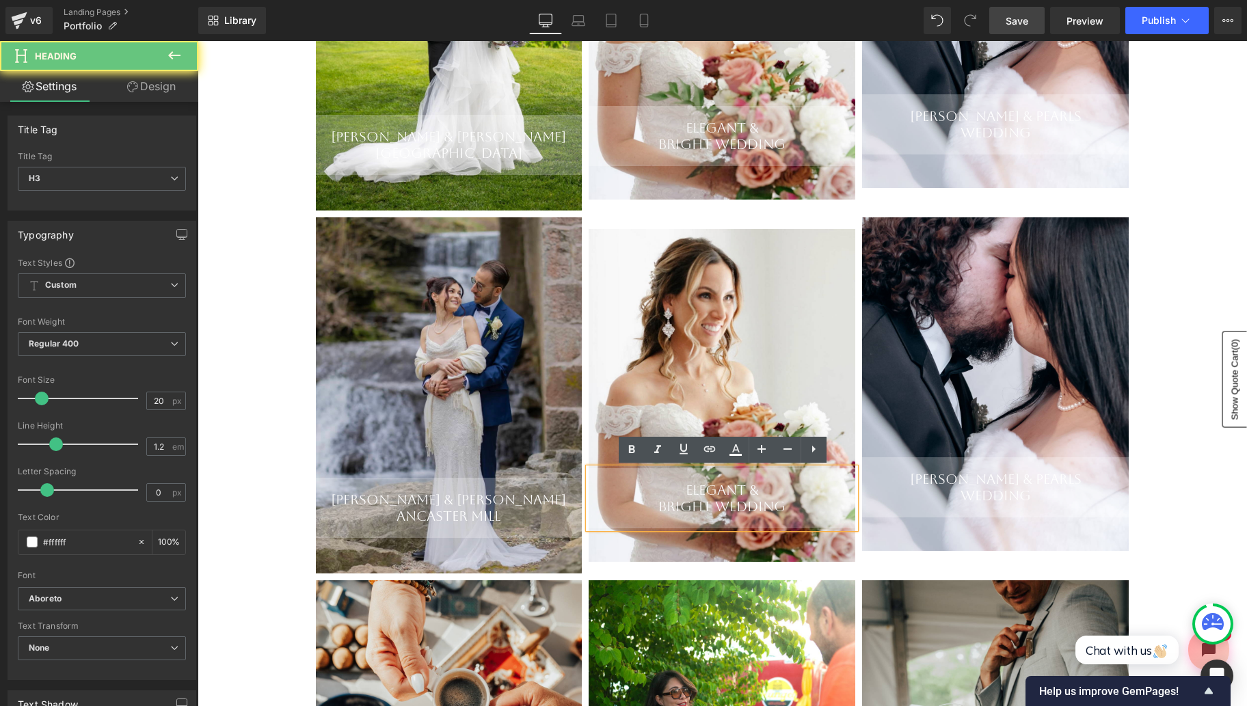
click at [789, 504] on div "Bright Wedding" at bounding box center [722, 506] width 267 height 16
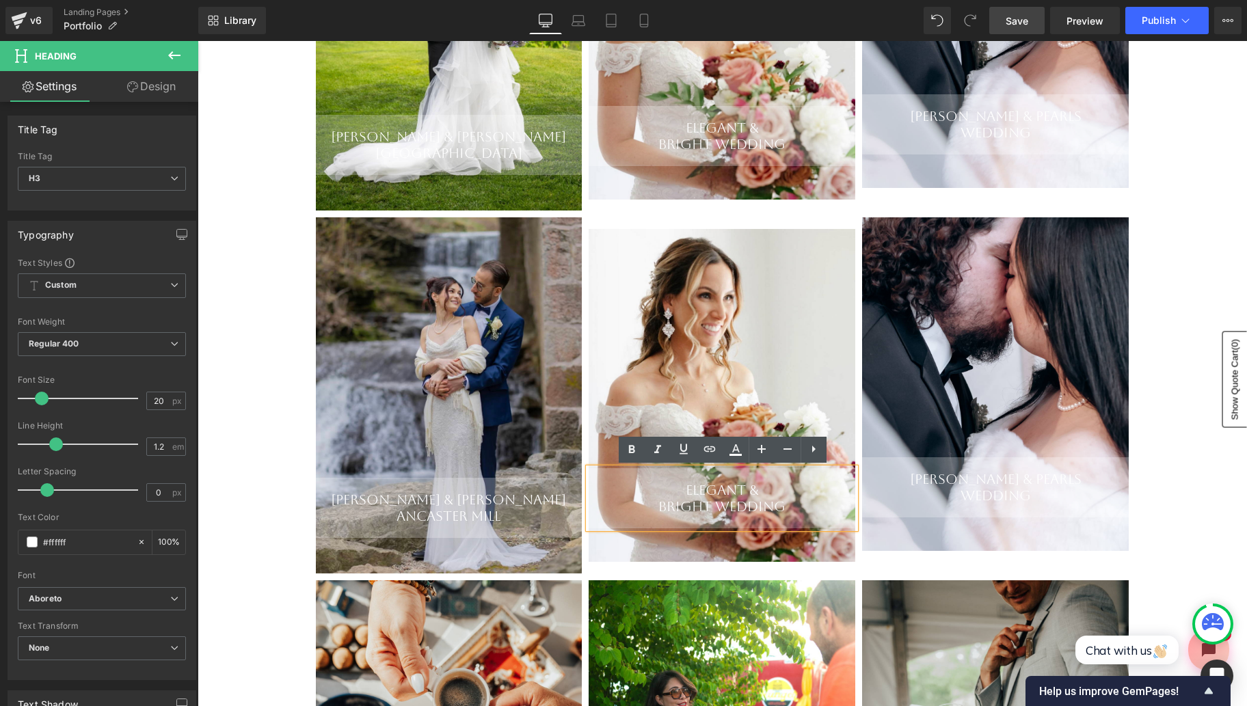
click at [789, 504] on div "Bright Wedding" at bounding box center [722, 506] width 267 height 16
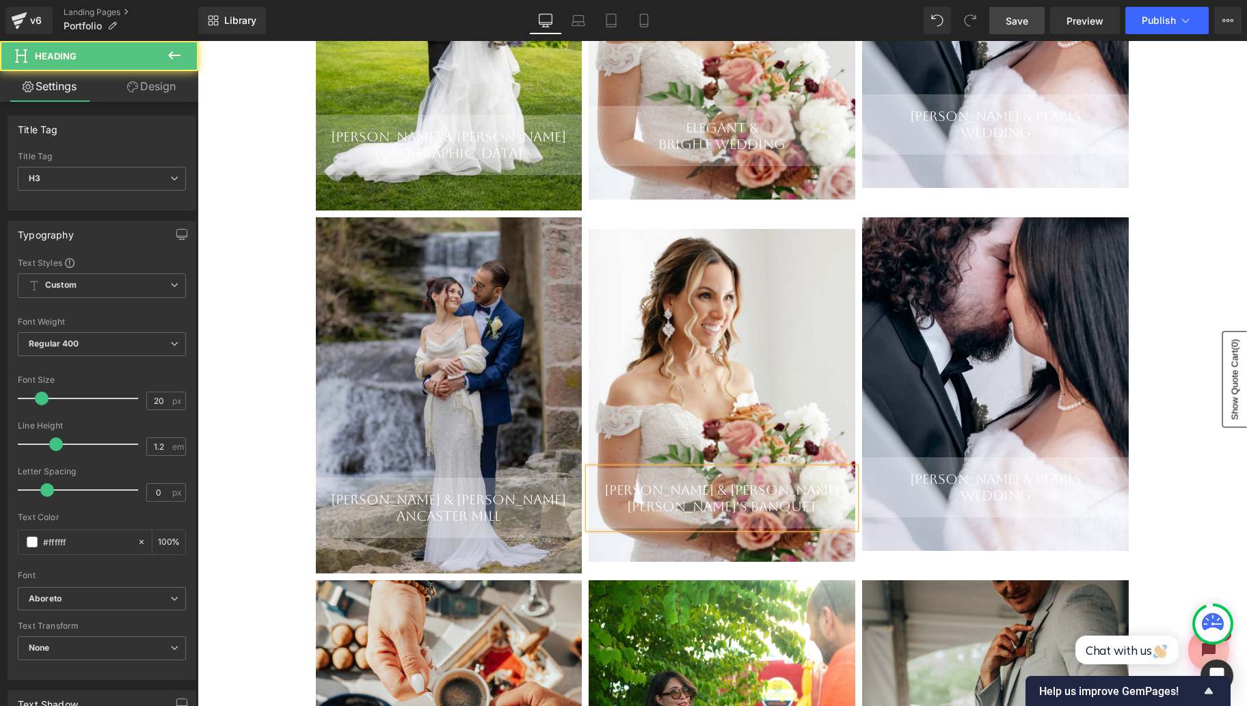
click at [754, 511] on div "[PERSON_NAME]'s Banquet" at bounding box center [722, 506] width 267 height 16
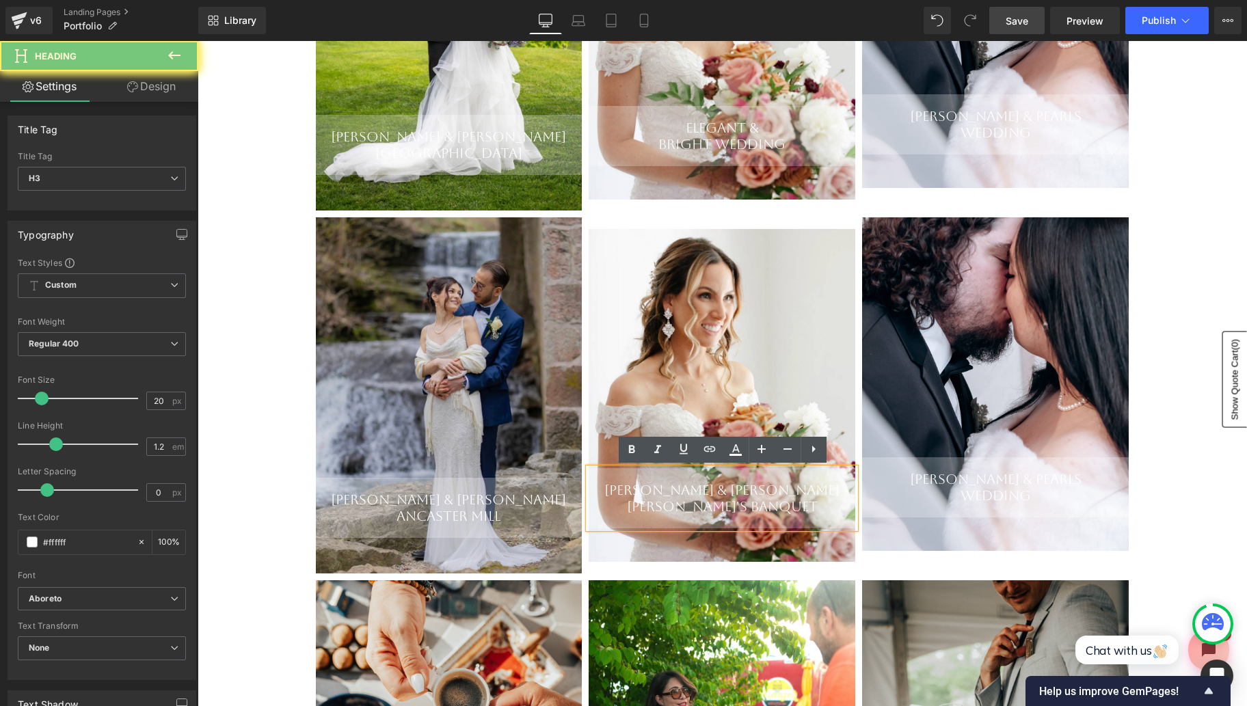
click at [754, 511] on div "[PERSON_NAME]'s Banquet" at bounding box center [722, 506] width 267 height 16
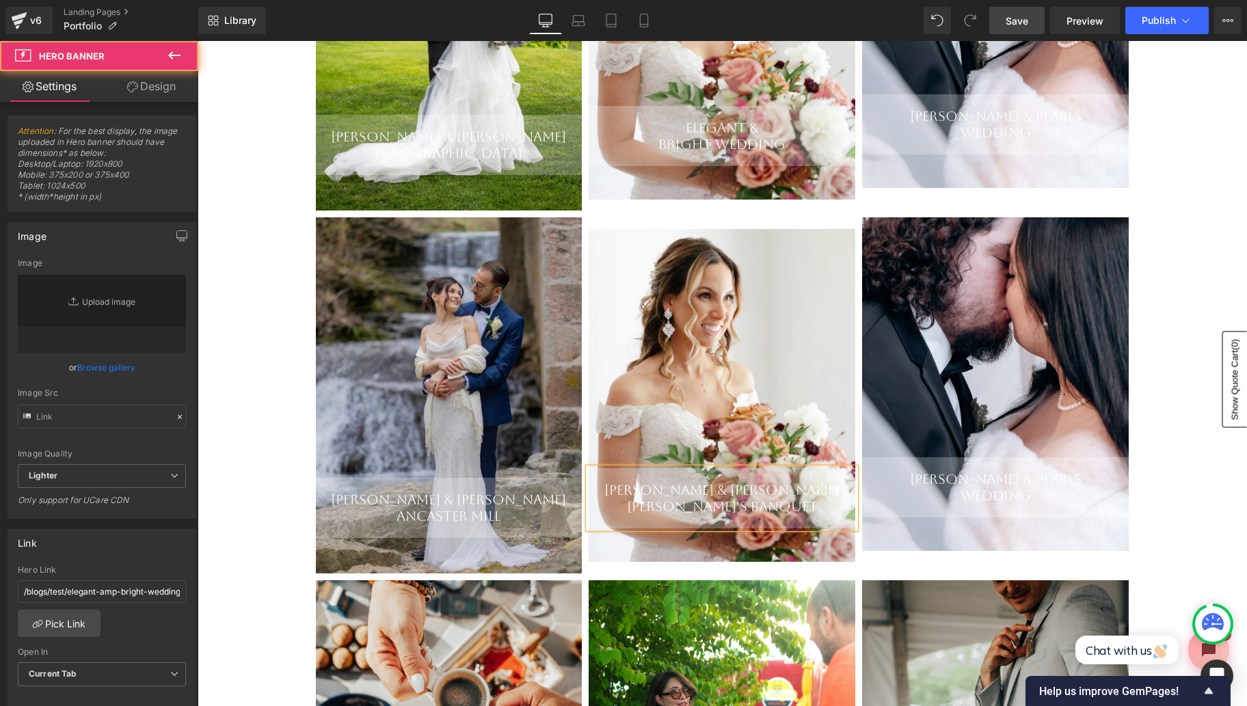
click at [720, 400] on div "[PERSON_NAME] & [PERSON_NAME] Banquet Heading" at bounding box center [722, 395] width 267 height 333
type input "[URL][DOMAIN_NAME]"
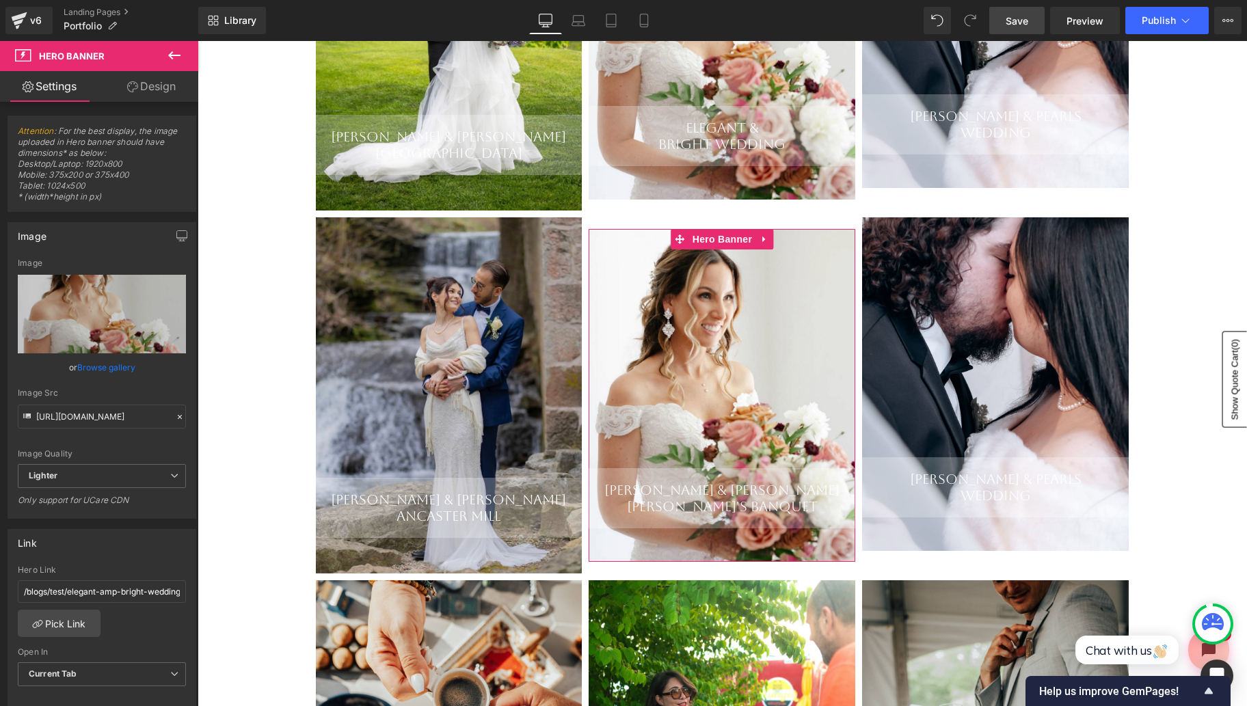
click at [118, 368] on link "Browse gallery" at bounding box center [106, 367] width 58 height 24
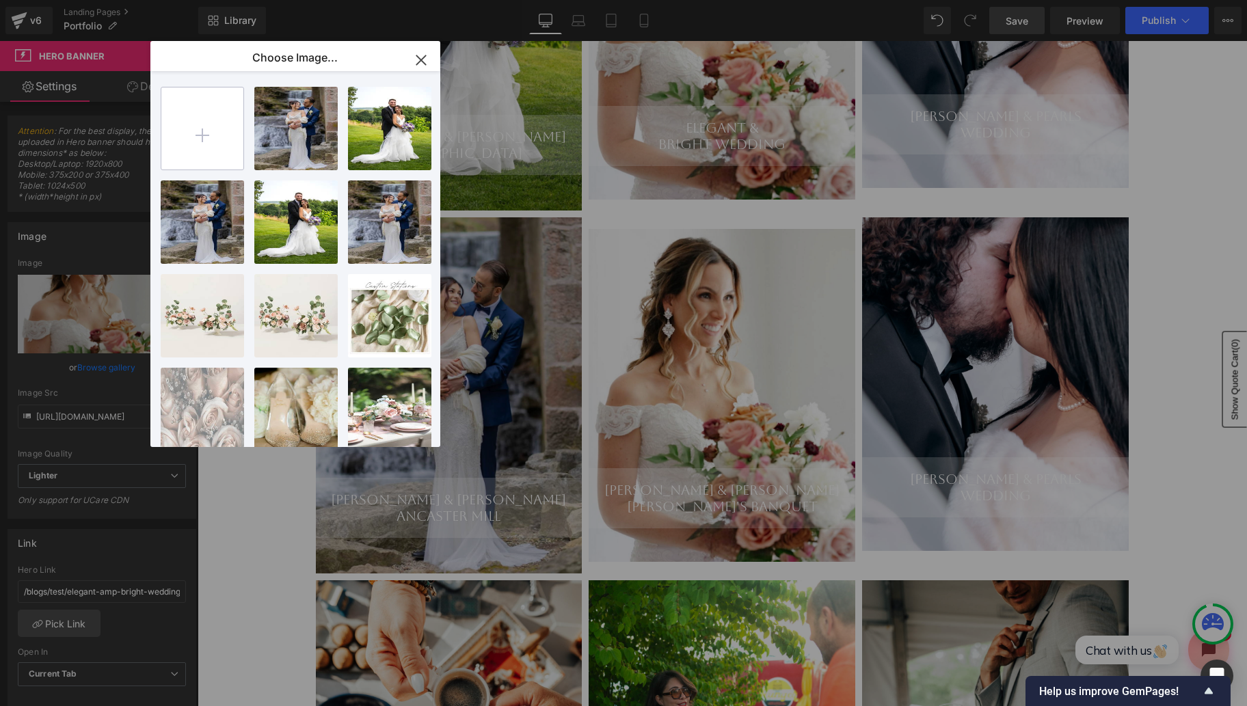
click at [215, 122] on input "file" at bounding box center [202, 128] width 82 height 82
type input "C:\fakepath\Screen Shot [DATE] 6.01.10 AM.png"
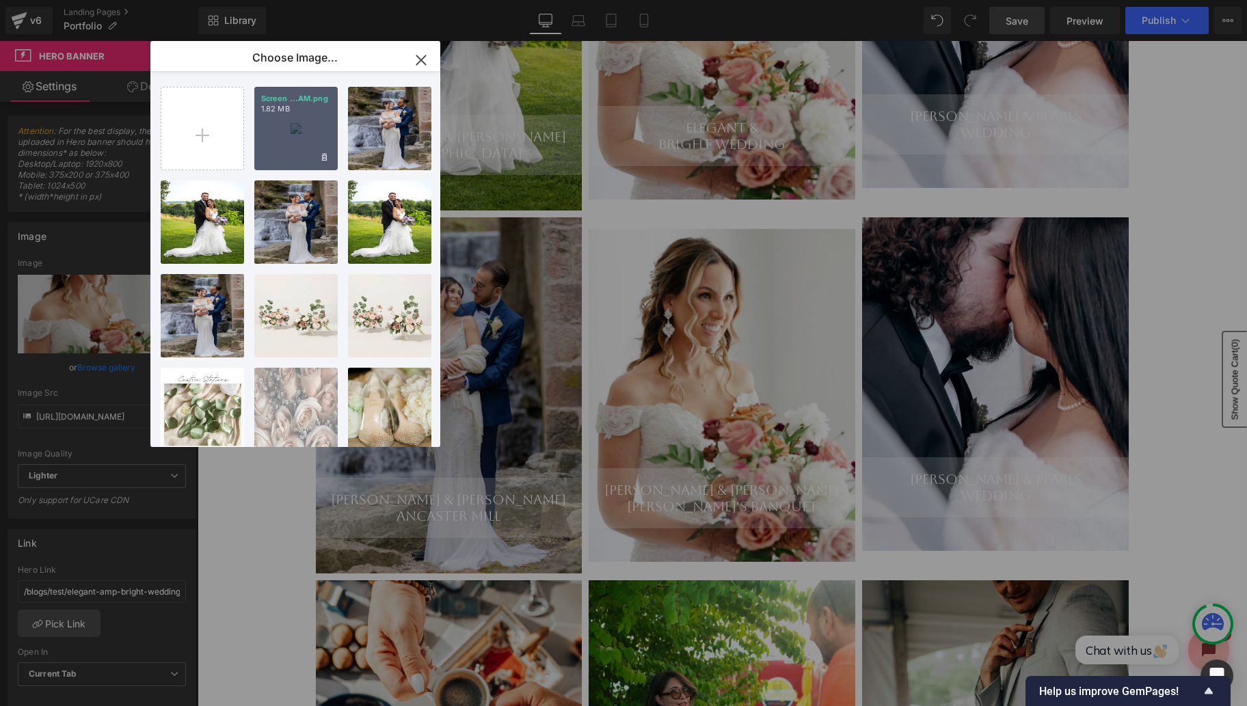
click at [301, 148] on div "Screen ...AM.png 1.82 MB" at bounding box center [295, 128] width 83 height 83
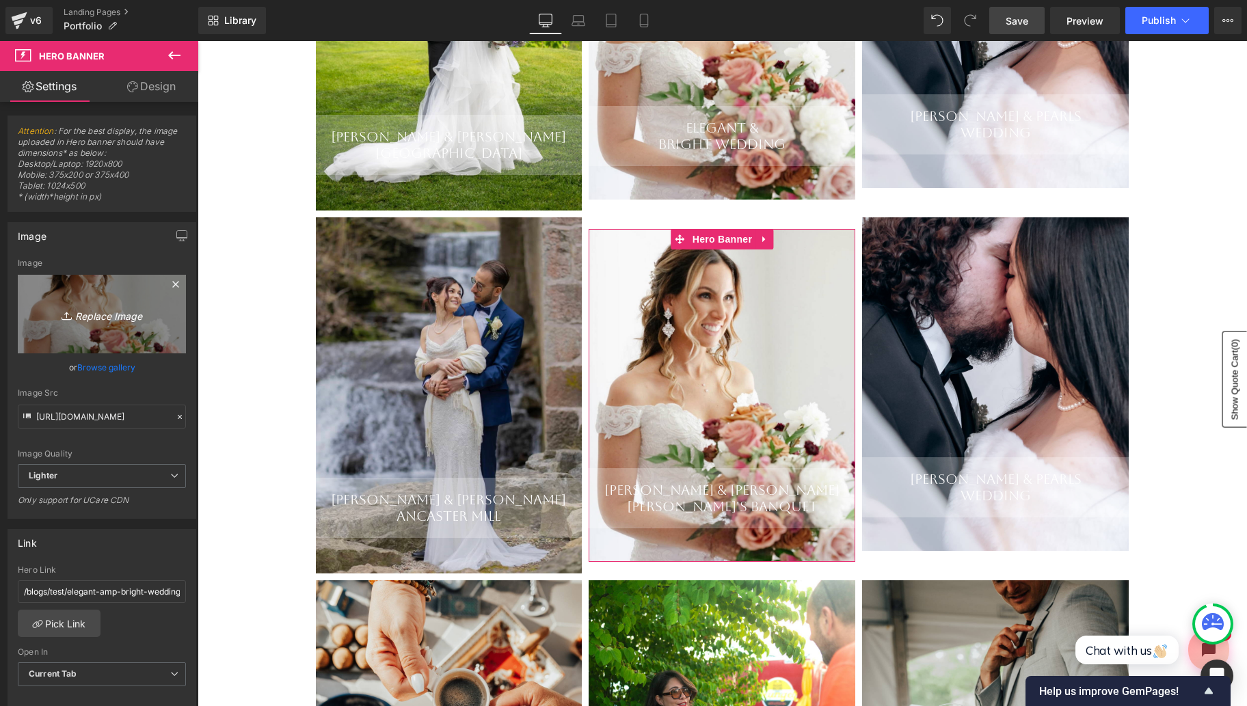
click at [124, 337] on link "Replace Image" at bounding box center [102, 314] width 168 height 79
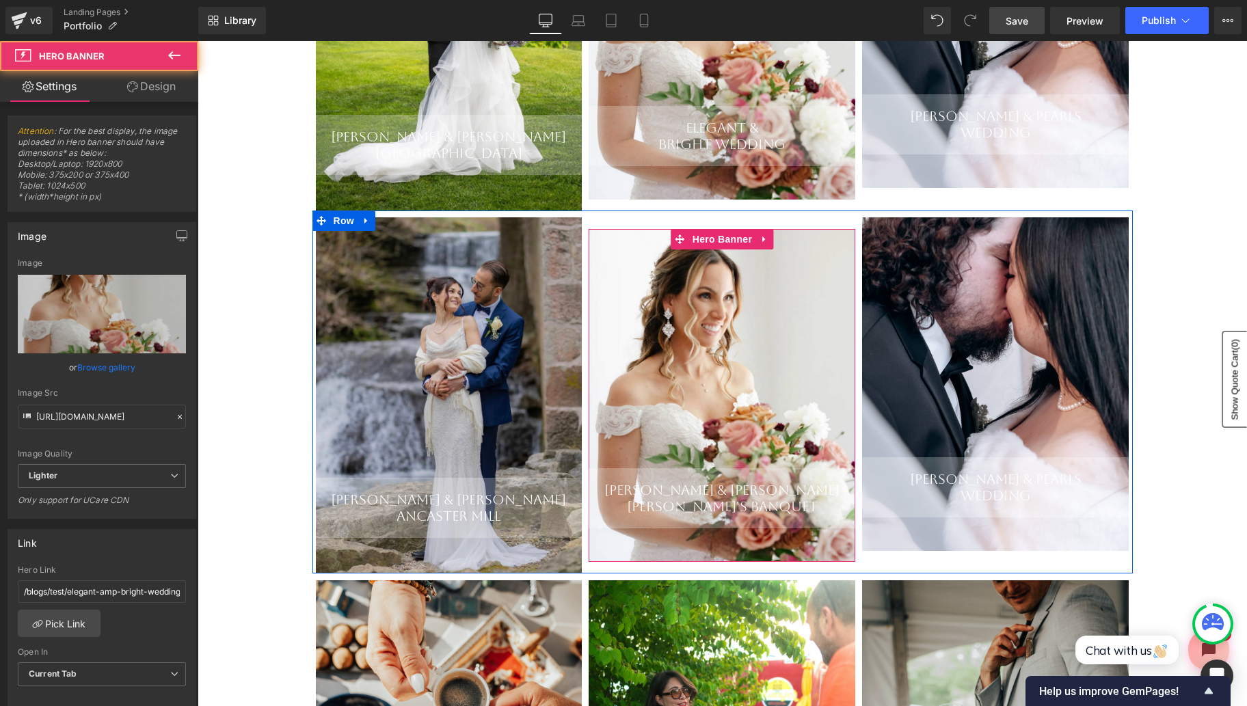
click at [670, 288] on div "[PERSON_NAME] & [PERSON_NAME] Banquet Heading" at bounding box center [722, 395] width 267 height 333
click at [701, 343] on div "[PERSON_NAME] & [PERSON_NAME] Banquet Heading" at bounding box center [722, 395] width 267 height 333
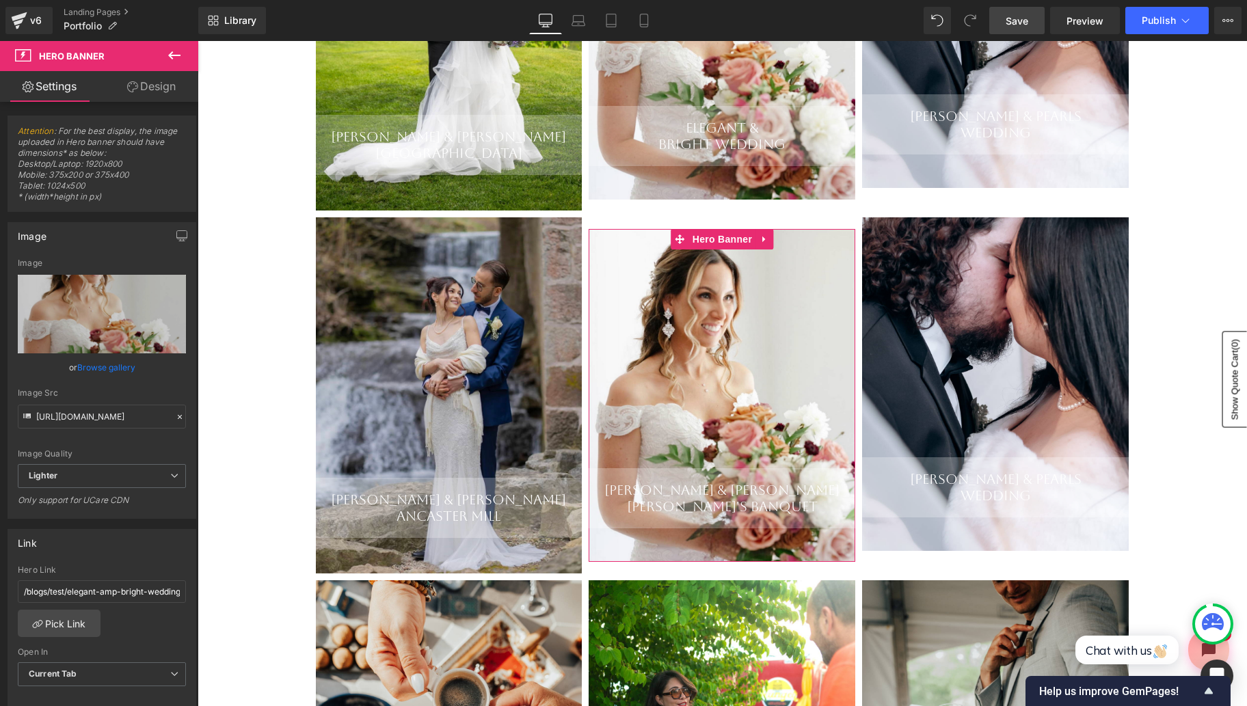
click at [109, 368] on link "Browse gallery" at bounding box center [106, 367] width 58 height 24
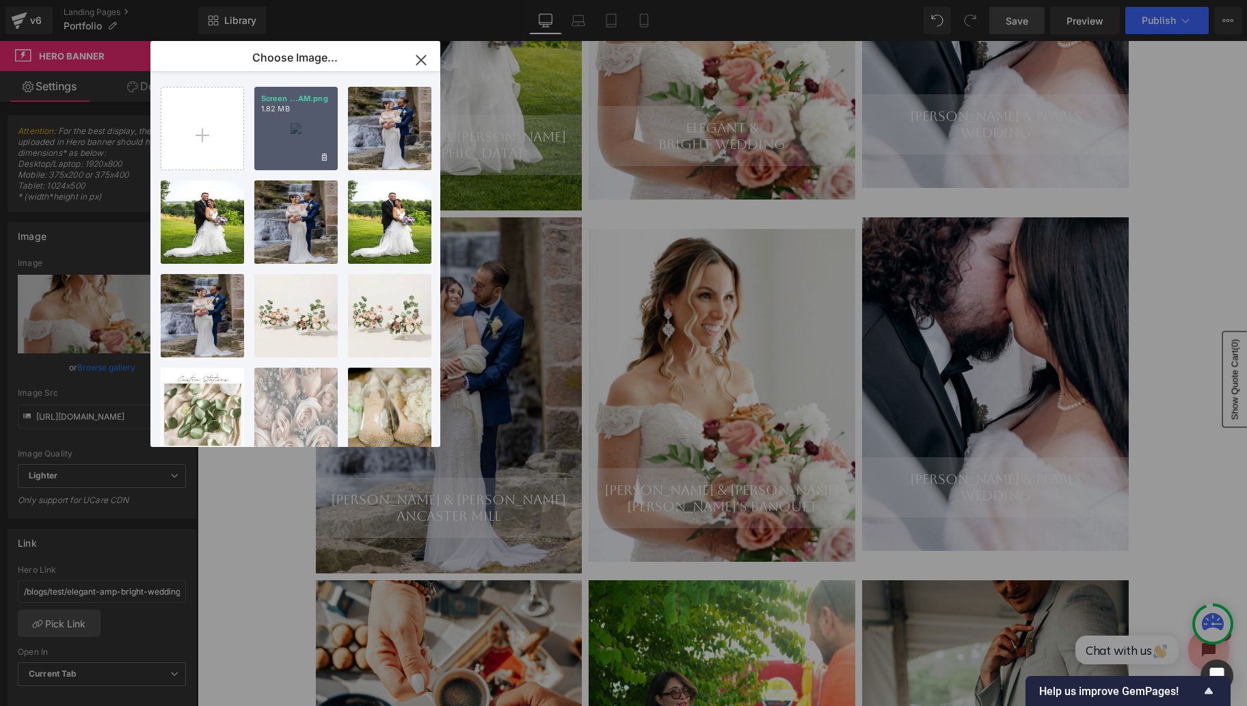
click at [283, 144] on div "Screen ...AM.png 1.82 MB" at bounding box center [295, 128] width 83 height 83
type input "[URL][DOMAIN_NAME]"
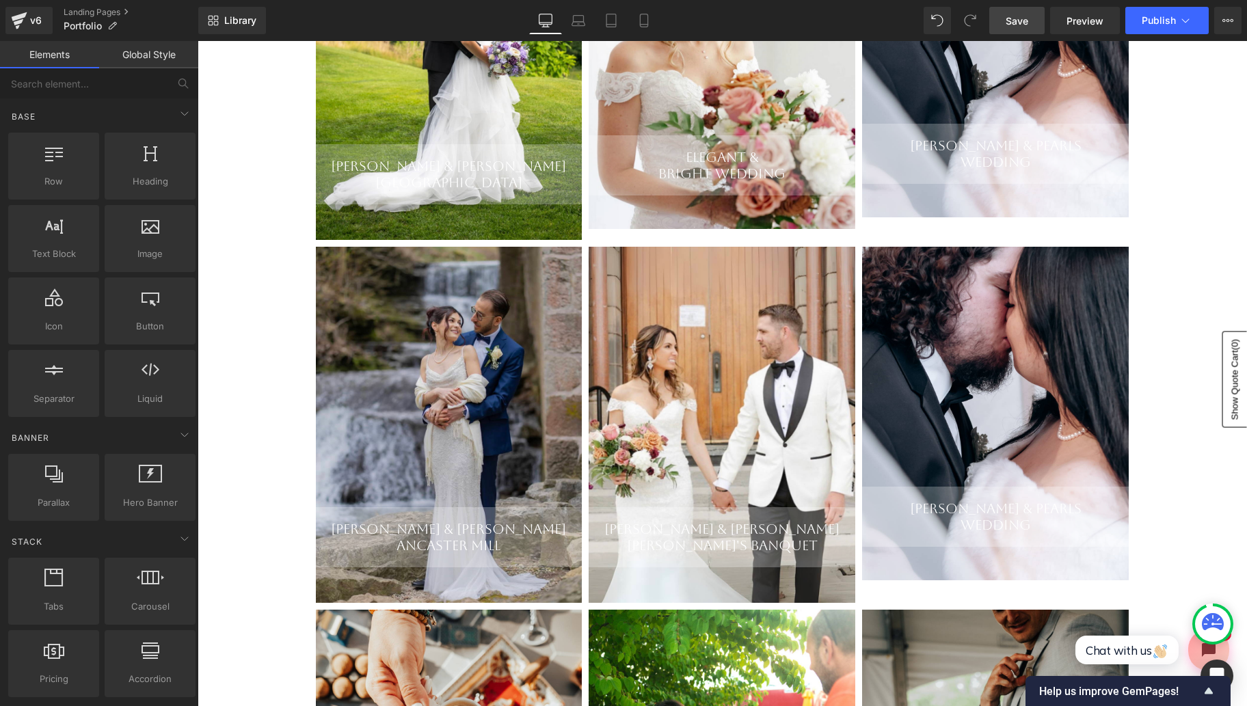
scroll to position [418, 0]
